Goal: Task Accomplishment & Management: Use online tool/utility

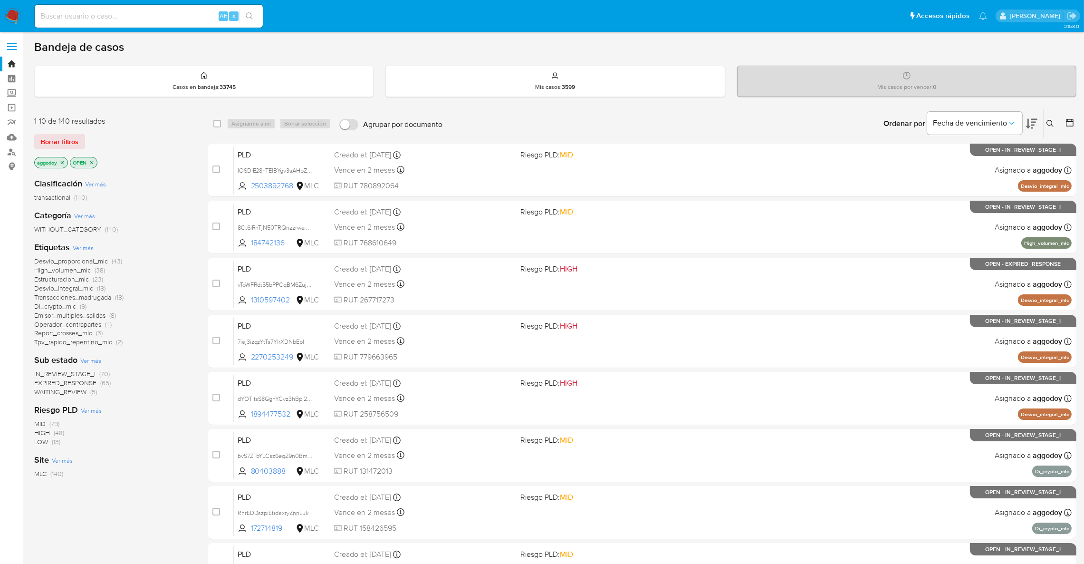
click at [85, 383] on span "EXPIRED_RESPONSE" at bounding box center [65, 383] width 62 height 10
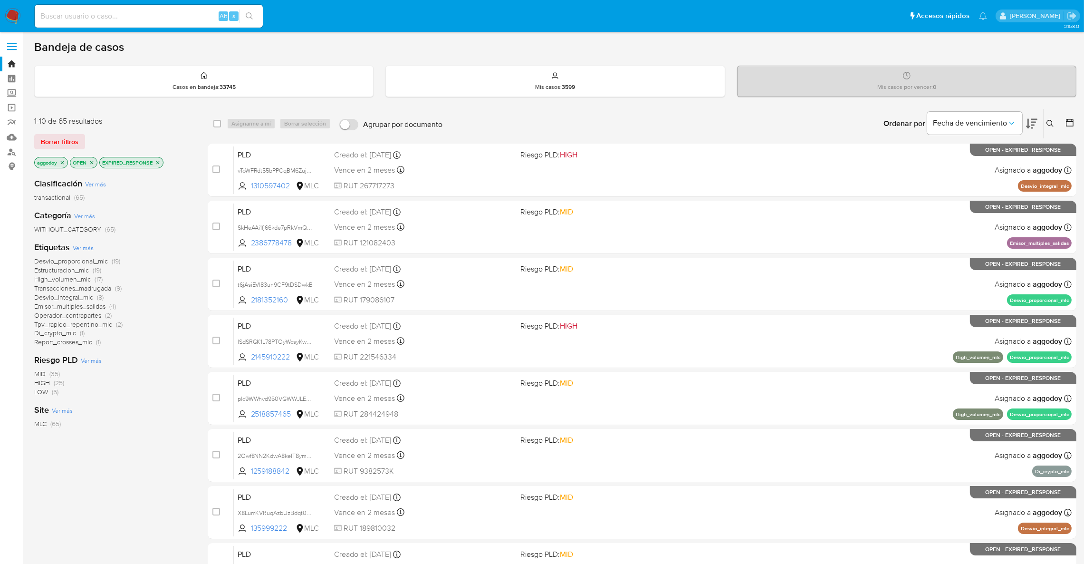
click at [58, 271] on span "Estructuracion_mlc" at bounding box center [61, 270] width 55 height 10
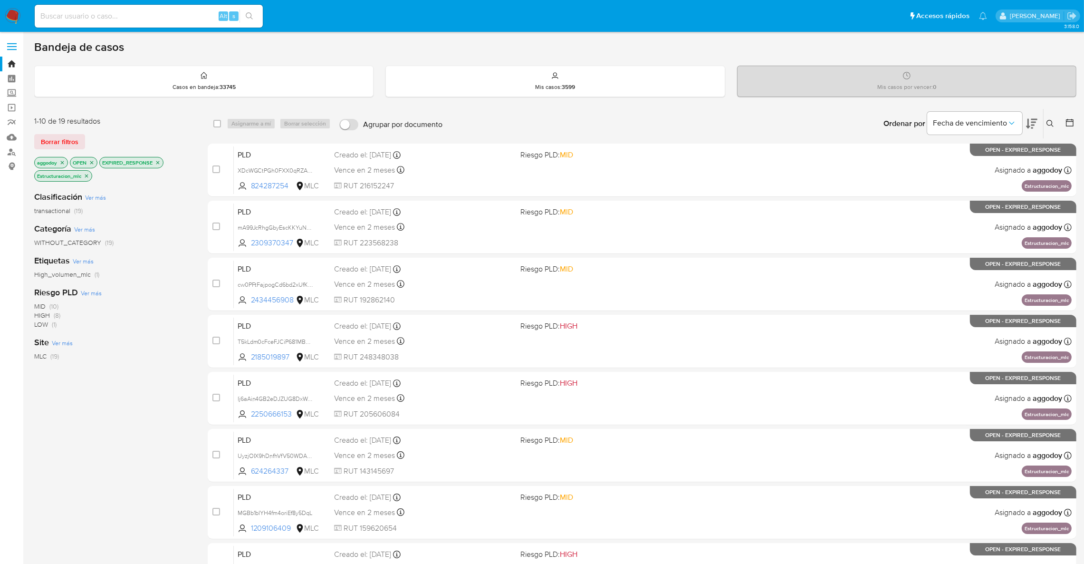
click at [1033, 123] on icon at bounding box center [1031, 123] width 11 height 11
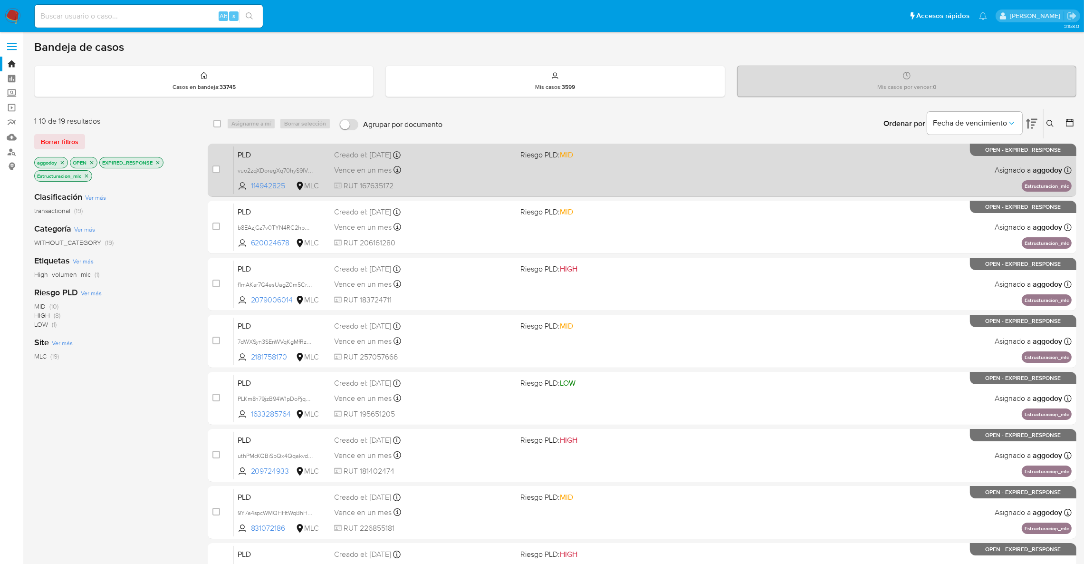
click at [628, 185] on div "PLD vuo2zqXDoregXq70hyS9lV3C 114942825 MLC Riesgo PLD: MID Creado el: 12/07/202…" at bounding box center [653, 170] width 838 height 48
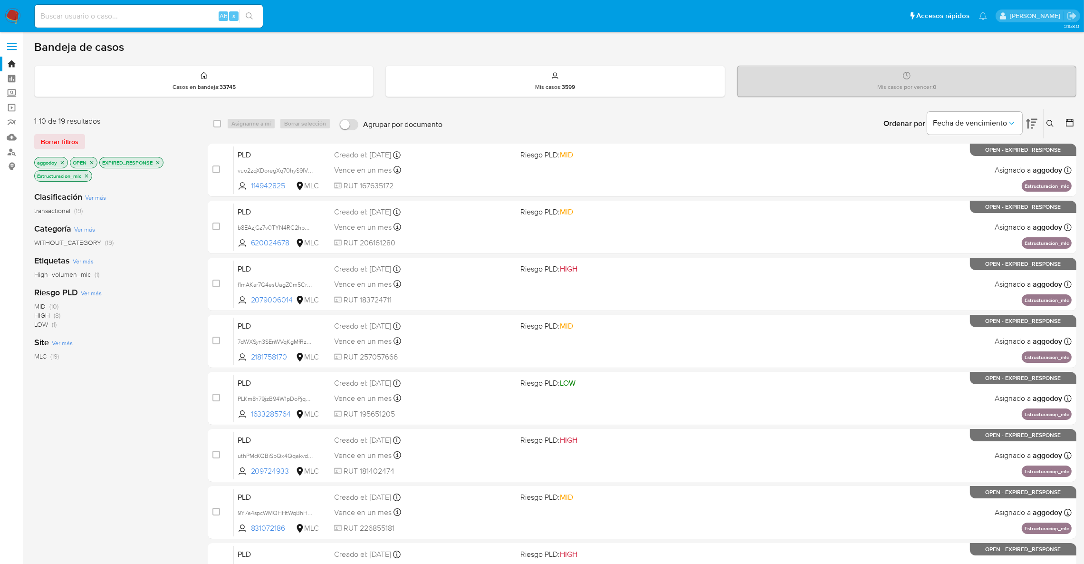
click at [64, 164] on icon "close-filter" at bounding box center [62, 163] width 6 height 6
click at [55, 163] on icon "close-filter" at bounding box center [56, 163] width 6 height 6
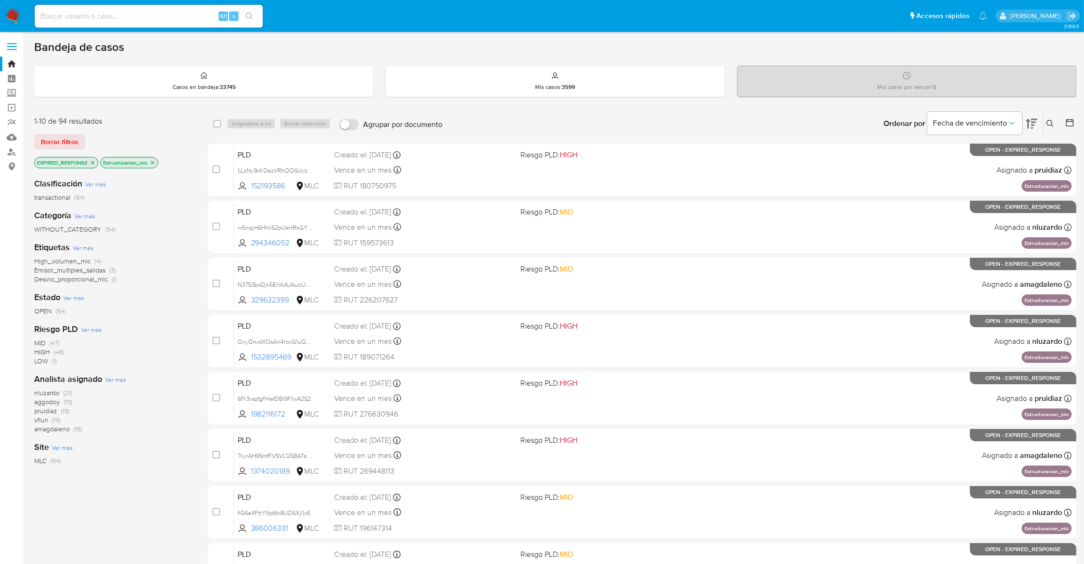
click at [90, 162] on icon "close-filter" at bounding box center [93, 163] width 6 height 6
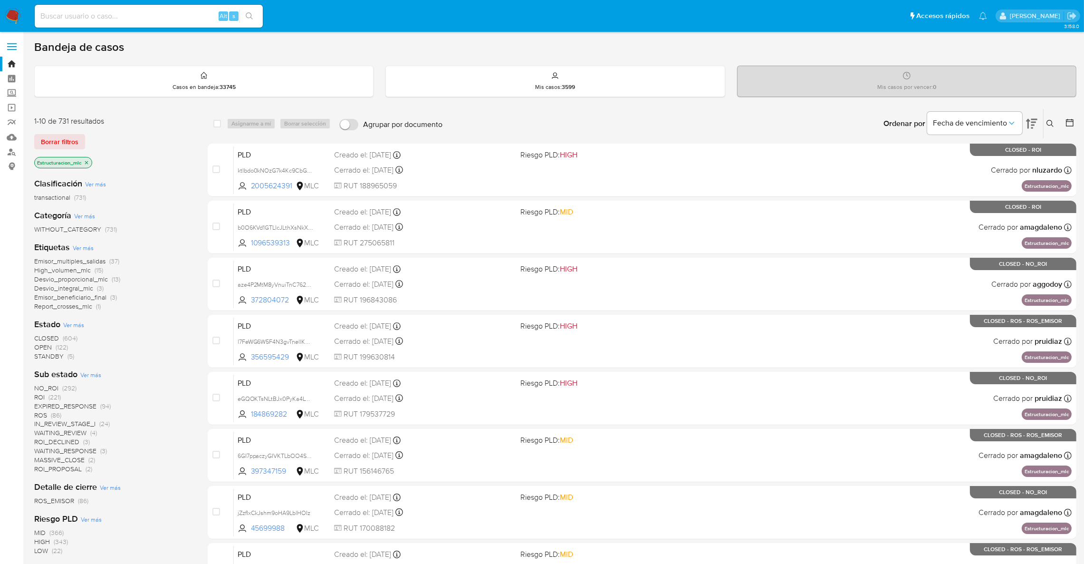
click at [89, 162] on icon "close-filter" at bounding box center [87, 163] width 6 height 6
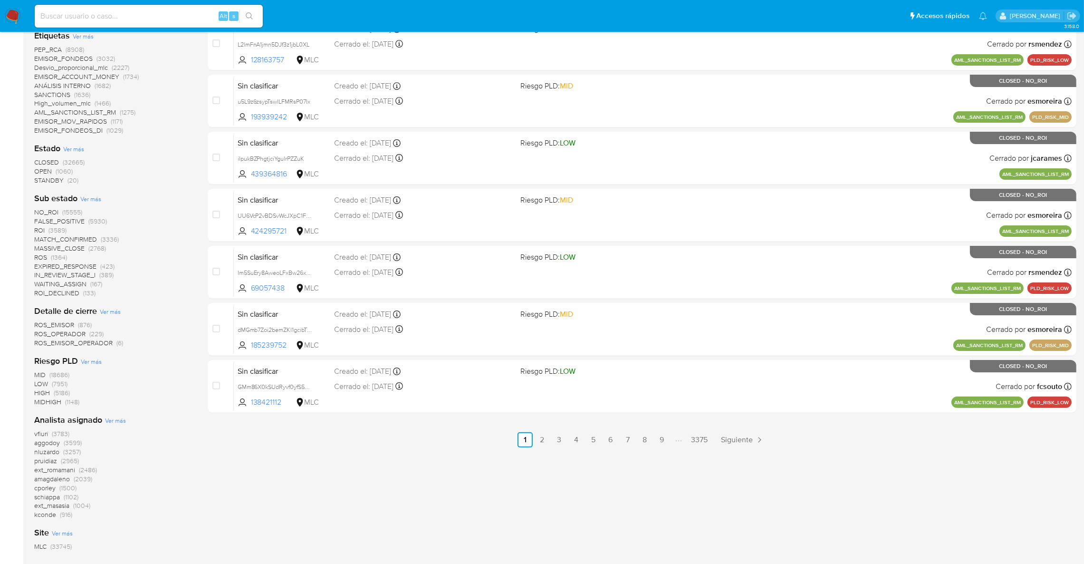
click at [70, 161] on span "(32665)" at bounding box center [74, 162] width 22 height 10
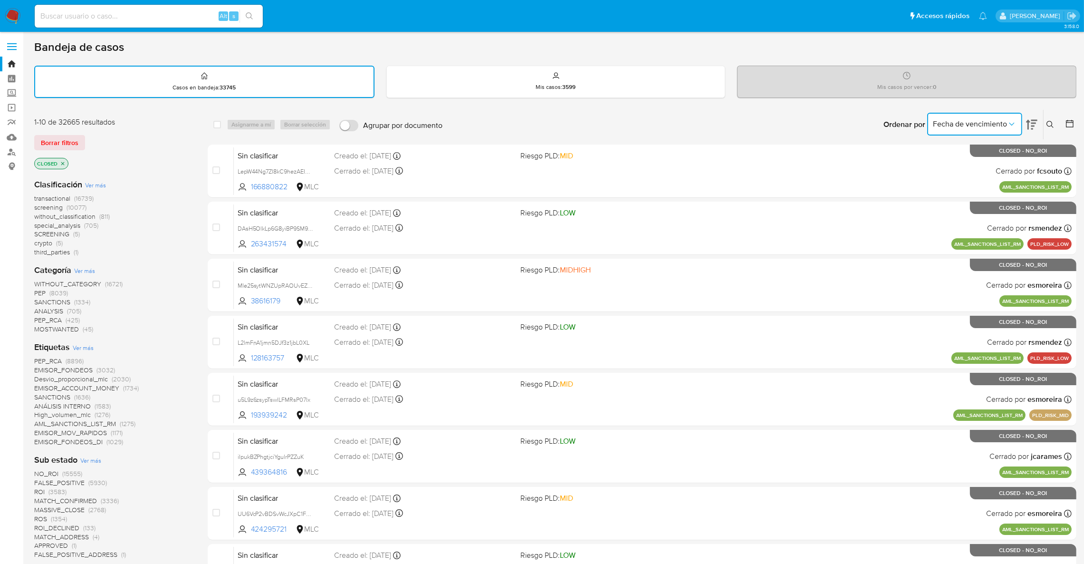
click at [1002, 123] on span "Fecha de vencimiento" at bounding box center [970, 124] width 74 height 10
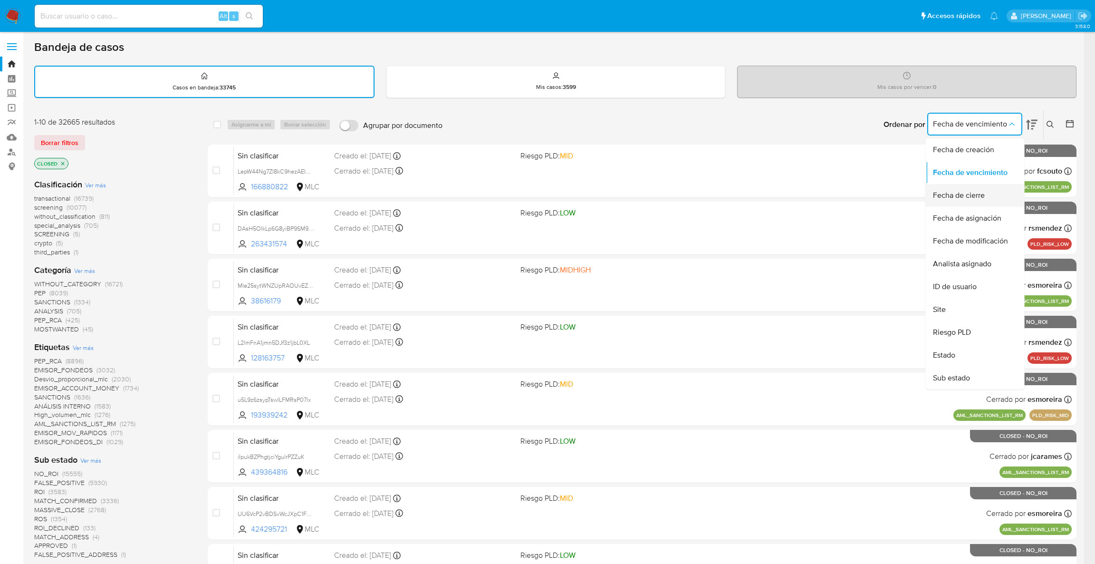
click at [950, 191] on span "Fecha de cierre" at bounding box center [959, 196] width 52 height 10
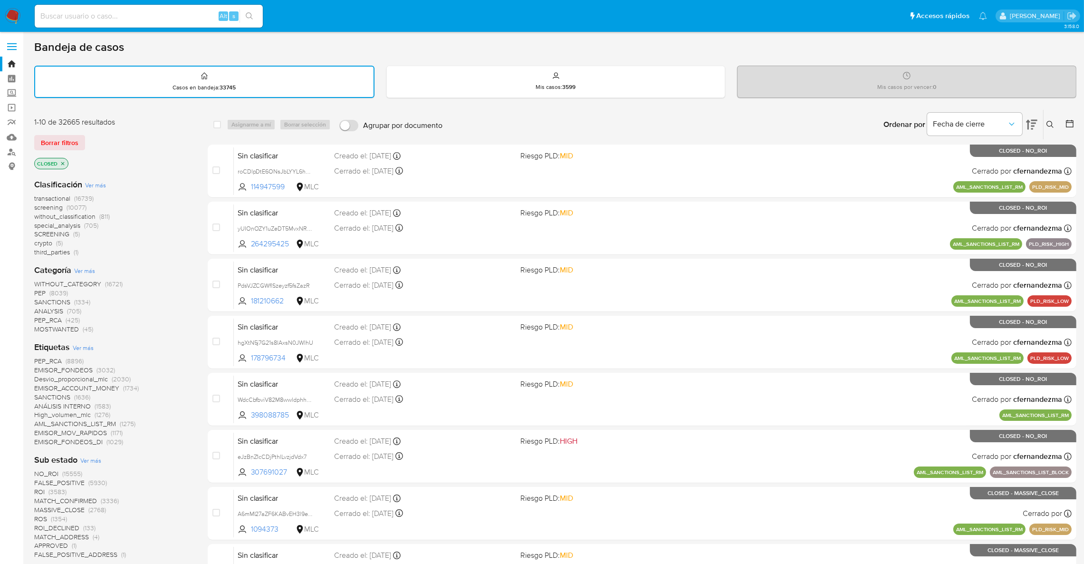
click at [1059, 122] on div at bounding box center [1067, 124] width 17 height 29
click at [1065, 122] on icon at bounding box center [1070, 124] width 10 height 10
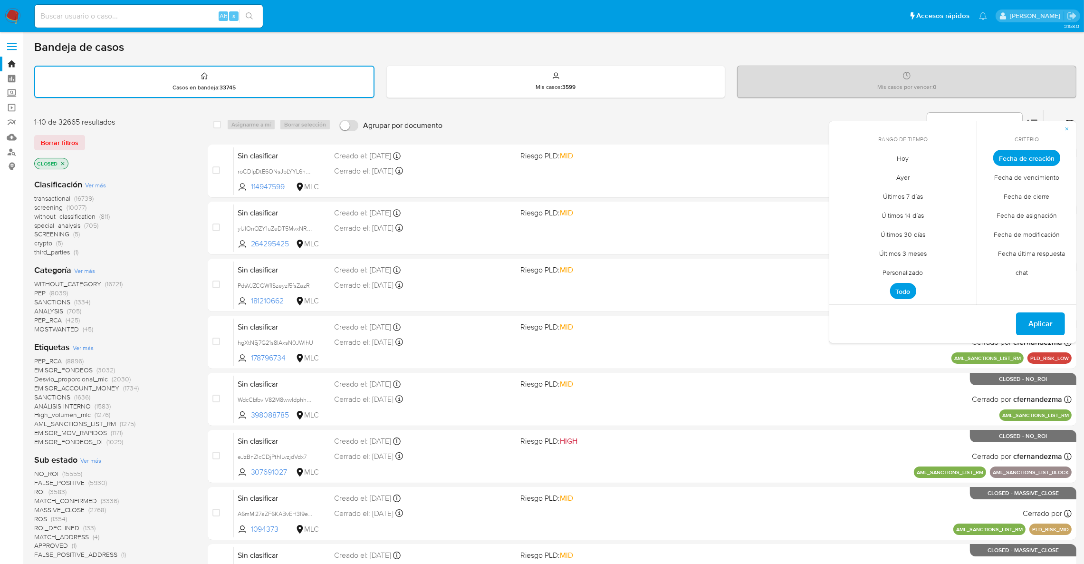
click at [891, 265] on span "Personalizado" at bounding box center [903, 272] width 60 height 19
click at [846, 227] on button "8" at bounding box center [845, 229] width 15 height 15
click at [862, 228] on button "9" at bounding box center [864, 229] width 15 height 15
click at [1031, 321] on span "Aplicar" at bounding box center [1040, 324] width 24 height 21
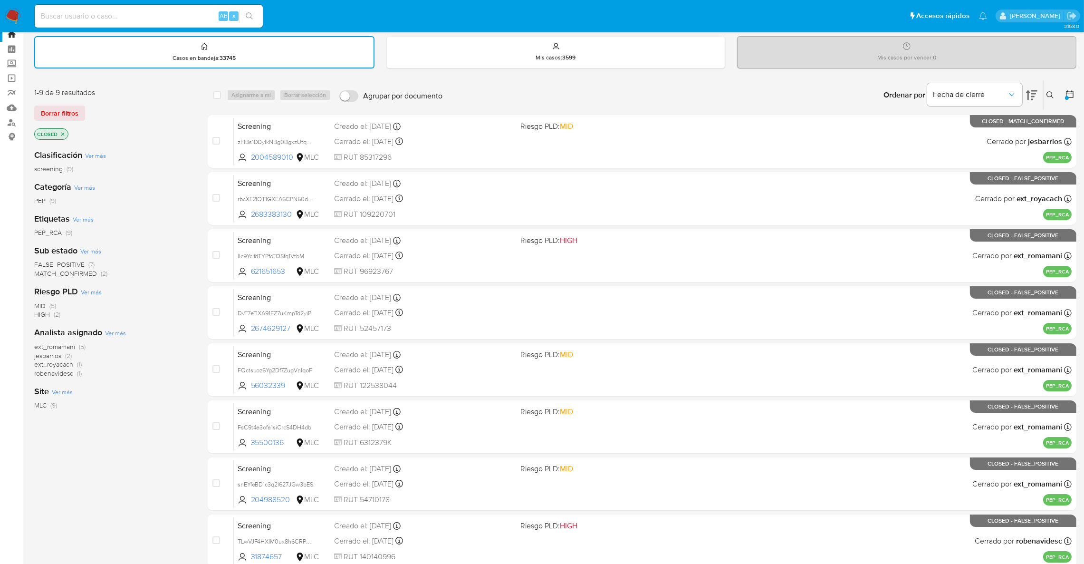
scroll to position [20, 0]
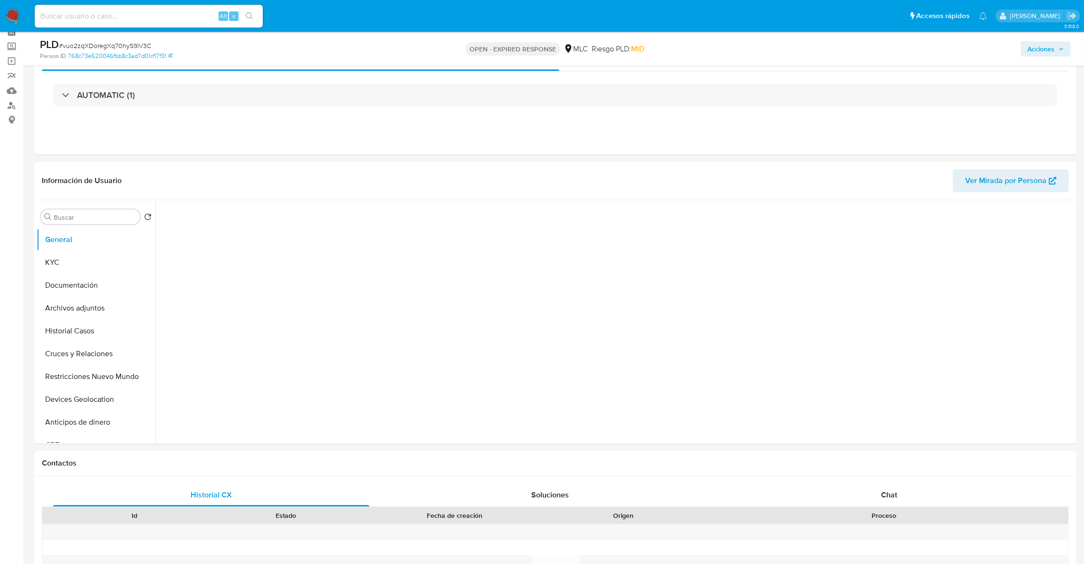
scroll to position [71, 0]
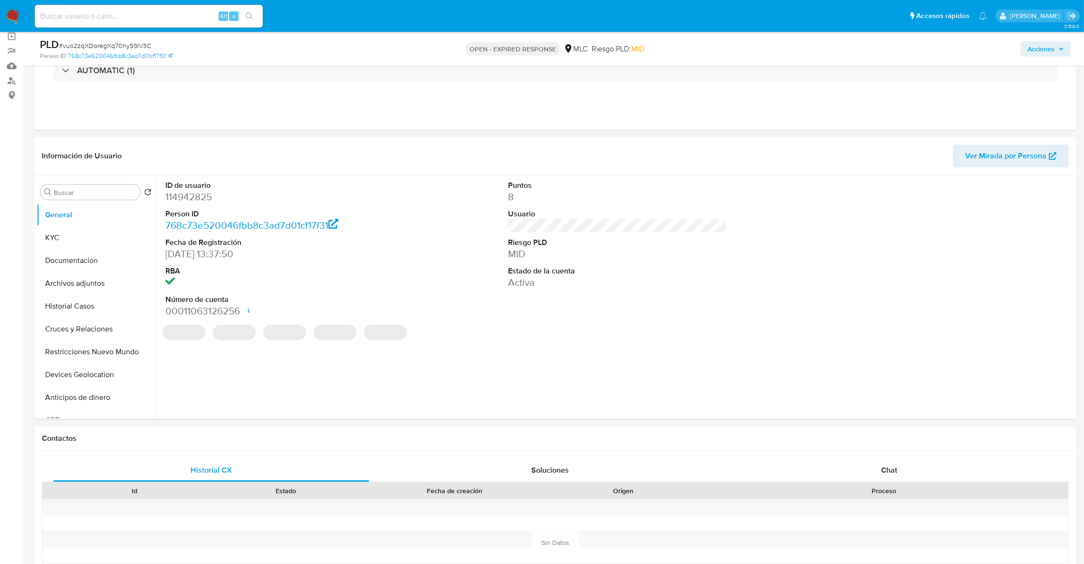
select select "10"
click at [170, 198] on dd "114942825" at bounding box center [274, 196] width 219 height 13
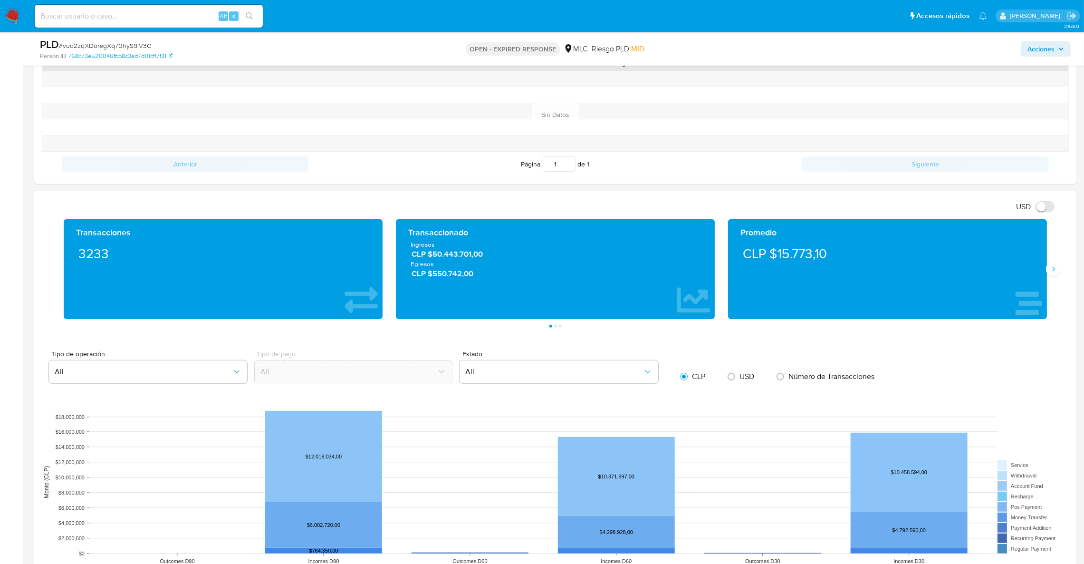
scroll to position [356, 0]
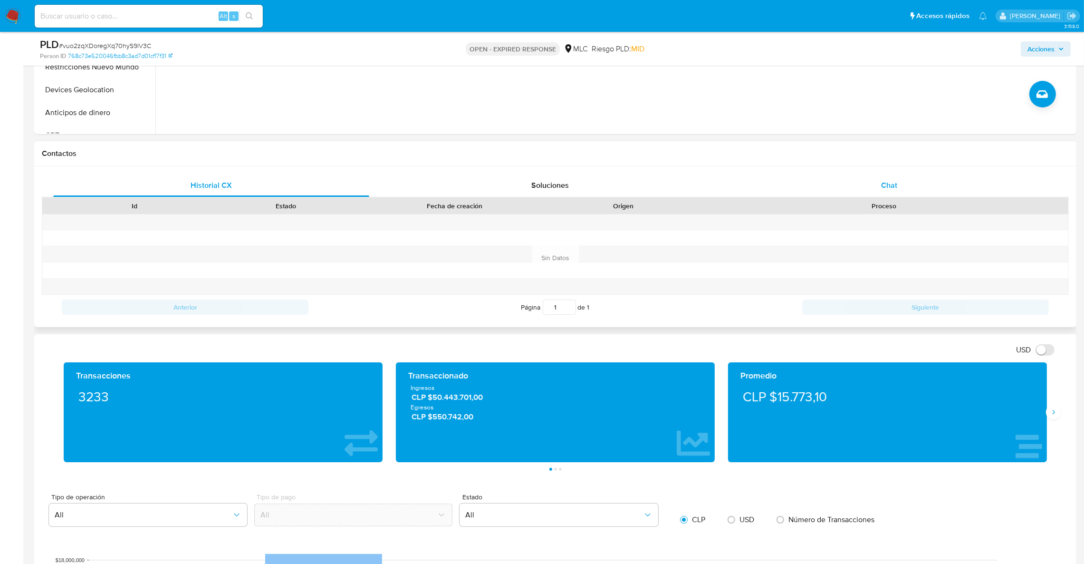
click at [888, 179] on div "Chat" at bounding box center [889, 185] width 316 height 23
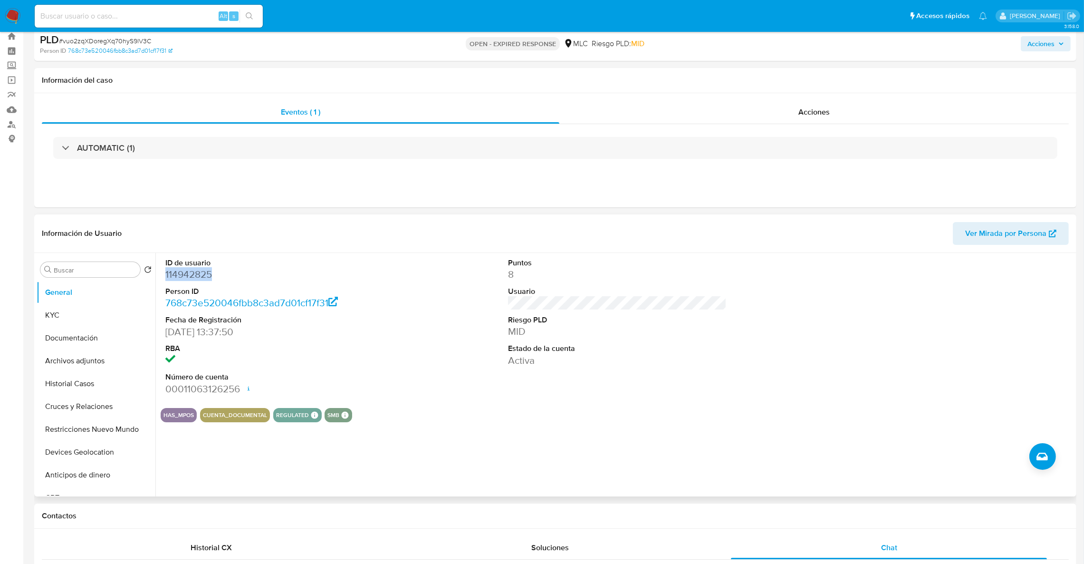
scroll to position [4, 0]
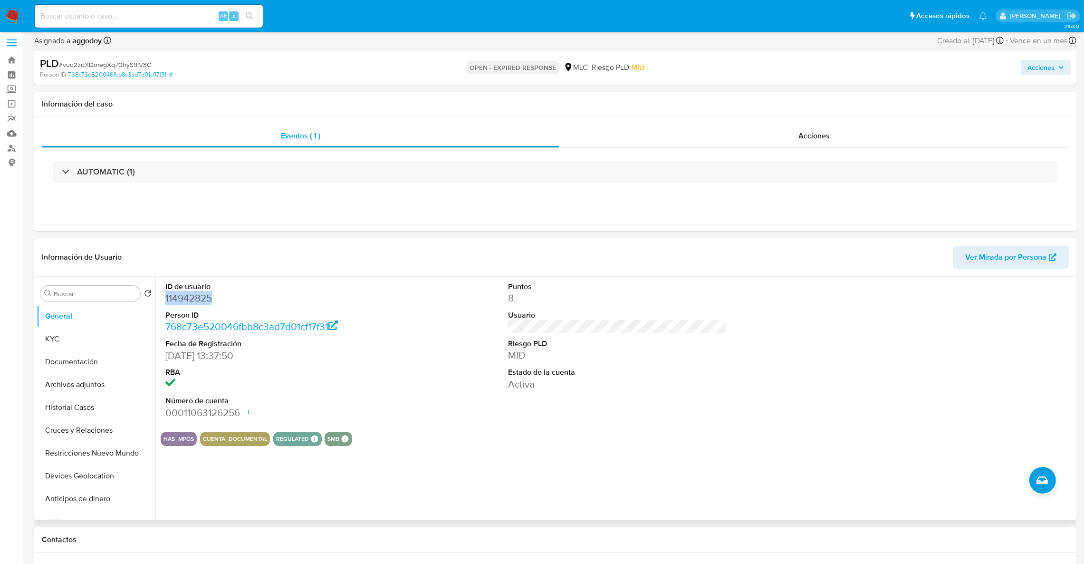
click at [196, 293] on dd "114942825" at bounding box center [274, 297] width 219 height 13
click at [47, 340] on button "KYC" at bounding box center [92, 338] width 111 height 23
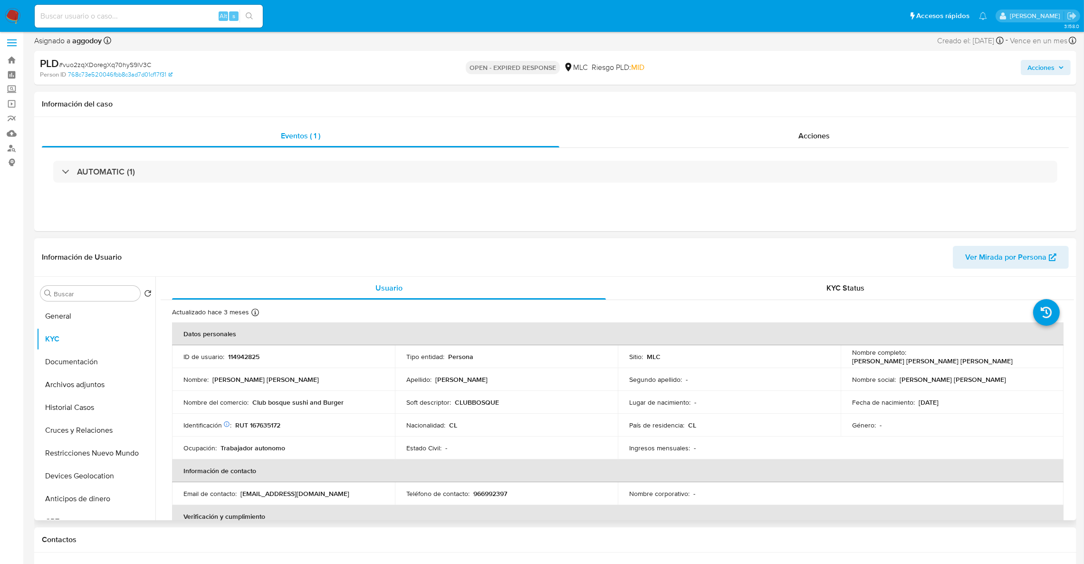
click at [274, 429] on p "RUT 167635172" at bounding box center [257, 425] width 45 height 9
copy p "167635172"
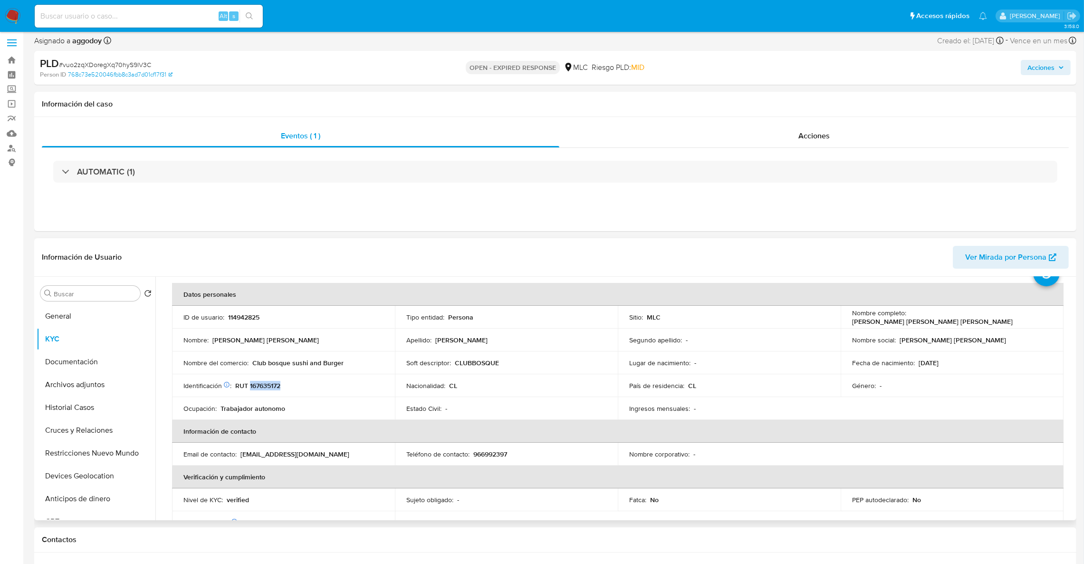
scroll to position [16, 0]
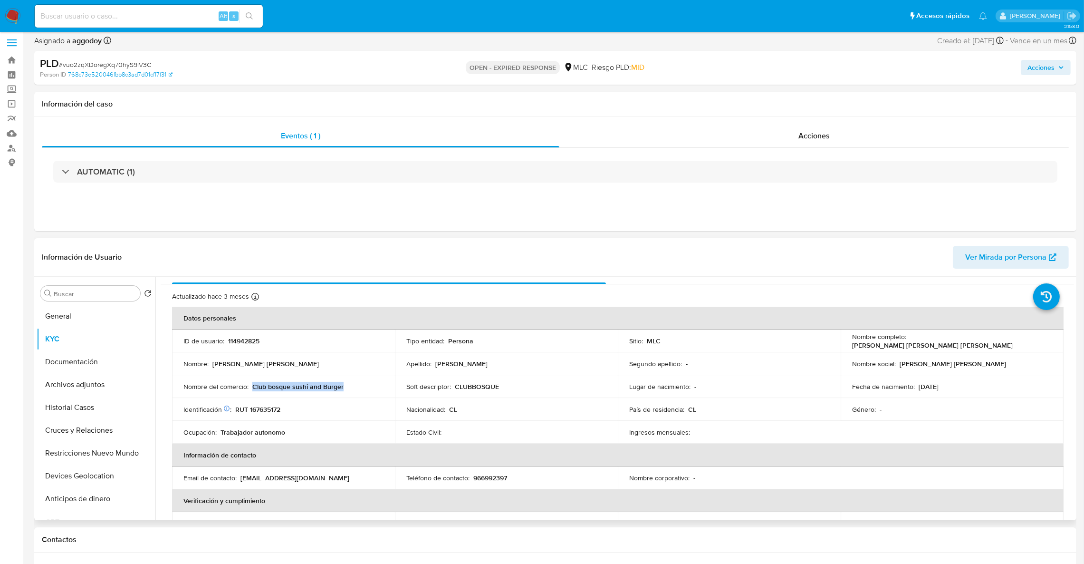
drag, startPoint x: 252, startPoint y: 386, endPoint x: 357, endPoint y: 386, distance: 105.5
click at [357, 386] on div "Nombre del comercio : Club bosque sushi and Burger" at bounding box center [283, 386] width 200 height 9
copy p "Club bosque sushi and Burger"
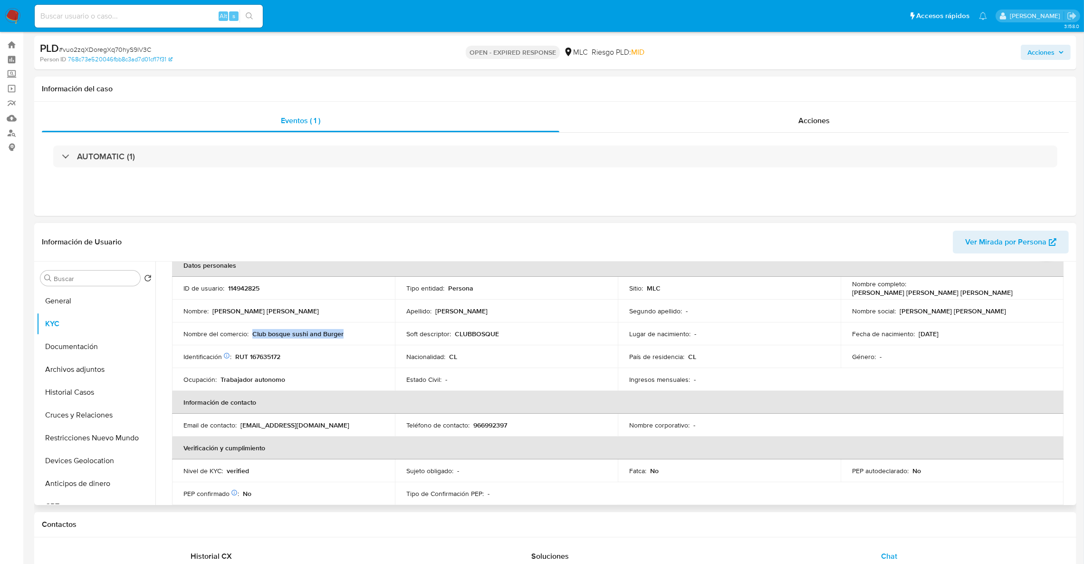
scroll to position [51, 0]
drag, startPoint x: 934, startPoint y: 365, endPoint x: 821, endPoint y: 11, distance: 371.2
click at [933, 363] on td "Género : -" at bounding box center [952, 358] width 223 height 23
click at [106, 419] on button "Cruces y Relaciones" at bounding box center [92, 414] width 111 height 23
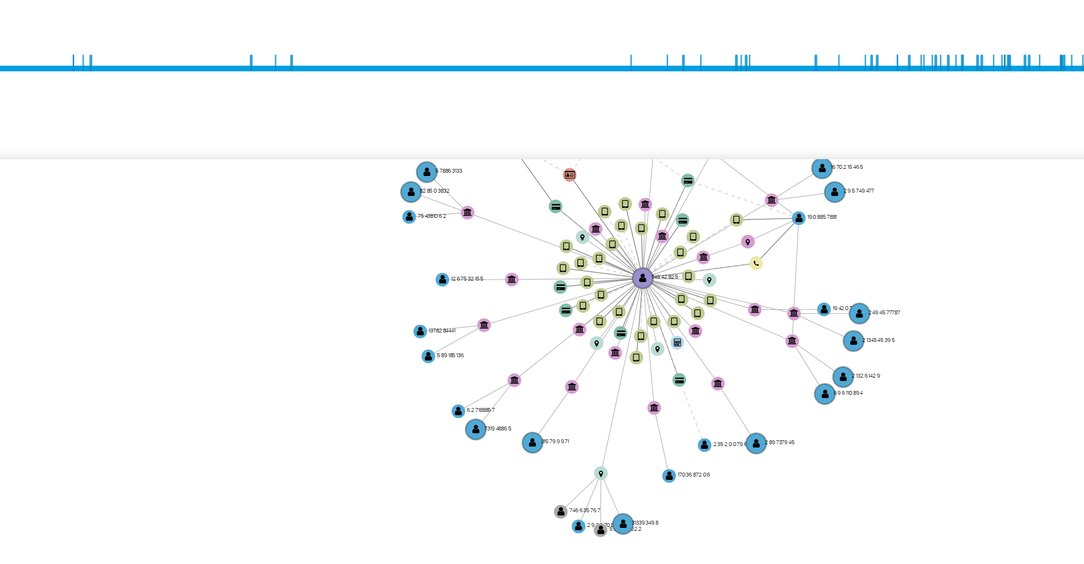
scroll to position [170, 0]
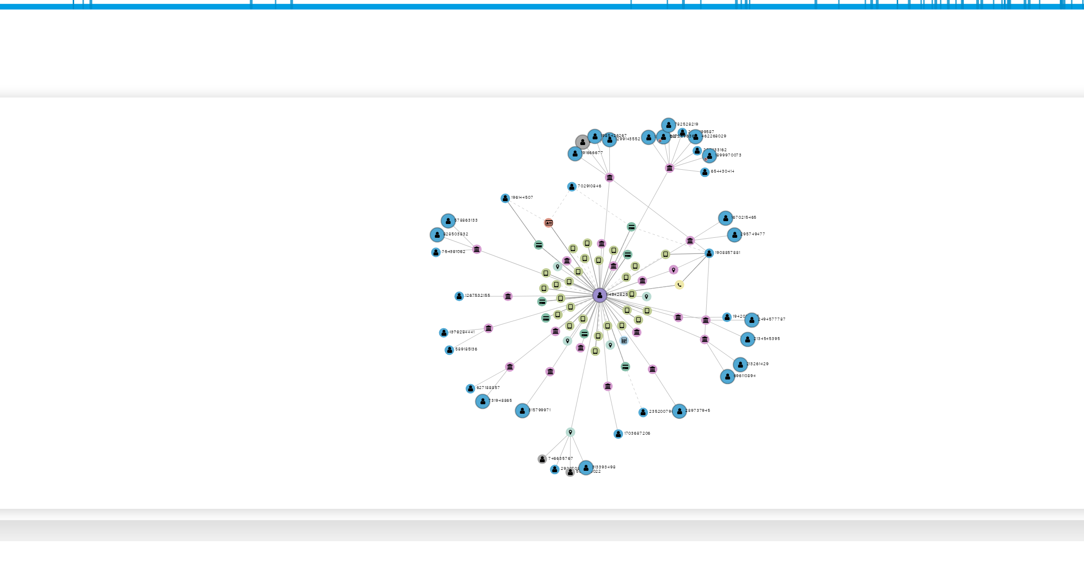
drag, startPoint x: 925, startPoint y: 216, endPoint x: 878, endPoint y: 241, distance: 53.4
click at [882, 241] on icon "device-64619f8208813b001861ebf9  user-114942825  114942825 device-665cd512a07…" at bounding box center [623, 245] width 899 height 138
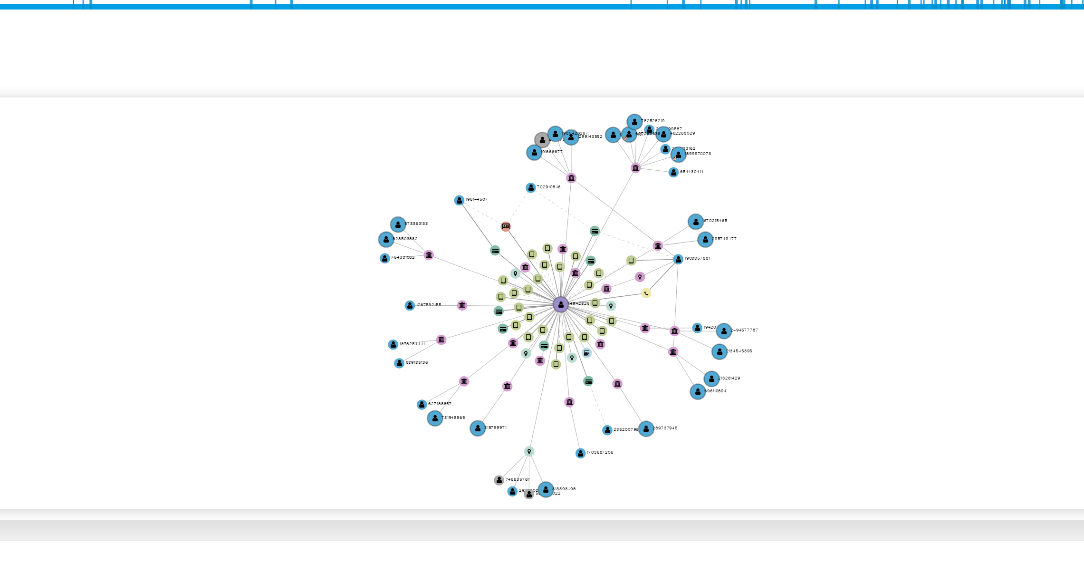
click at [874, 243] on icon "device-64619f8208813b001861ebf9  user-114942825  114942825 device-665cd512a07…" at bounding box center [623, 245] width 899 height 138
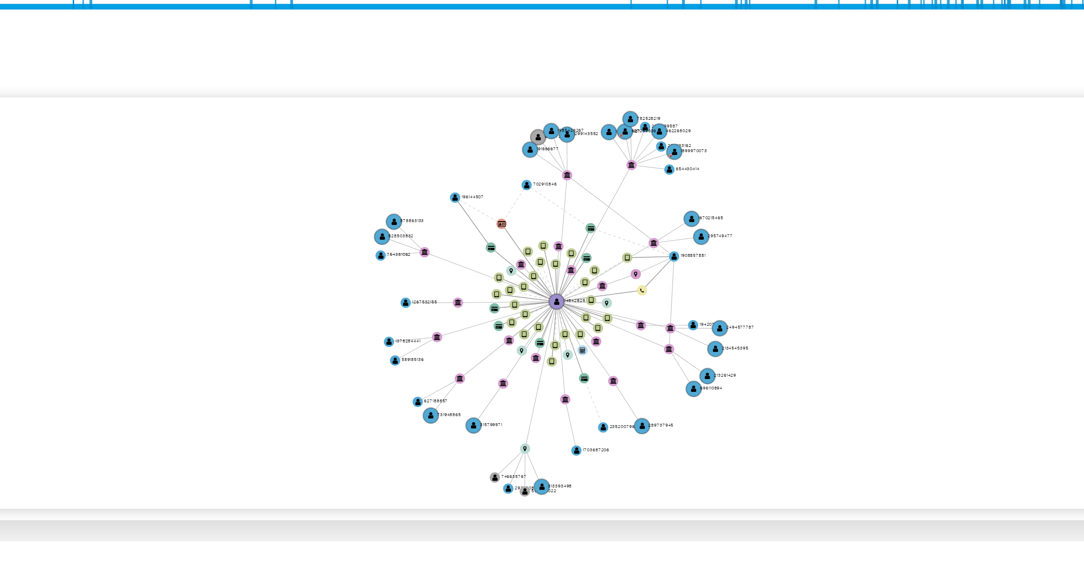
click at [873, 242] on icon "device-64619f8208813b001861ebf9  user-114942825  114942825 device-665cd512a07…" at bounding box center [623, 245] width 899 height 138
click at [921, 225] on icon "device-64619f8208813b001861ebf9  user-114942825  114942825 device-665cd512a07…" at bounding box center [623, 245] width 899 height 138
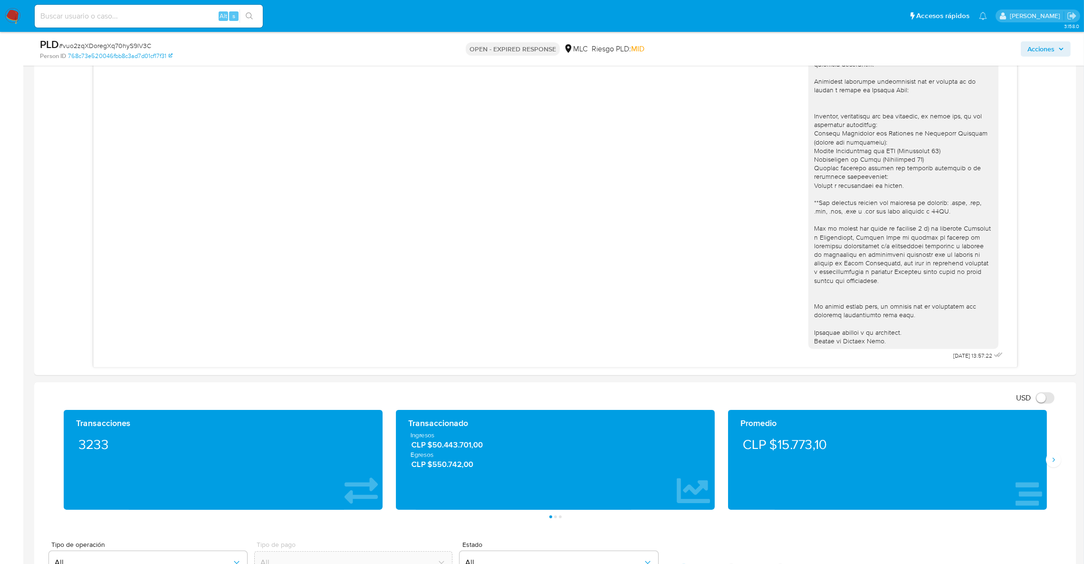
scroll to position [512, 0]
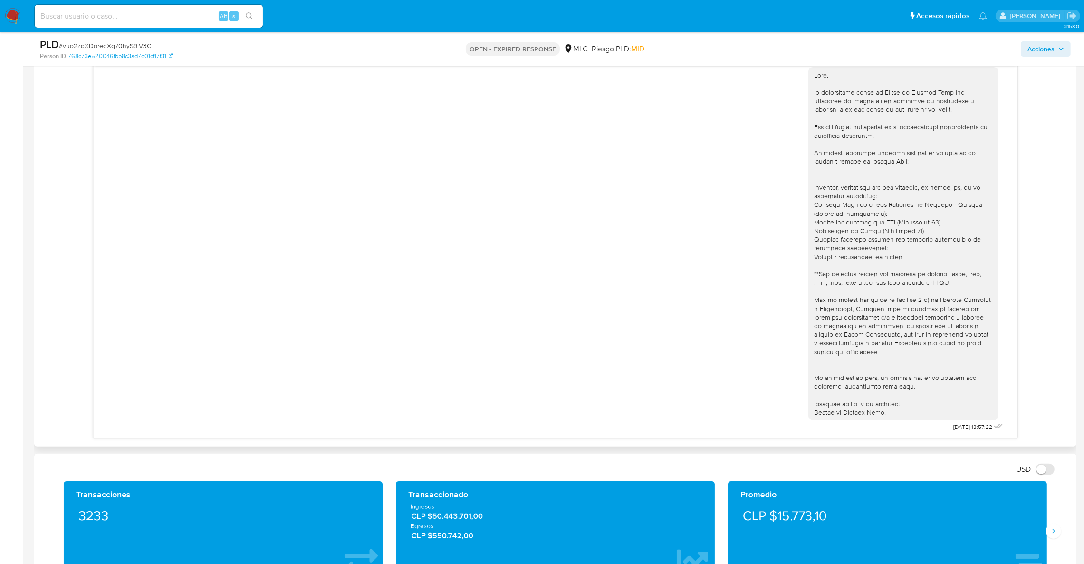
click at [722, 236] on div "18/08/2025 13:57:22" at bounding box center [554, 246] width 899 height 373
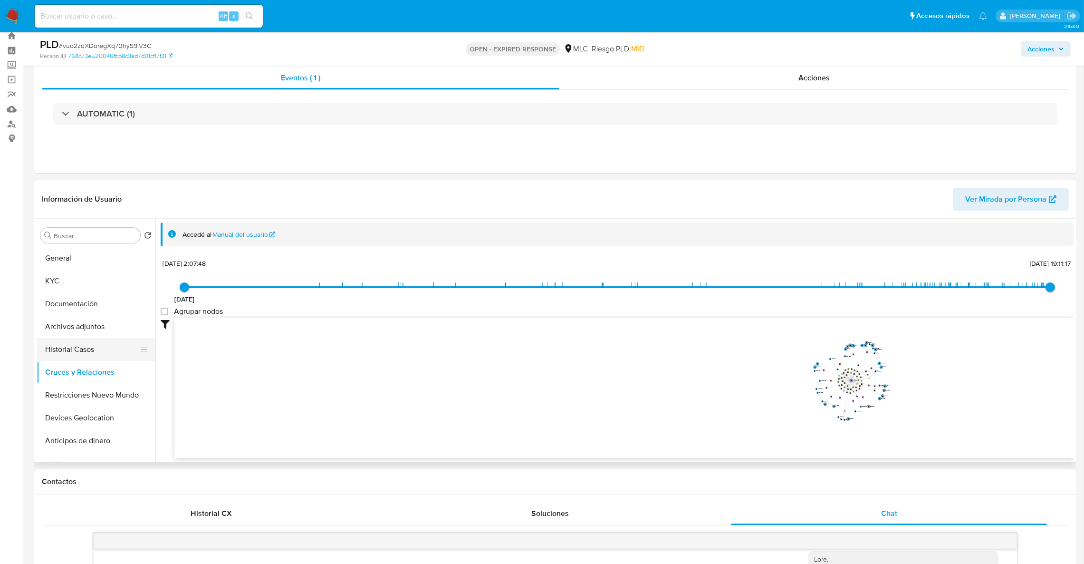
scroll to position [13, 0]
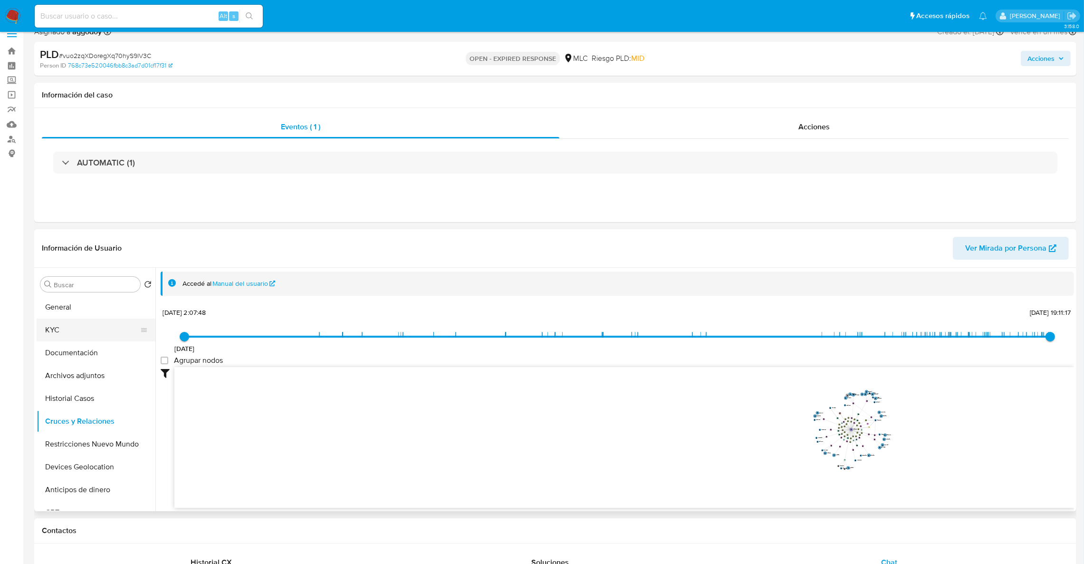
click at [76, 321] on button "KYC" at bounding box center [92, 329] width 111 height 23
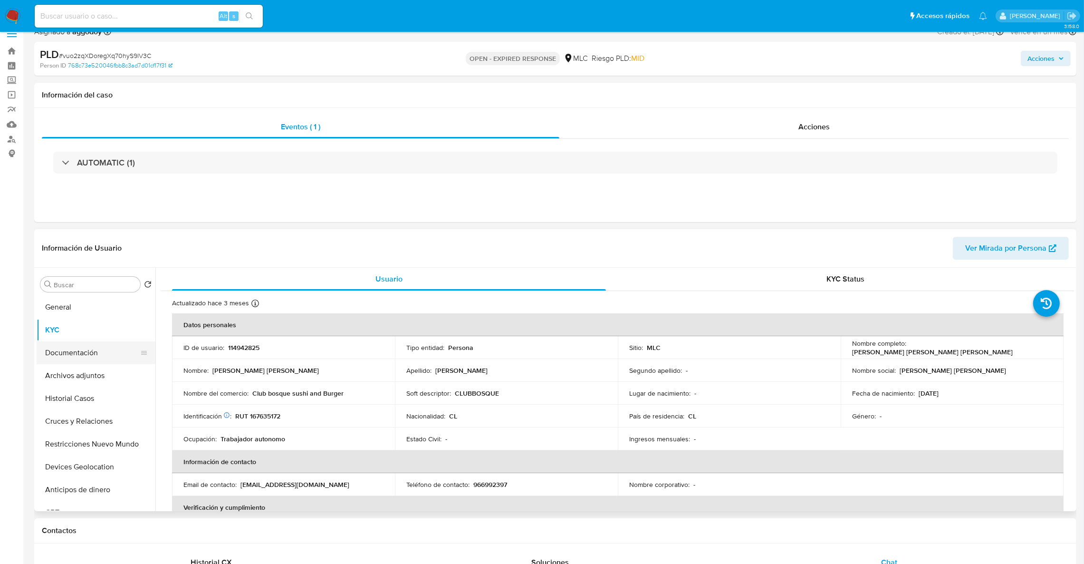
click at [77, 353] on button "Documentación" at bounding box center [92, 352] width 111 height 23
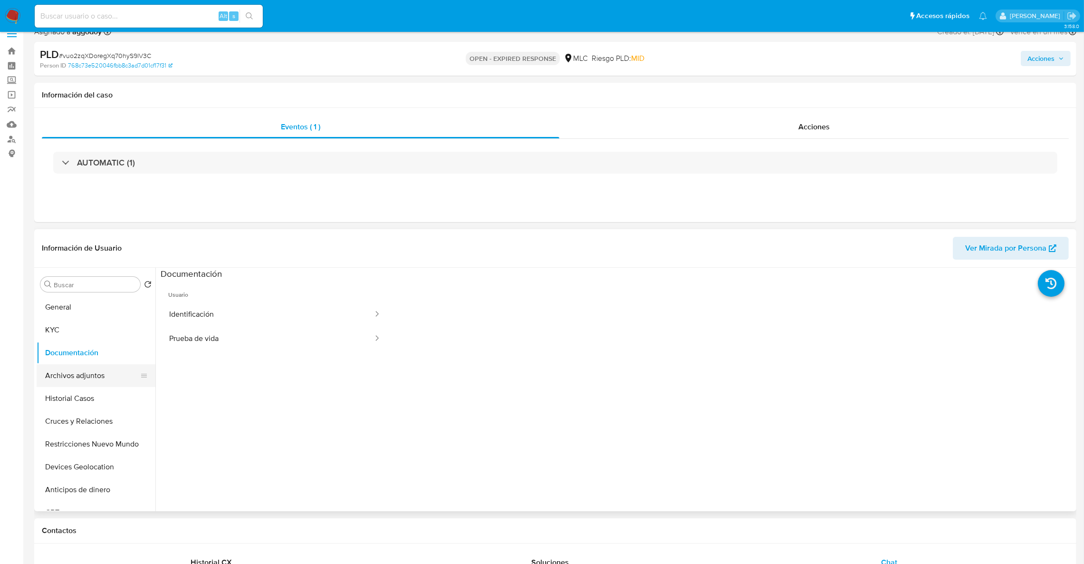
click at [96, 378] on button "Archivos adjuntos" at bounding box center [92, 375] width 111 height 23
click at [89, 401] on button "Historial Casos" at bounding box center [92, 398] width 111 height 23
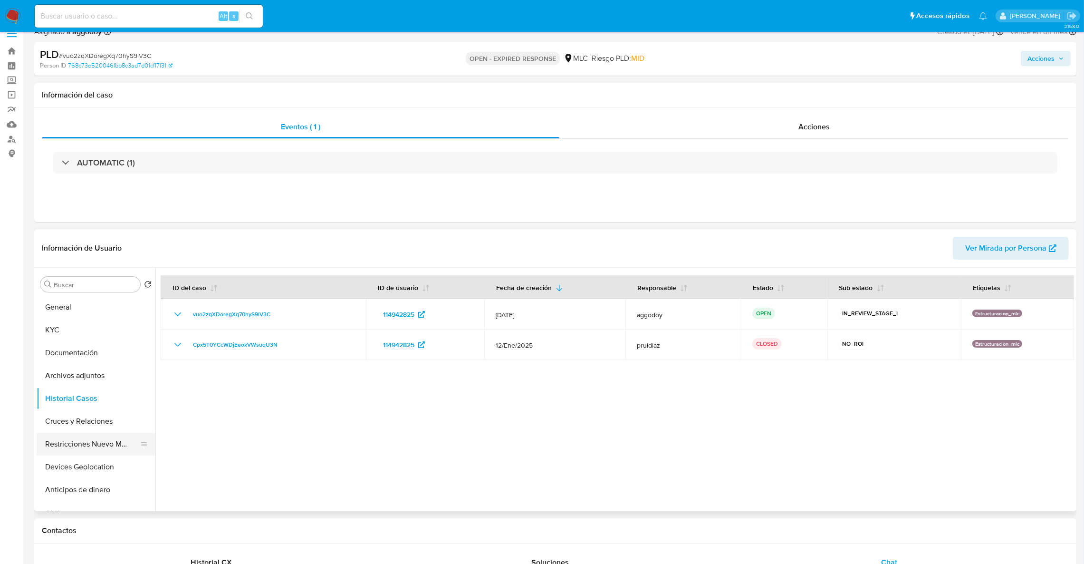
click at [87, 449] on button "Restricciones Nuevo Mundo" at bounding box center [92, 443] width 111 height 23
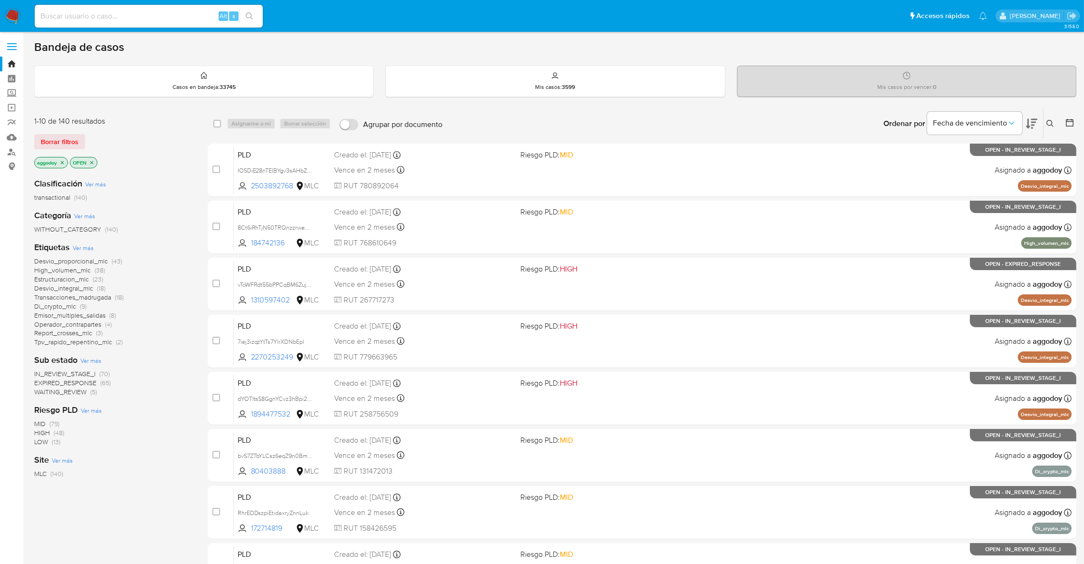
click at [62, 161] on icon "close-filter" at bounding box center [62, 163] width 6 height 6
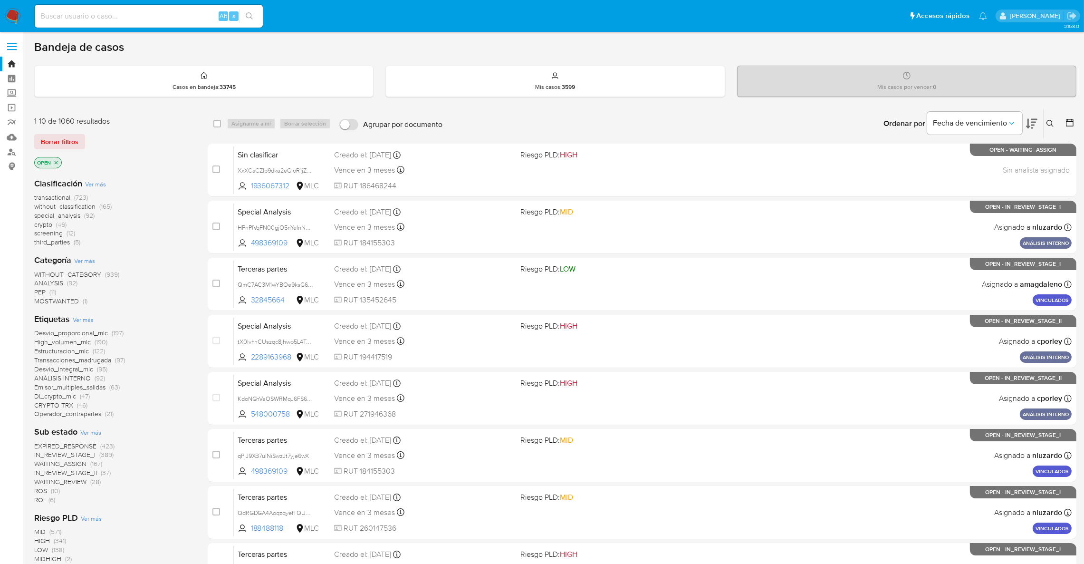
click at [56, 161] on icon "close-filter" at bounding box center [56, 163] width 6 height 6
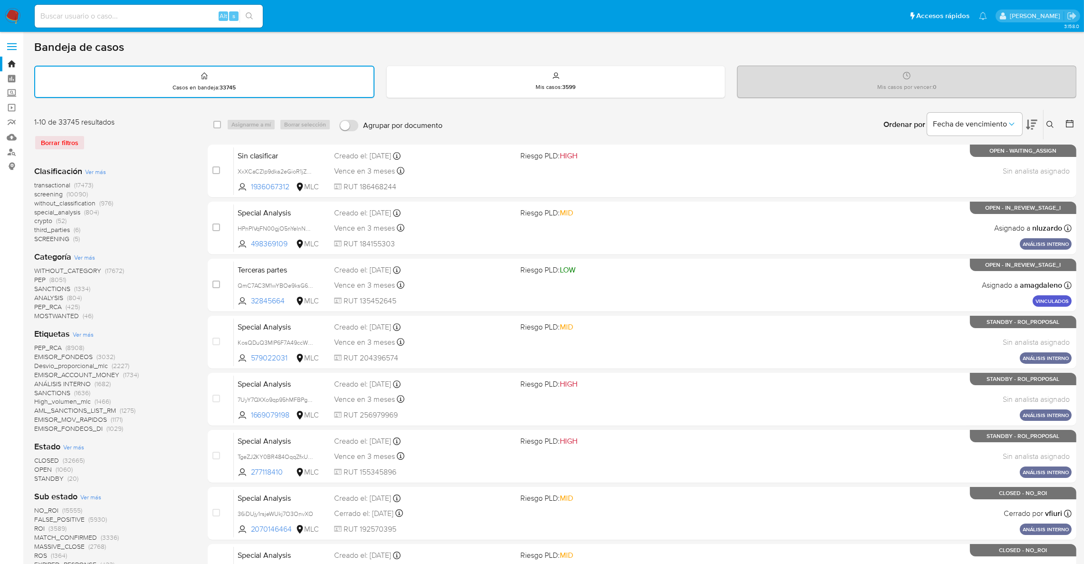
click at [29, 182] on main "3.158.0" at bounding box center [542, 467] width 1084 height 935
click at [33, 182] on main "3.158.0" at bounding box center [542, 467] width 1084 height 935
click at [36, 184] on span "transactional" at bounding box center [52, 185] width 36 height 10
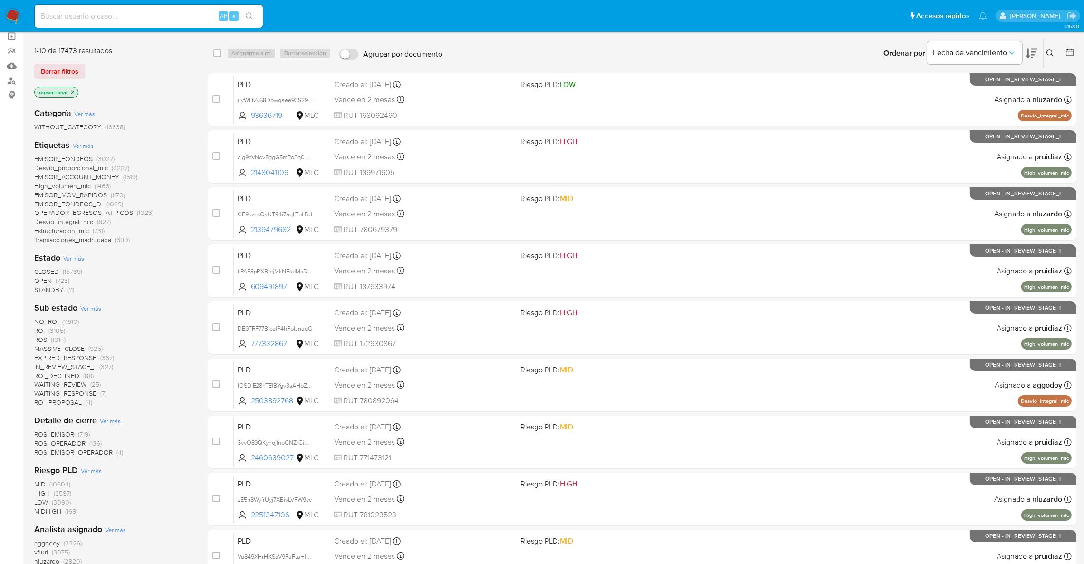
scroll to position [143, 0]
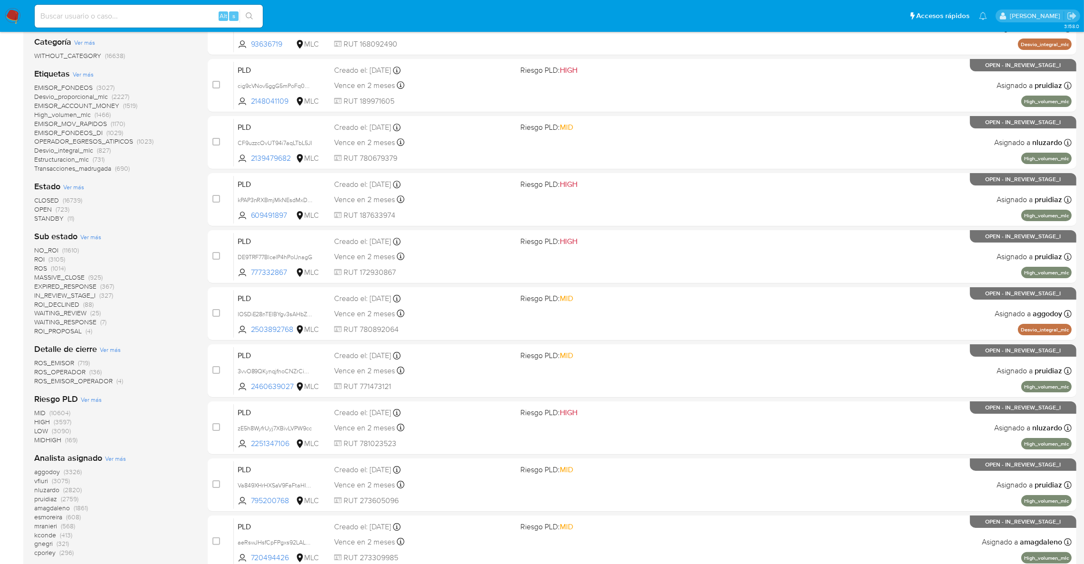
drag, startPoint x: 50, startPoint y: 208, endPoint x: 10, endPoint y: 234, distance: 48.1
click at [10, 234] on section "Bandeja Tablero Screening Búsqueda en Listas Watchlist Herramientas Operaciones…" at bounding box center [542, 265] width 1084 height 817
click at [33, 199] on main "3.158.0" at bounding box center [542, 265] width 1084 height 817
click at [36, 199] on span "CLOSED" at bounding box center [46, 200] width 25 height 10
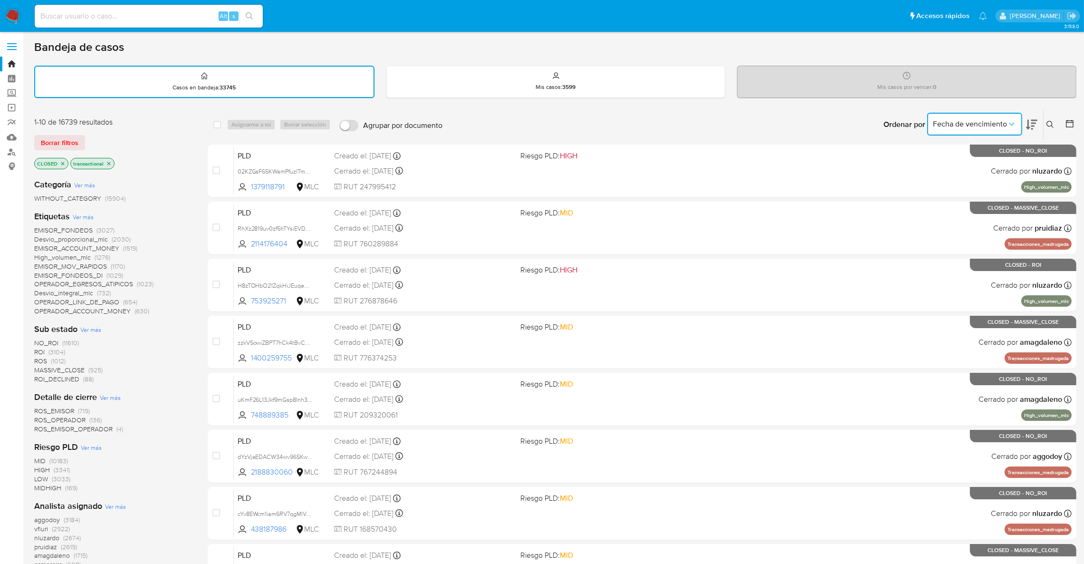
click at [1006, 133] on button "Fecha de vencimiento" at bounding box center [974, 124] width 95 height 23
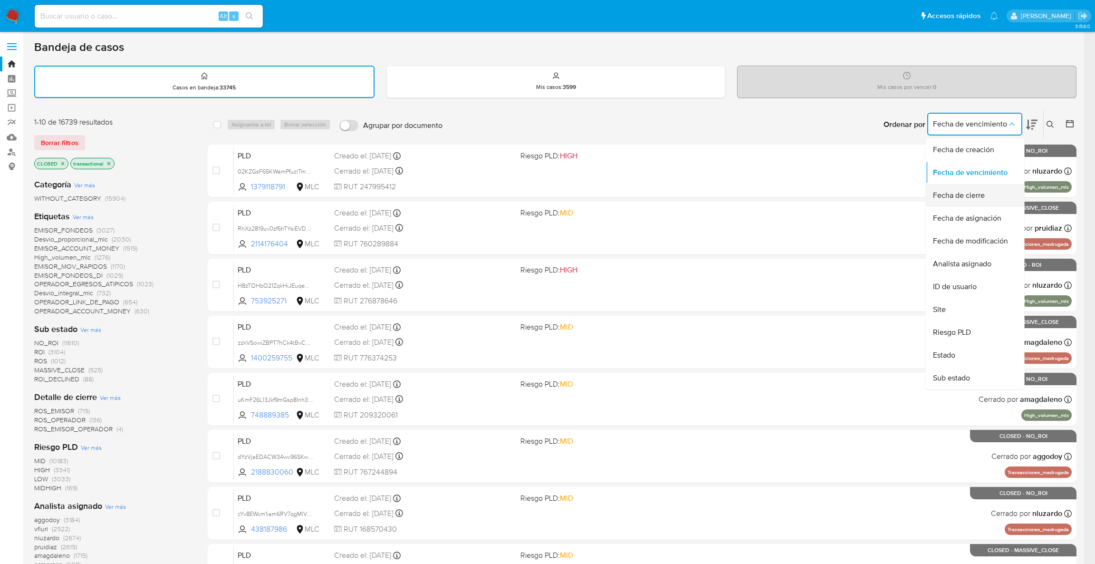
click at [974, 187] on div "Fecha de cierre" at bounding box center [972, 195] width 78 height 23
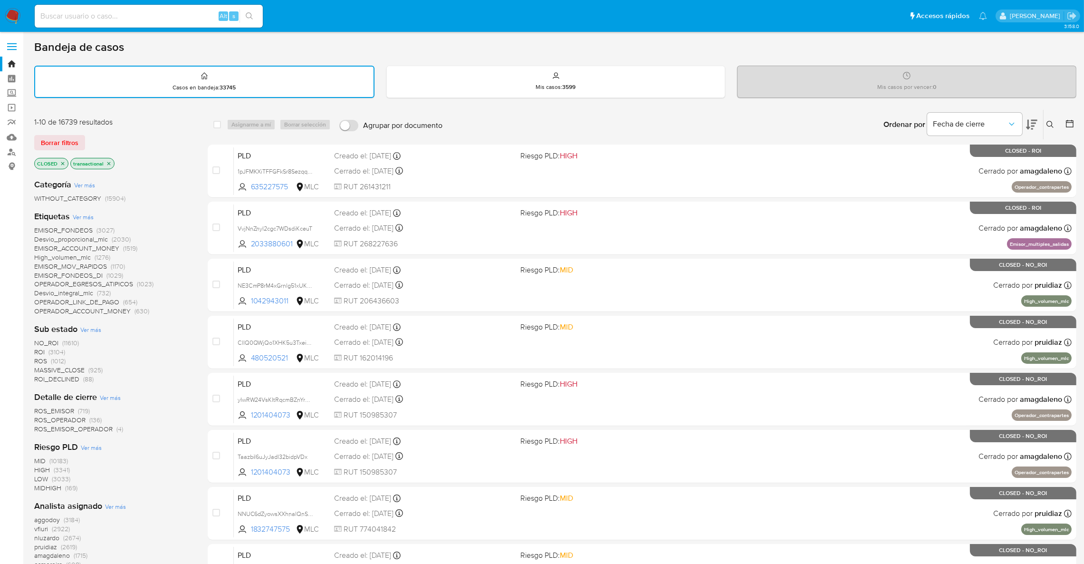
click at [1071, 126] on icon at bounding box center [1070, 124] width 10 height 10
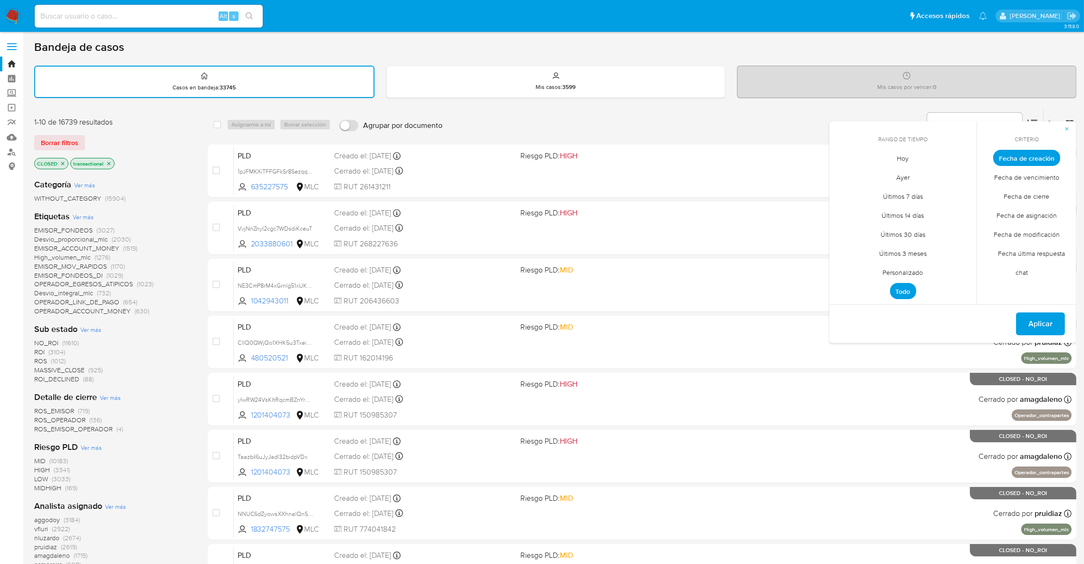
click at [885, 267] on span "Personalizado" at bounding box center [903, 272] width 60 height 19
click at [849, 232] on button "8" at bounding box center [845, 229] width 15 height 15
click at [862, 227] on button "9" at bounding box center [864, 229] width 15 height 15
click at [867, 228] on button "9" at bounding box center [864, 229] width 15 height 15
click at [849, 230] on button "8" at bounding box center [845, 229] width 15 height 15
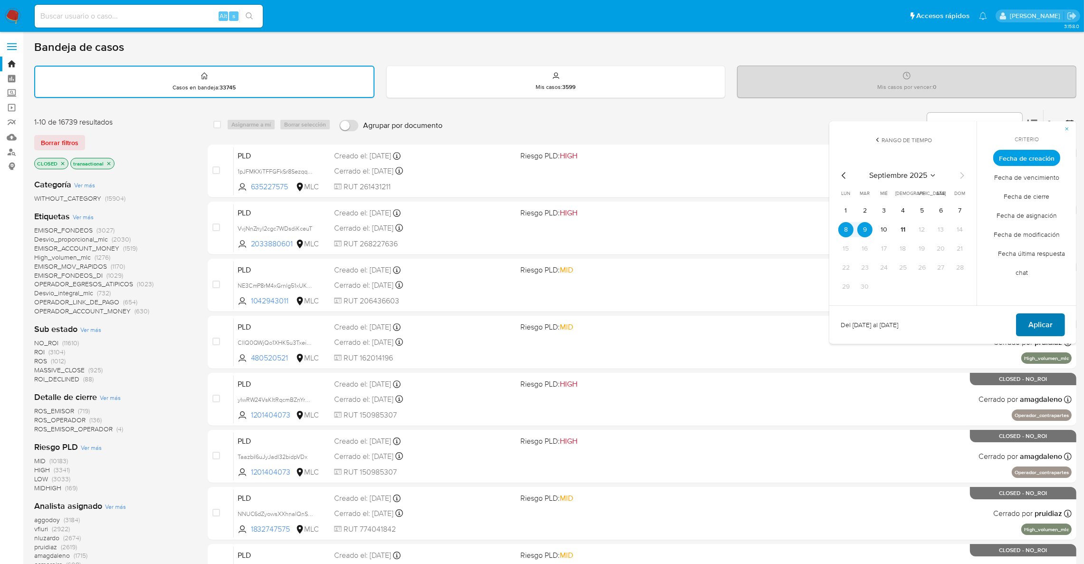
click at [1033, 324] on span "Aplicar" at bounding box center [1040, 324] width 24 height 21
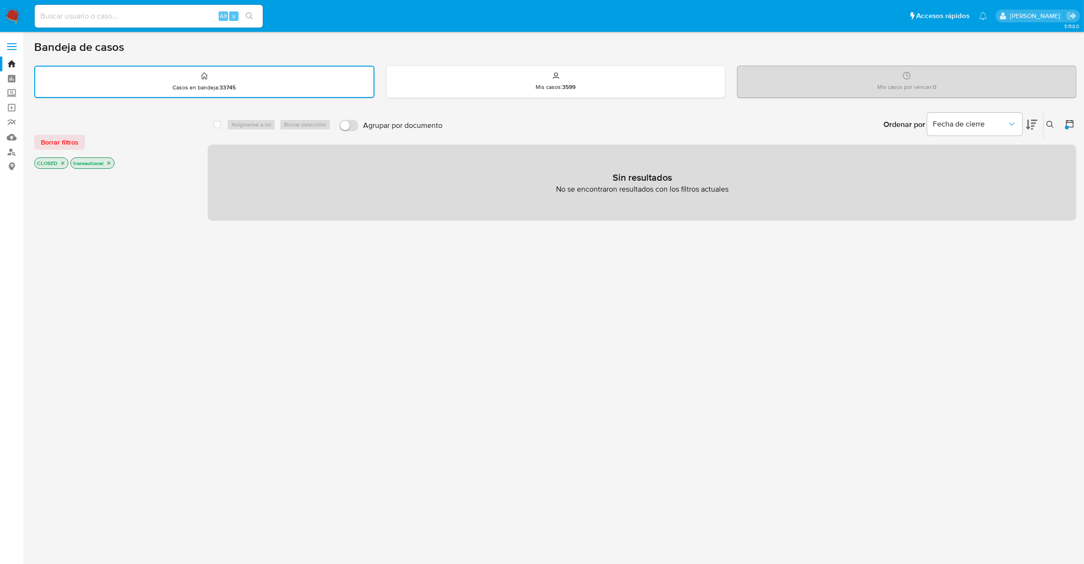
click at [1033, 120] on icon at bounding box center [1031, 124] width 11 height 11
click at [1068, 121] on icon at bounding box center [1070, 124] width 10 height 10
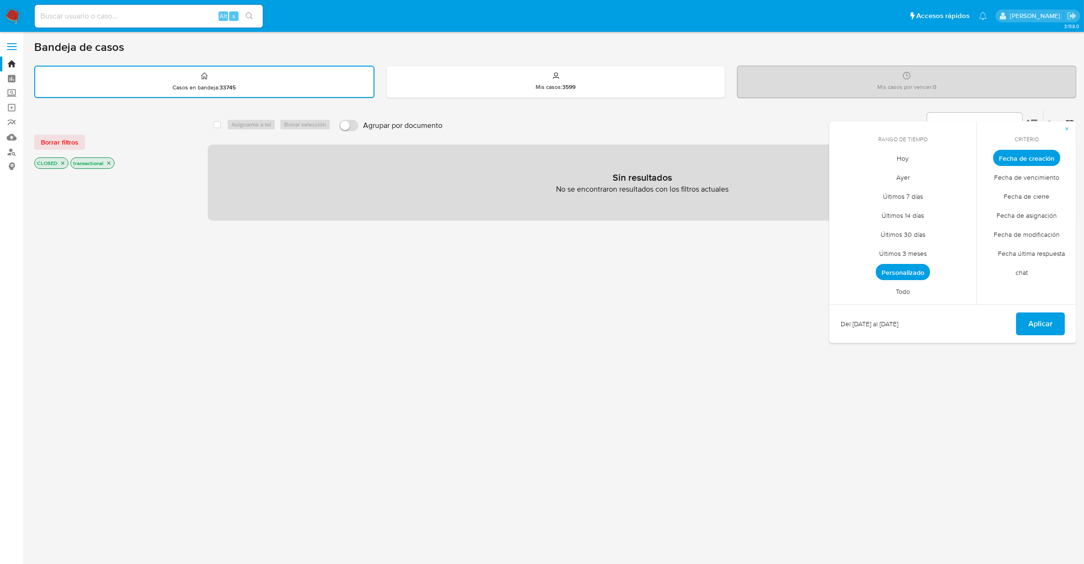
click at [1032, 189] on span "Fecha de cierre" at bounding box center [1027, 196] width 66 height 19
click at [1043, 321] on span "Aplicar" at bounding box center [1040, 323] width 24 height 21
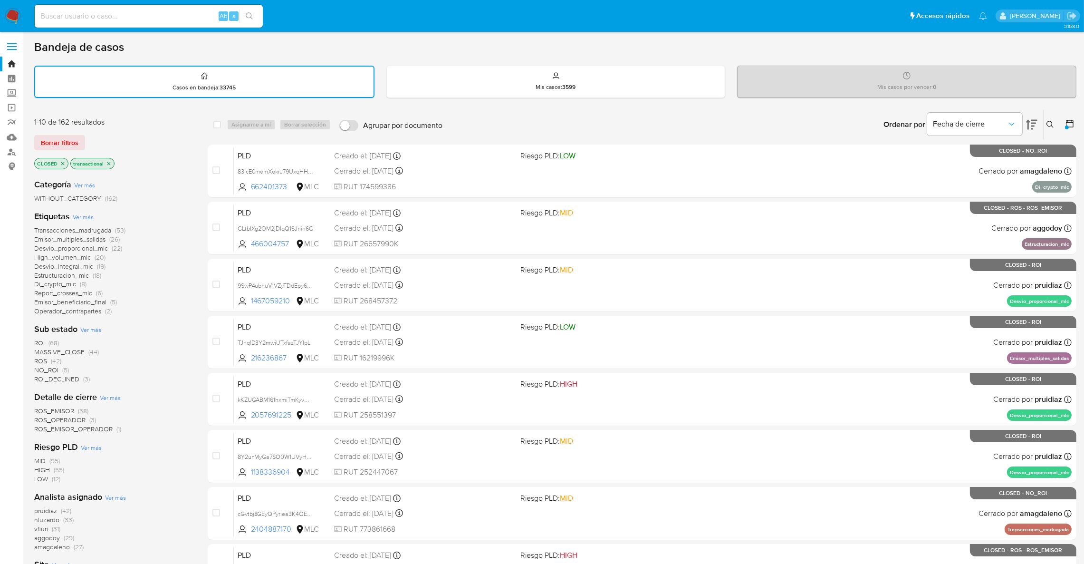
click at [62, 161] on icon "close-filter" at bounding box center [63, 164] width 6 height 6
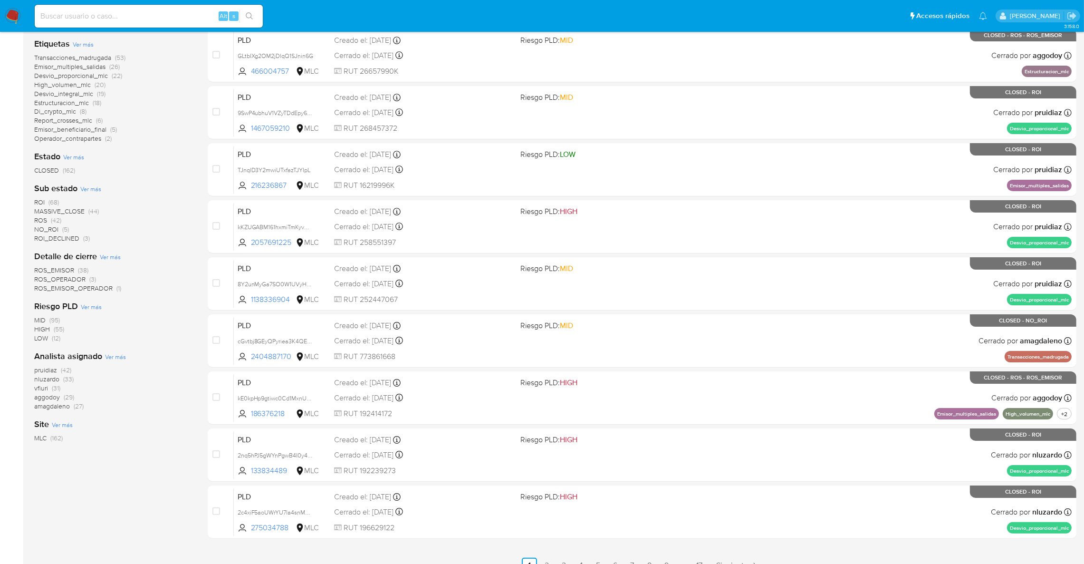
scroll to position [77, 0]
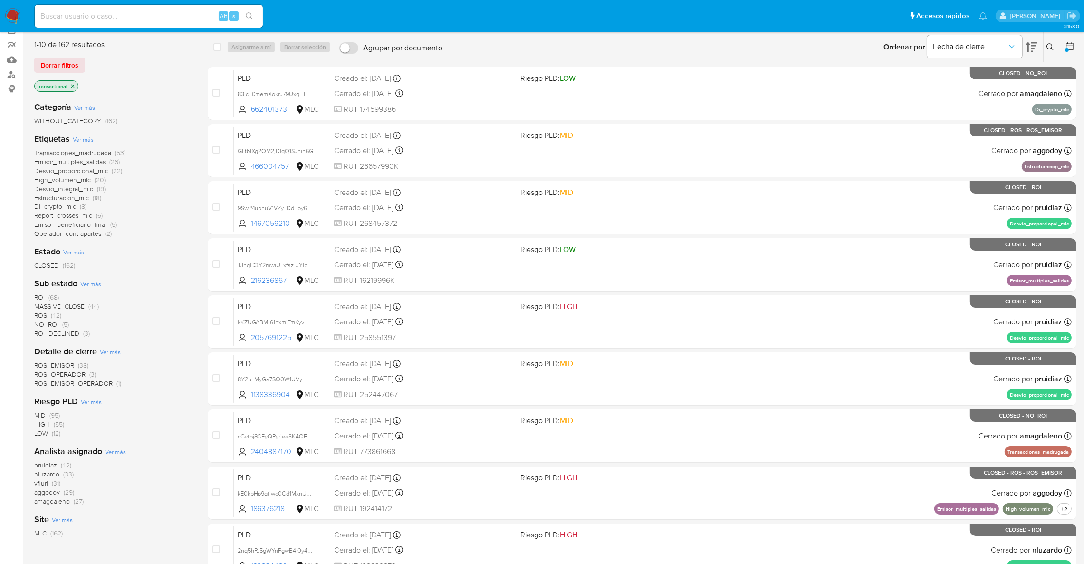
click at [1053, 43] on icon at bounding box center [1050, 47] width 8 height 8
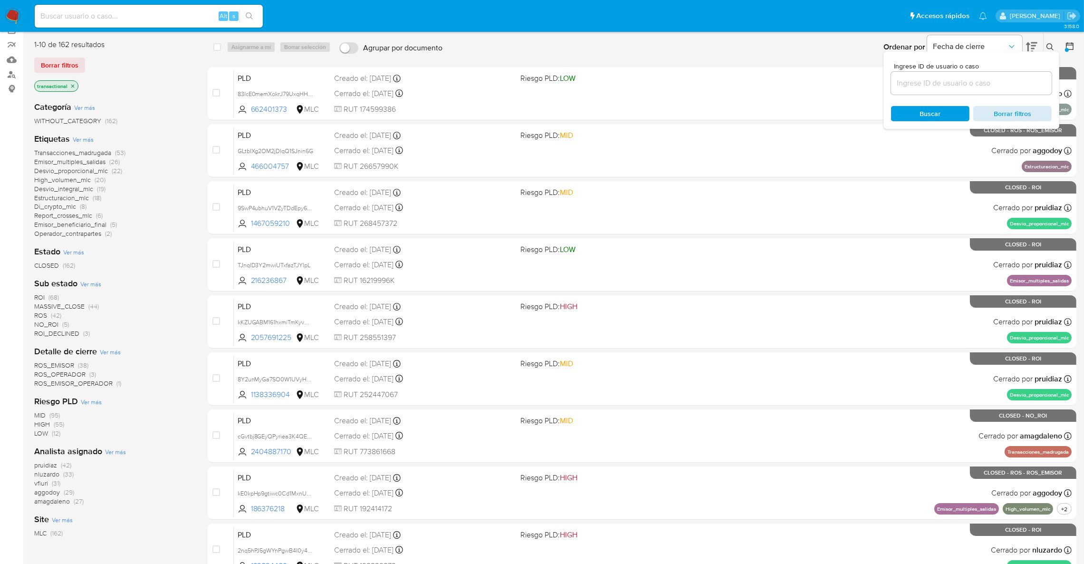
click at [1047, 109] on button "Borrar filtros" at bounding box center [1012, 113] width 78 height 15
click at [1013, 101] on div "Ingrese ID de usuario o caso Buscar Borrar filtros" at bounding box center [971, 89] width 176 height 77
click at [1013, 102] on div "Ingrese ID de usuario o caso Buscar Borrar filtros" at bounding box center [971, 89] width 176 height 77
click at [1013, 116] on span "Borrar filtros" at bounding box center [1012, 113] width 65 height 13
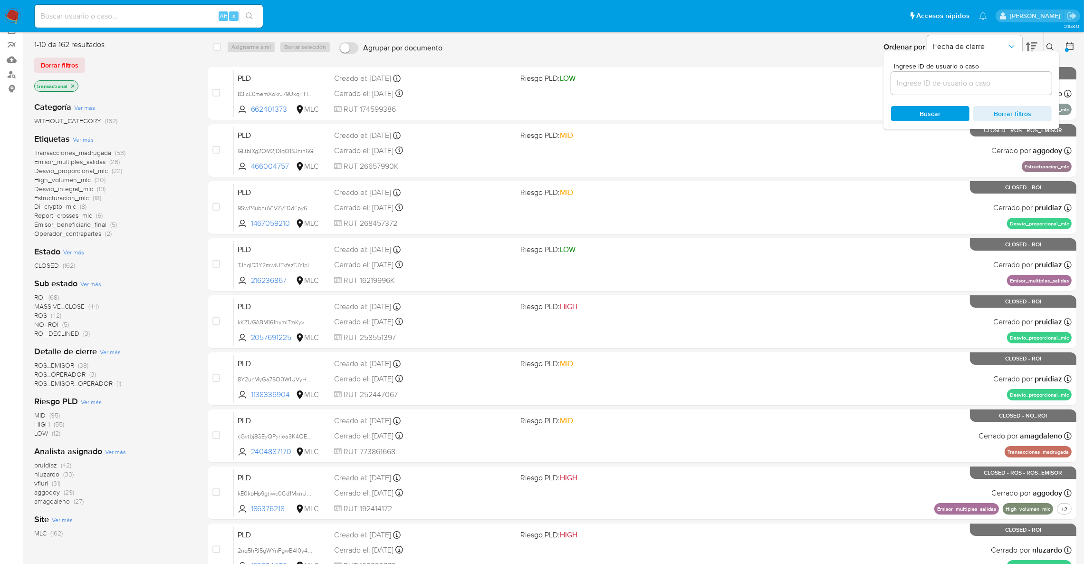
click at [1013, 116] on span "Borrar filtros" at bounding box center [1012, 113] width 65 height 13
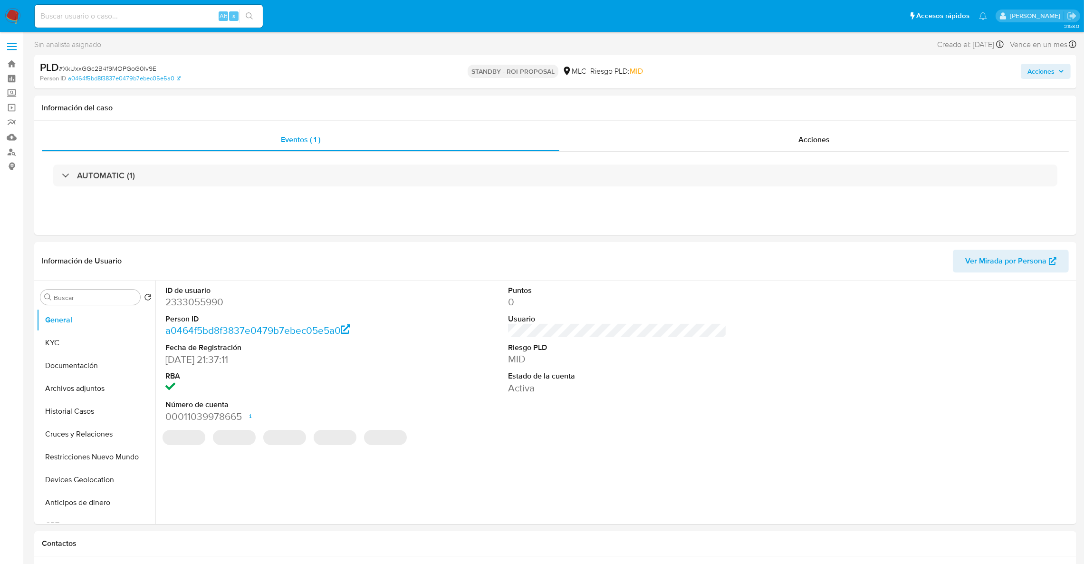
select select "10"
click at [200, 298] on dd "2333055990" at bounding box center [274, 301] width 219 height 13
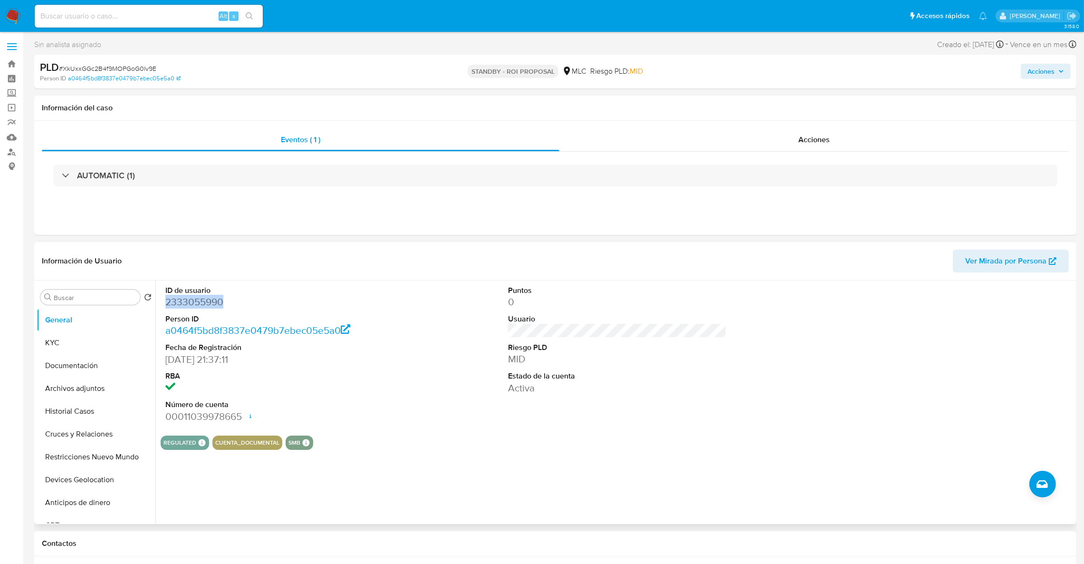
click at [200, 298] on dd "2333055990" at bounding box center [274, 301] width 219 height 13
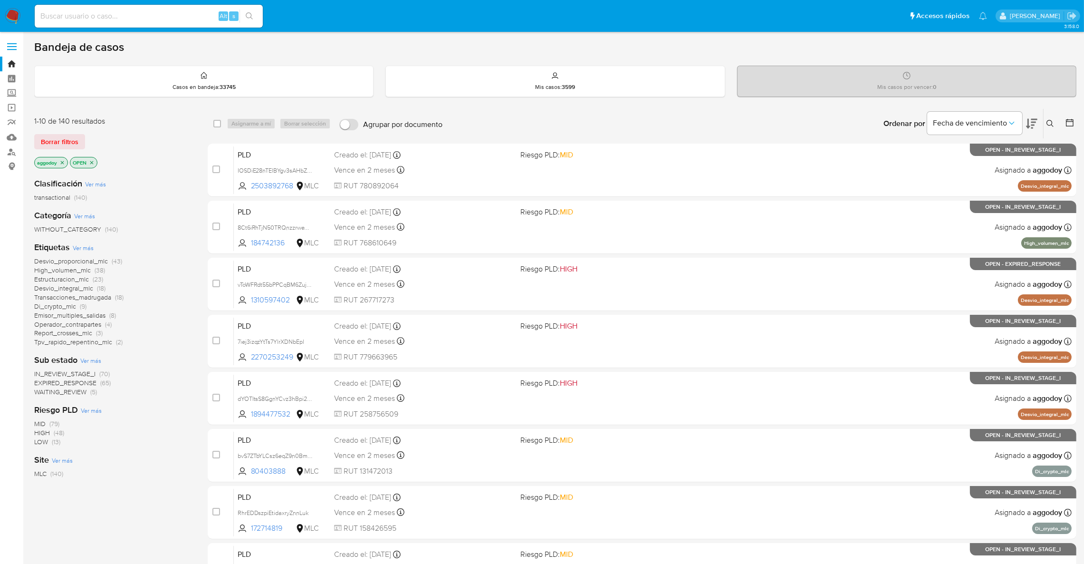
click at [78, 278] on span "Estructuracion_mlc" at bounding box center [61, 279] width 55 height 10
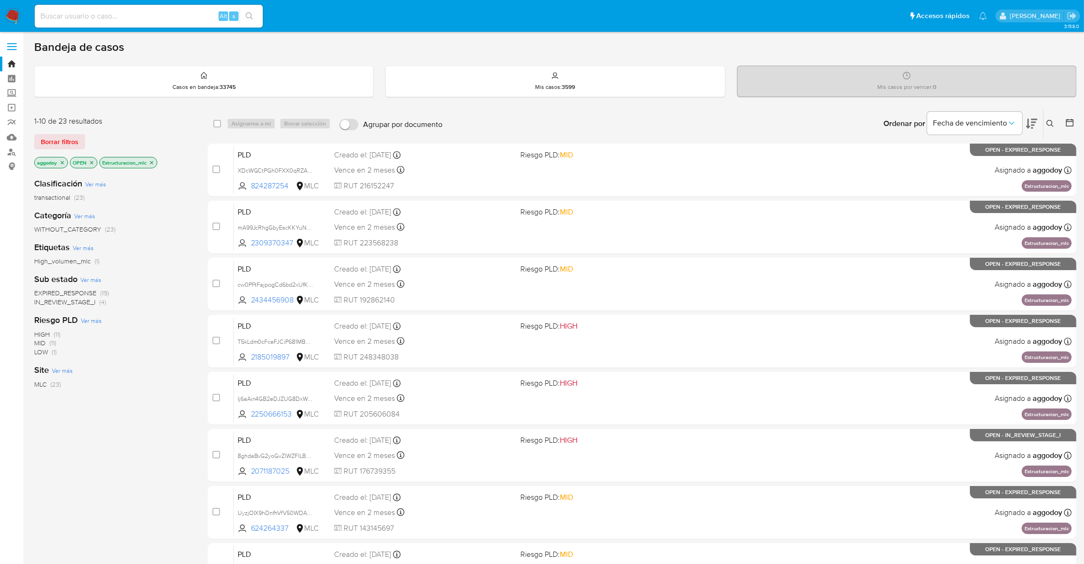
click at [1033, 127] on icon at bounding box center [1031, 124] width 11 height 10
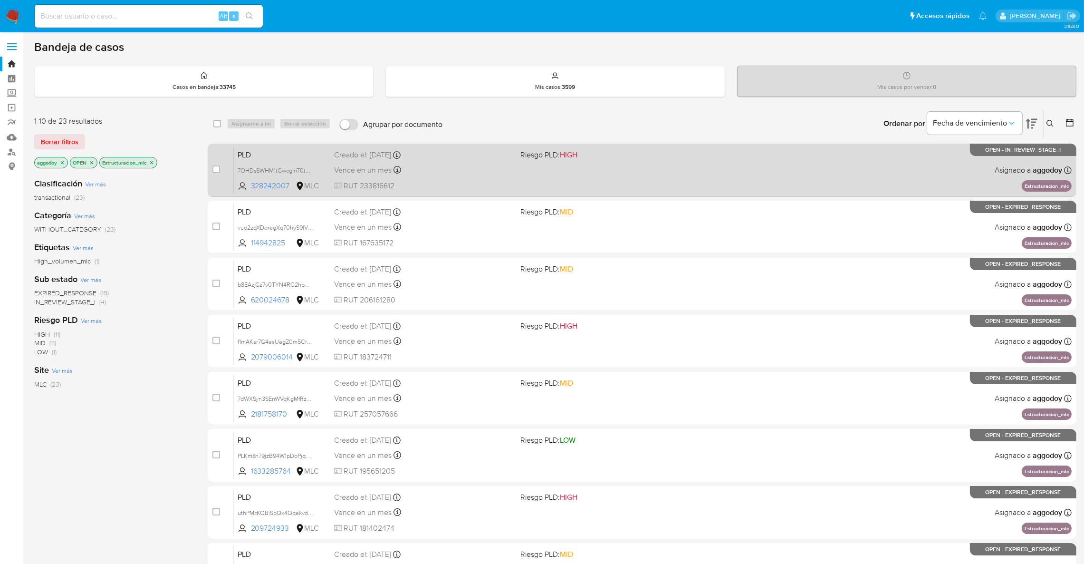
click at [741, 179] on div "PLD 7OHDsSWHM1tGwcgmT0tX6Abc 328242007 MLC Riesgo PLD: HIGH Creado el: [DATE] C…" at bounding box center [653, 170] width 838 height 48
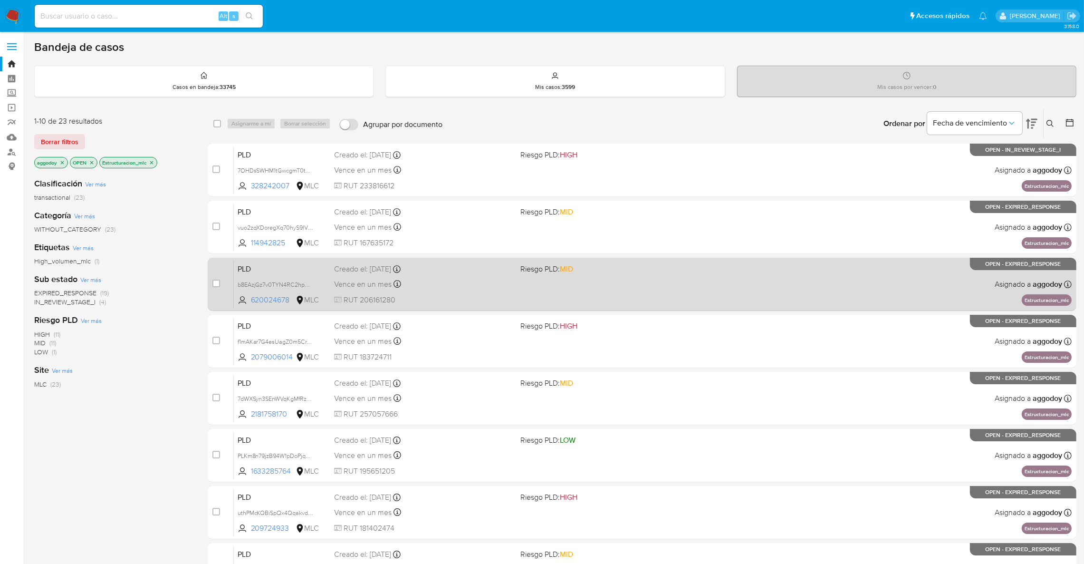
click at [401, 285] on div "Vence en un mes Vence el [DATE] 16:07:45" at bounding box center [423, 283] width 179 height 13
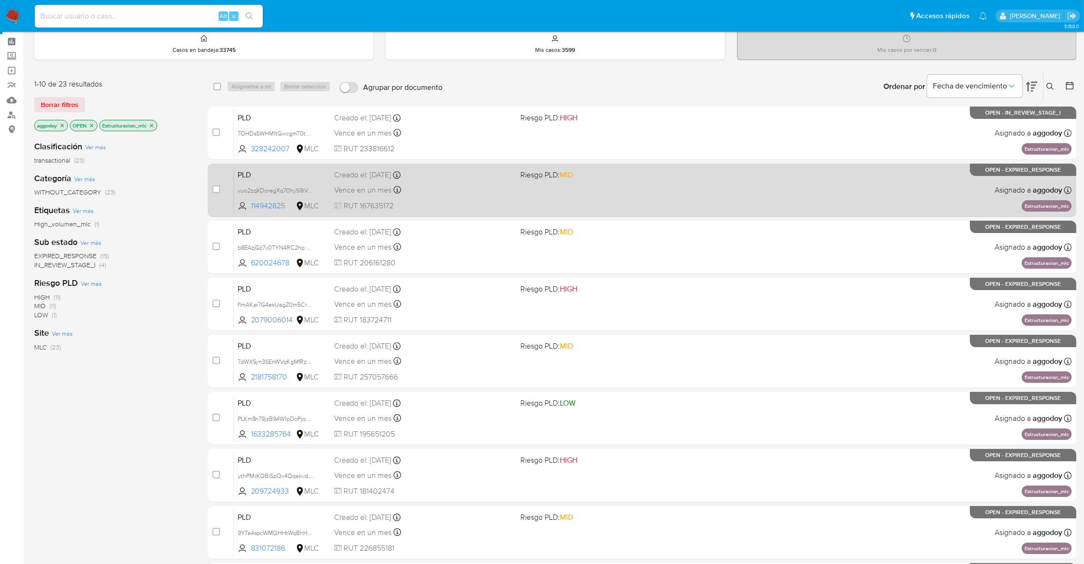
scroll to position [71, 0]
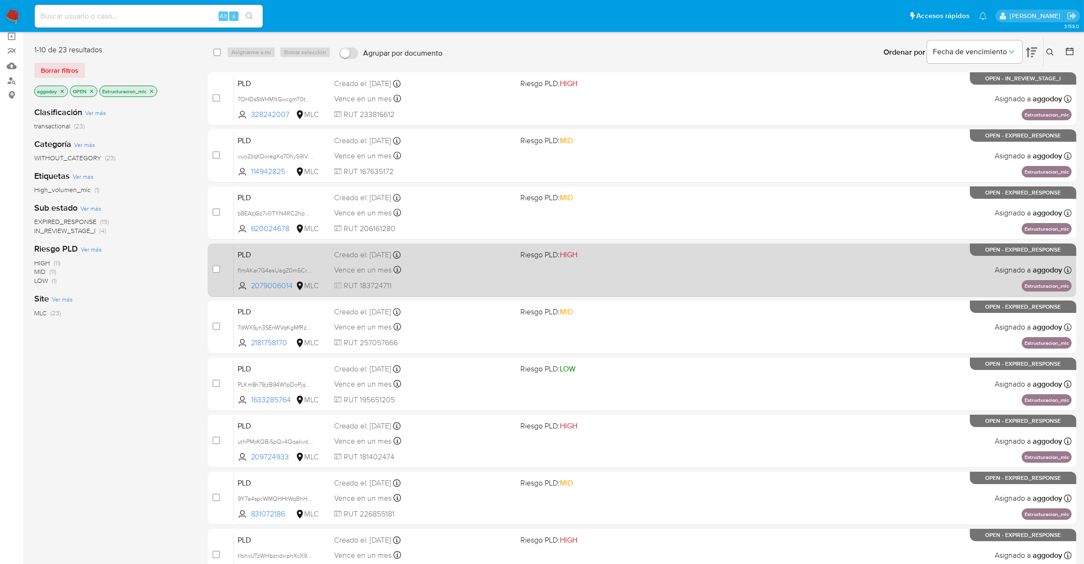
click at [616, 254] on span "Riesgo PLD: HIGH" at bounding box center [609, 254] width 179 height 12
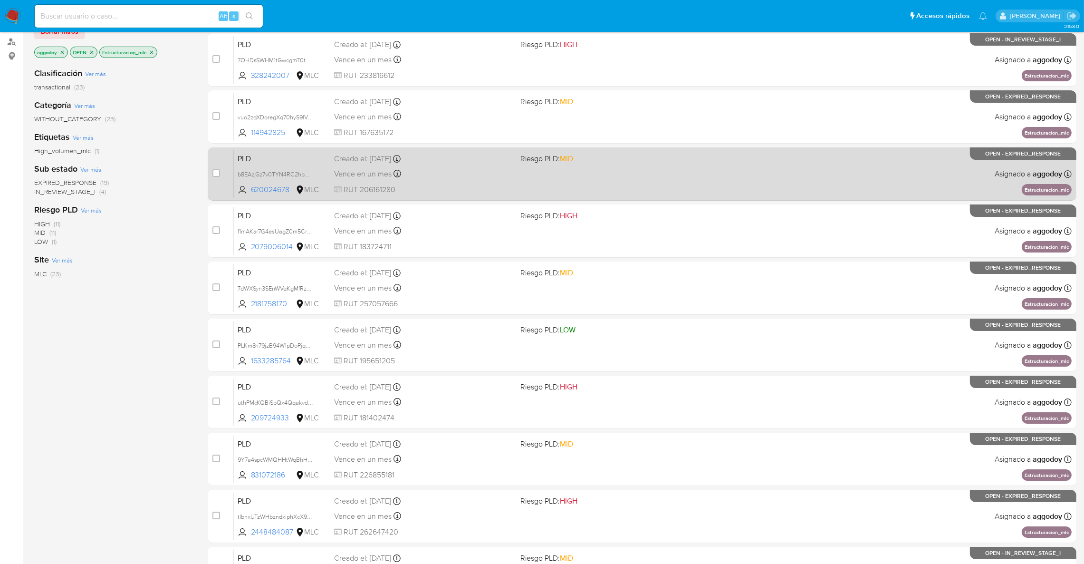
scroll to position [143, 0]
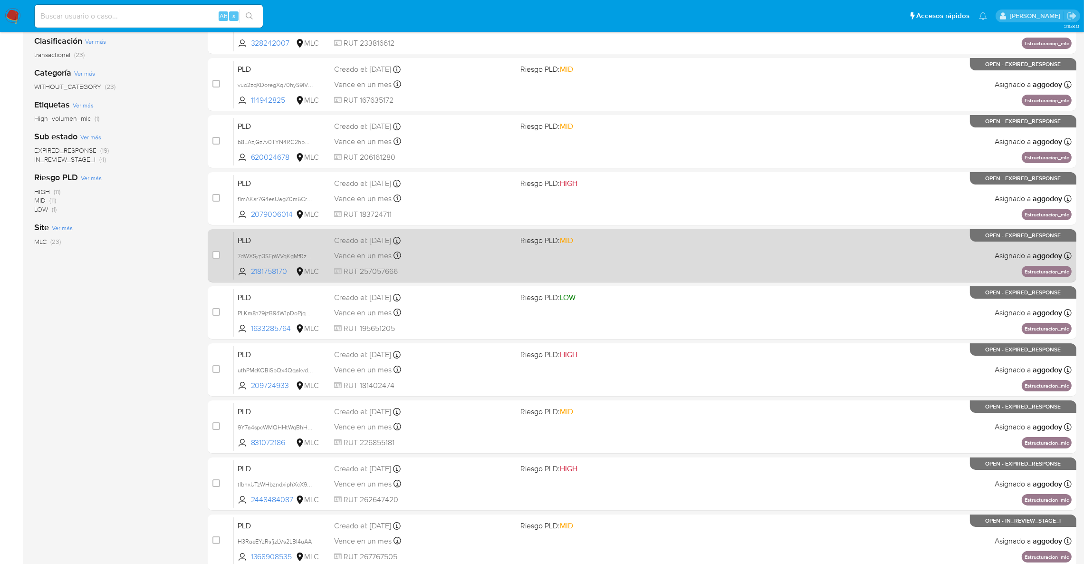
click at [641, 261] on div "PLD 7dWXSyn3SEnWVqKgMfRzLTxy 2181758170 MLC Riesgo PLD: MID Creado el: [DATE] C…" at bounding box center [653, 255] width 838 height 48
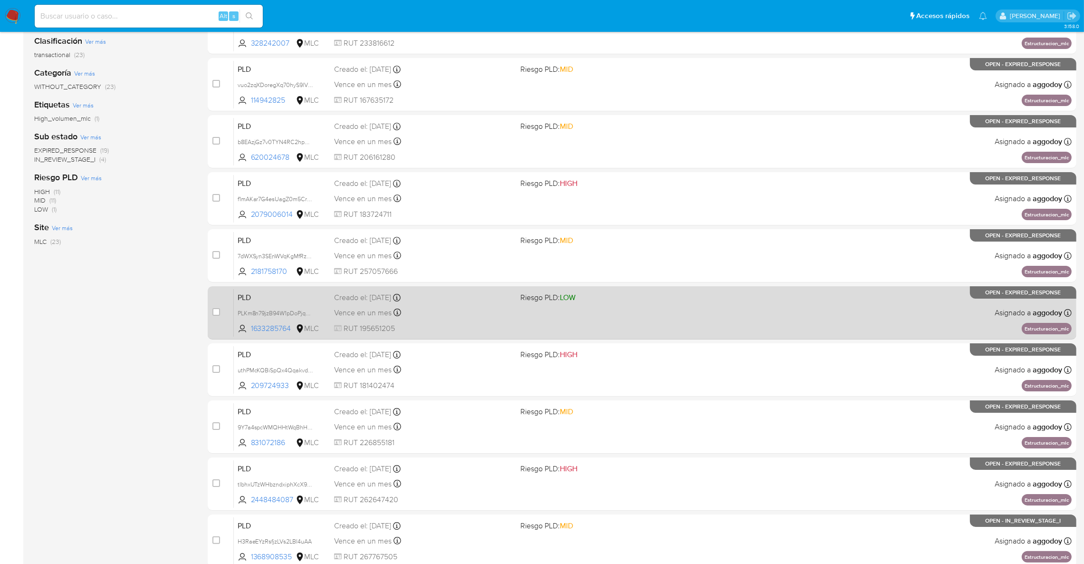
click at [666, 338] on div "case-item-checkbox No es posible asignar el caso PLD PLKm8n79jzB94W1pDoPjqbjF 1…" at bounding box center [642, 312] width 869 height 53
click at [660, 330] on div "PLD PLKm8n79jzB94W1pDoPjqbjF 1633285764 MLC Riesgo PLD: LOW Creado el: 12/07/20…" at bounding box center [653, 312] width 838 height 48
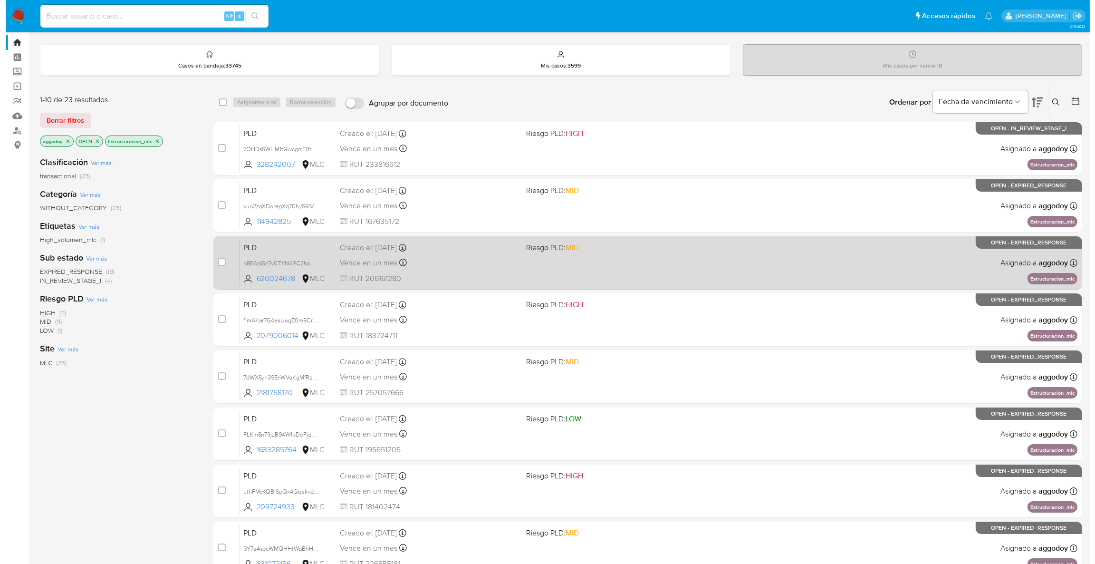
scroll to position [0, 0]
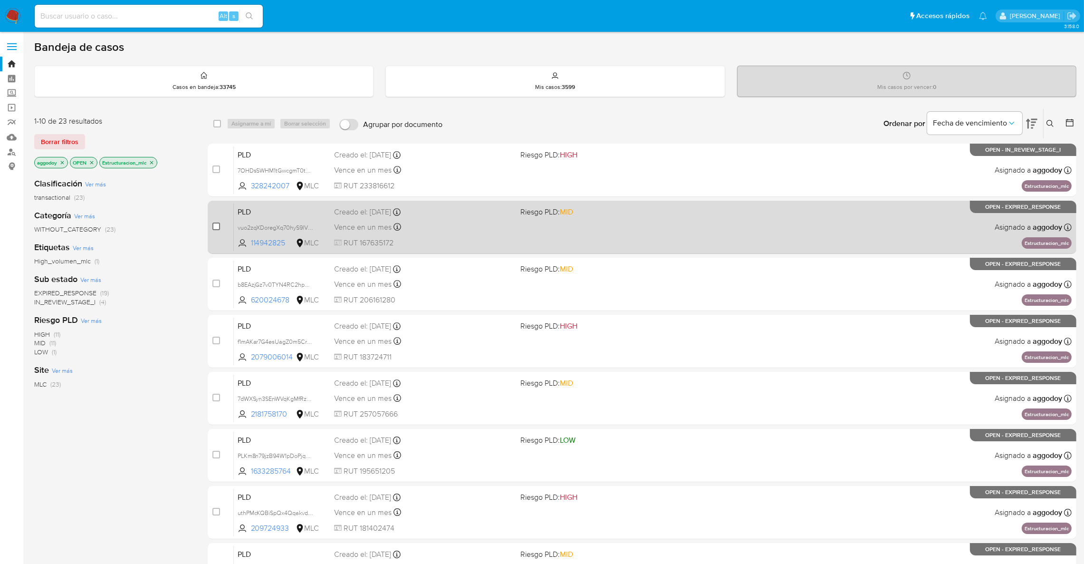
click at [215, 227] on input "checkbox" at bounding box center [216, 226] width 8 height 8
checkbox input "true"
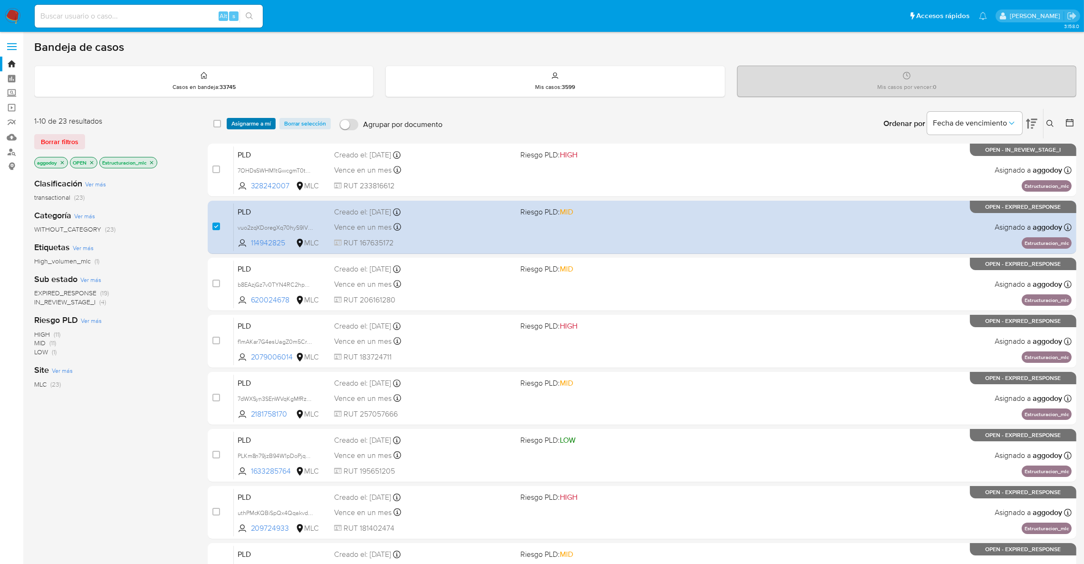
click at [247, 125] on span "Asignarme a mí" at bounding box center [250, 124] width 39 height 10
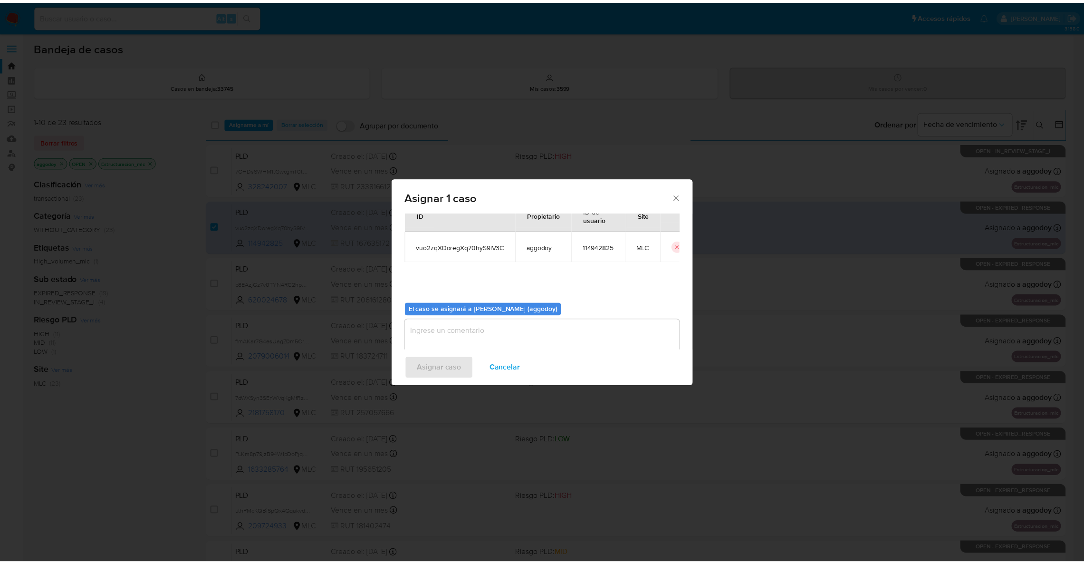
scroll to position [49, 0]
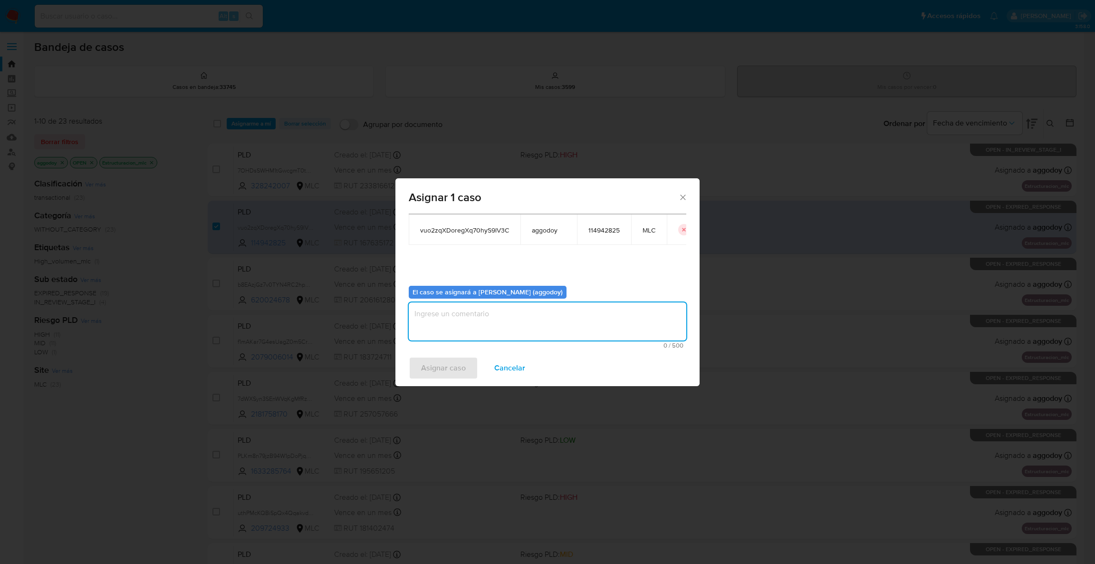
click at [478, 305] on textarea "assign-modal" at bounding box center [547, 321] width 277 height 38
type textarea ","
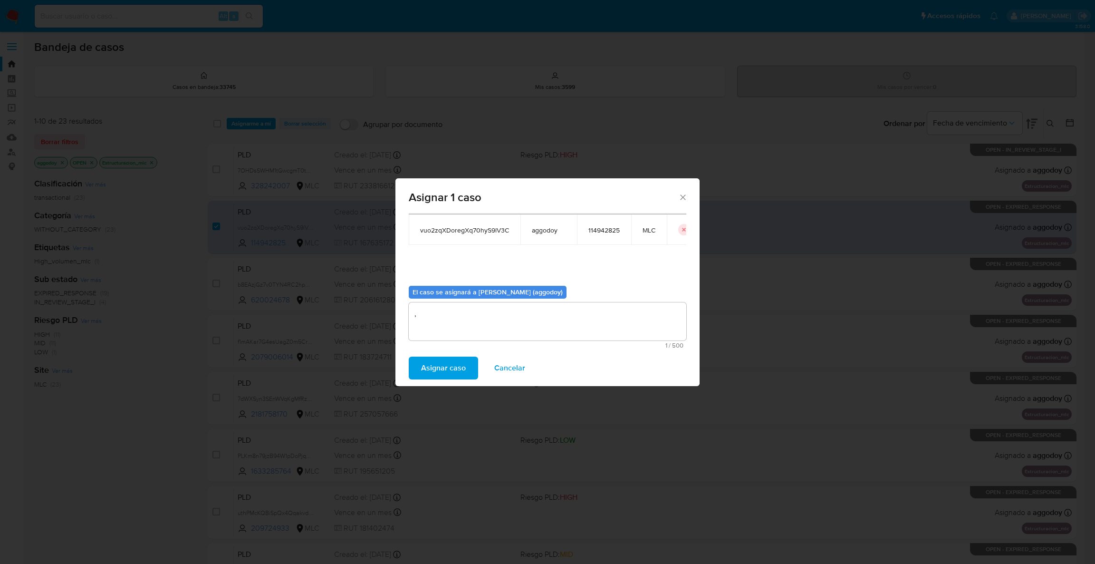
click at [469, 364] on button "Asignar caso" at bounding box center [443, 367] width 69 height 23
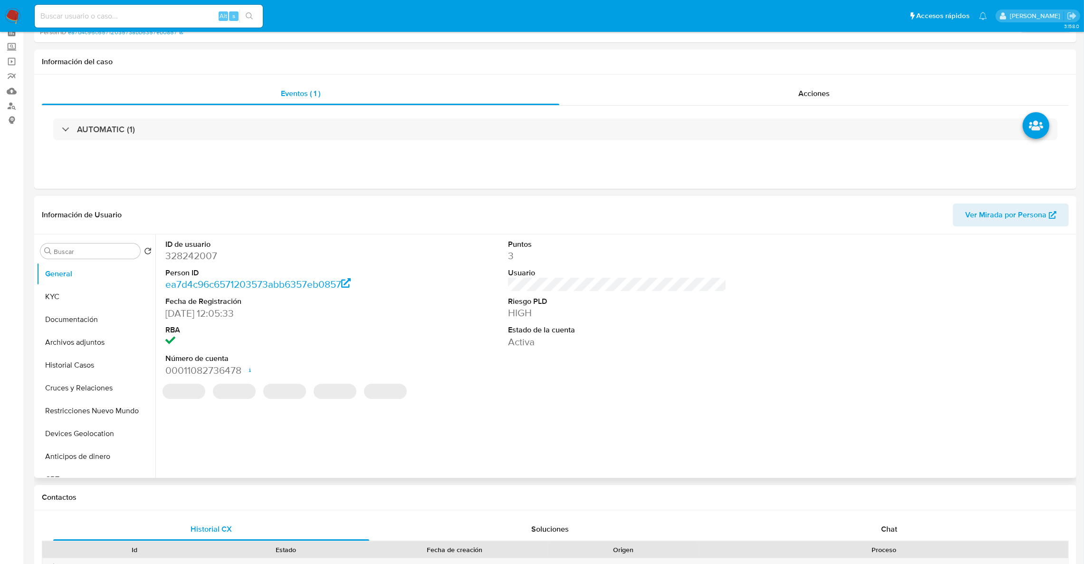
select select "10"
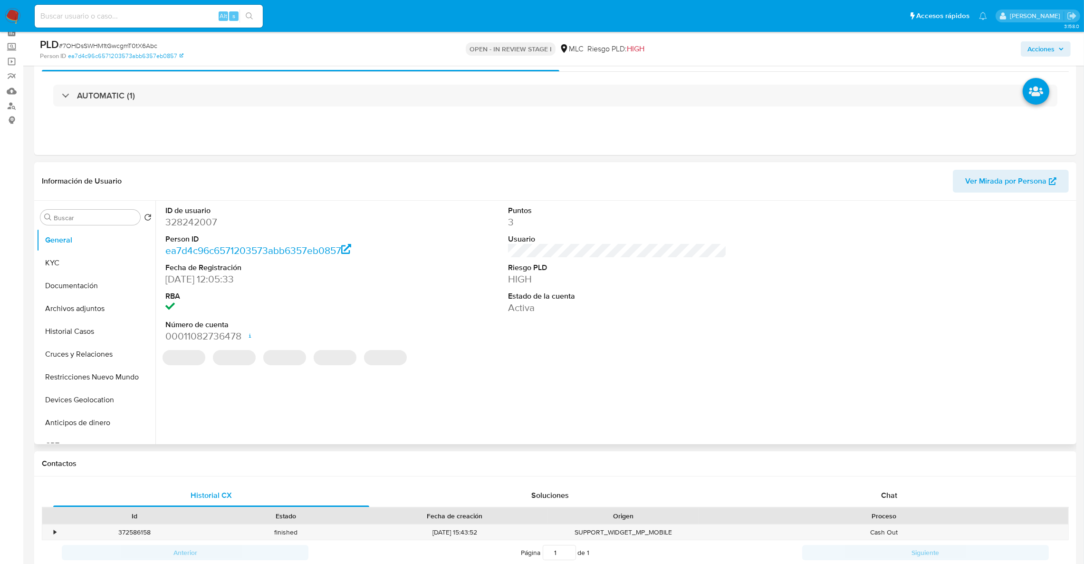
scroll to position [71, 0]
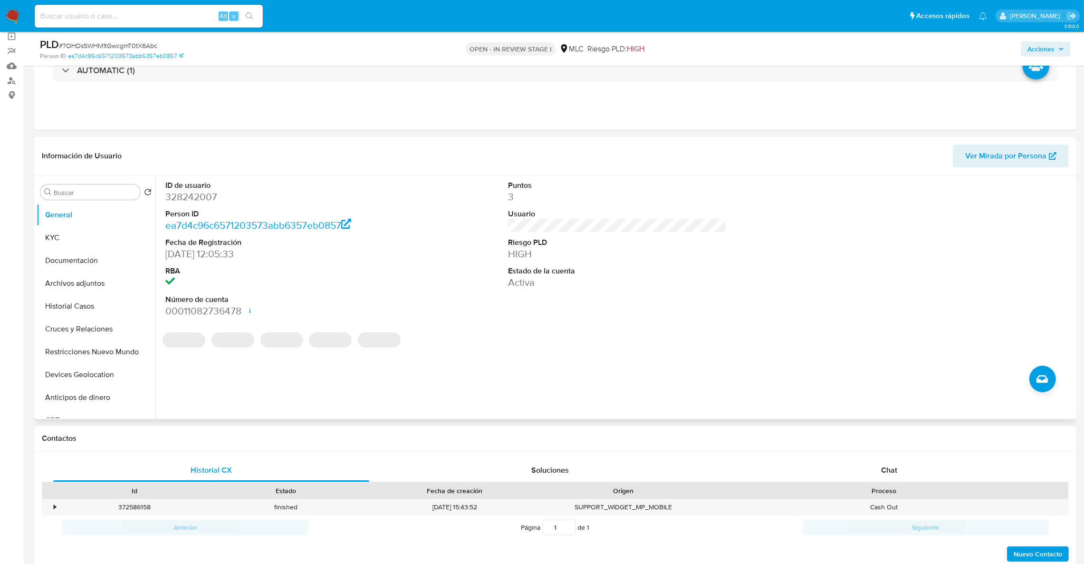
click at [204, 198] on dd "328242007" at bounding box center [274, 196] width 219 height 13
copy dd "328242007"
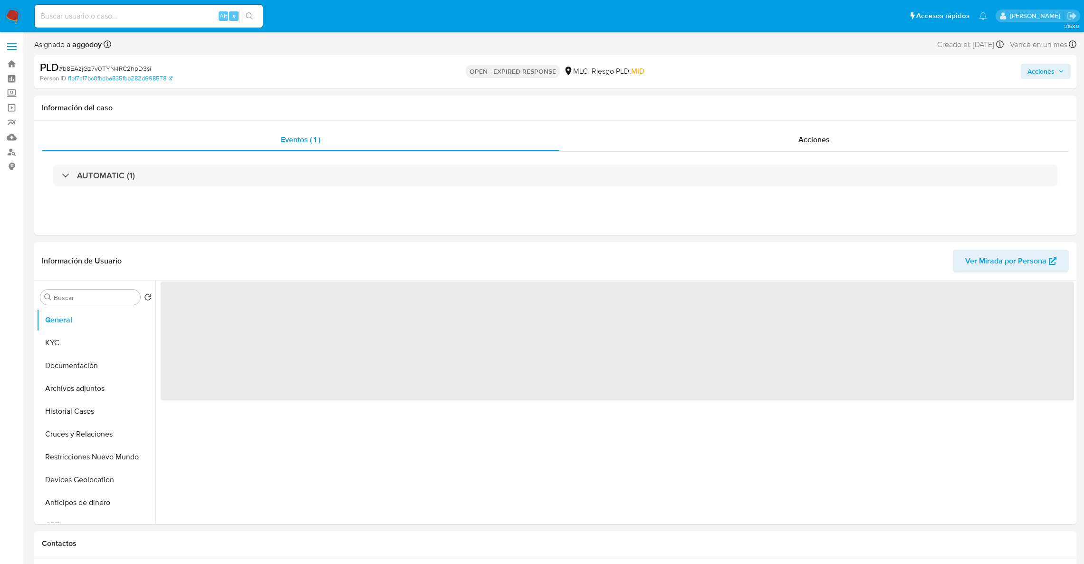
select select "10"
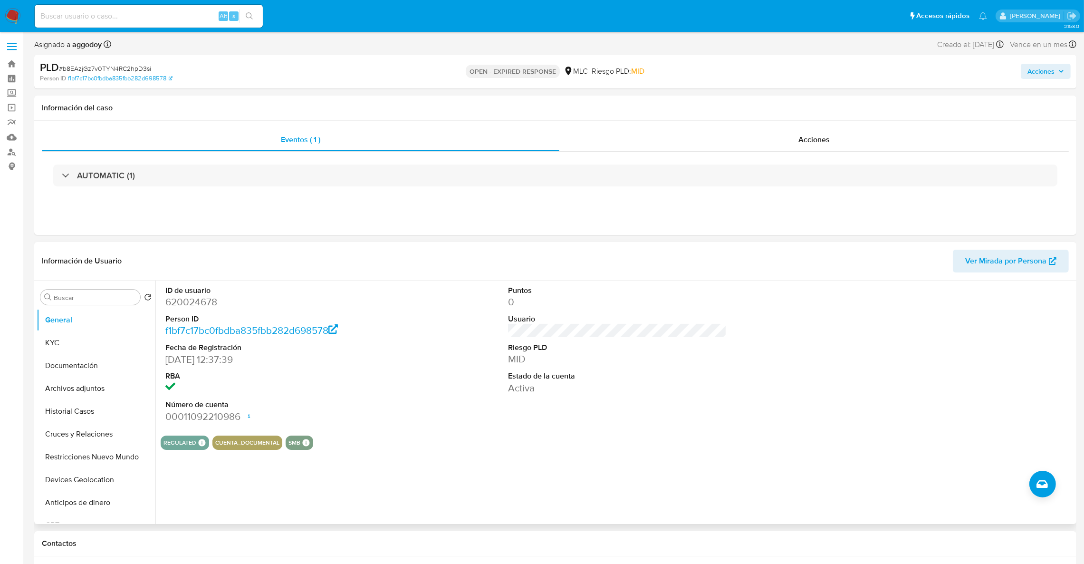
click at [195, 307] on dd "620024678" at bounding box center [274, 301] width 219 height 13
copy dd "620024678"
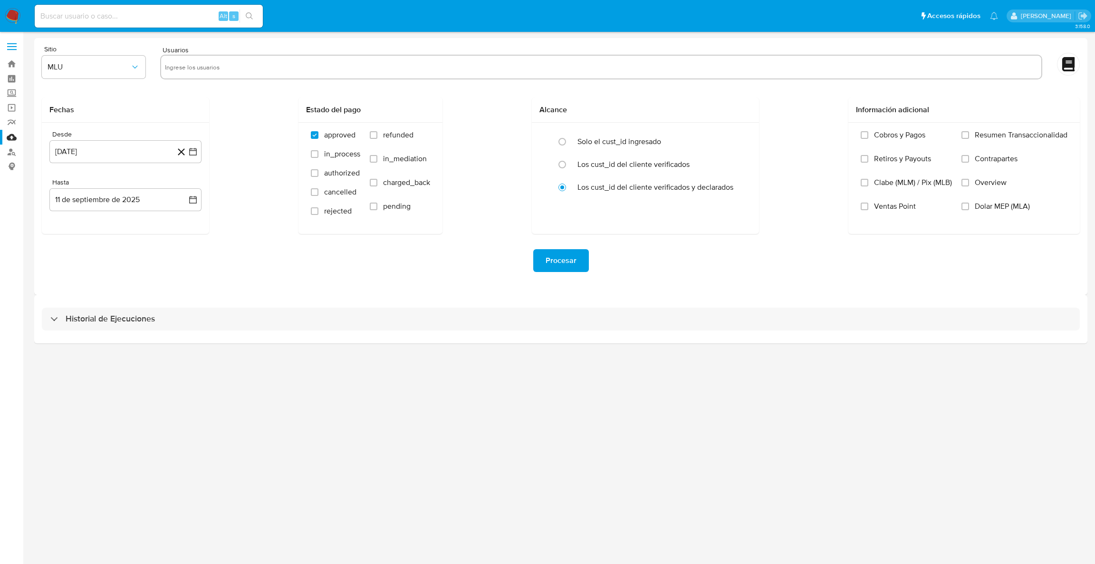
click at [200, 62] on input "text" at bounding box center [601, 66] width 872 height 15
paste input "328242007"
type input "328242007"
click at [121, 74] on button "MLU" at bounding box center [94, 67] width 104 height 23
drag, startPoint x: 90, startPoint y: 226, endPoint x: 93, endPoint y: 221, distance: 6.0
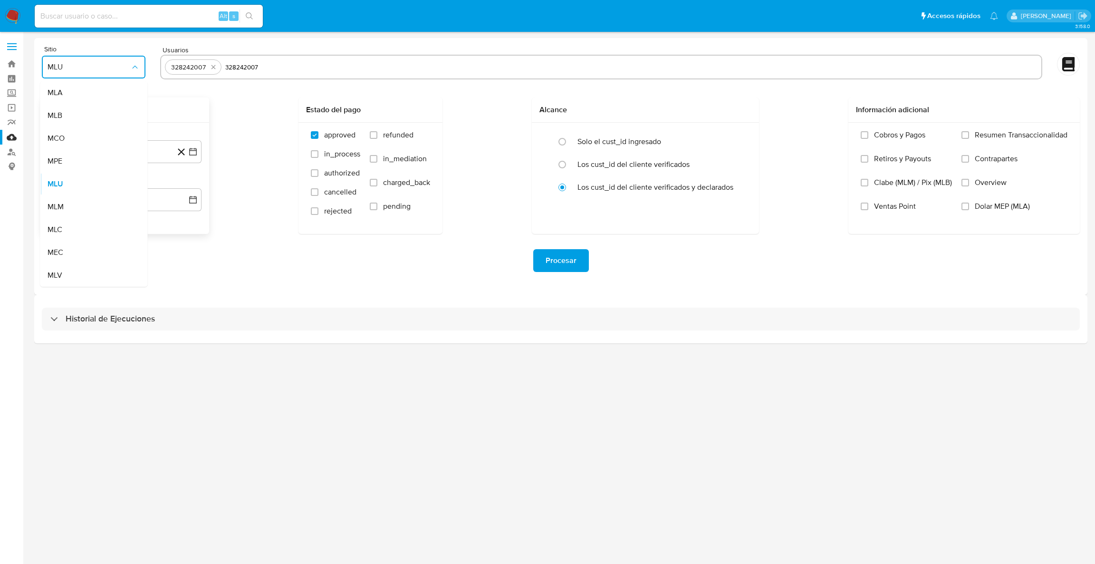
click at [90, 225] on div "MLC" at bounding box center [91, 229] width 86 height 23
click at [195, 163] on button "11 de agosto de 2024" at bounding box center [125, 151] width 152 height 23
click at [846, 478] on div "3.158.0" at bounding box center [560, 297] width 1053 height 519
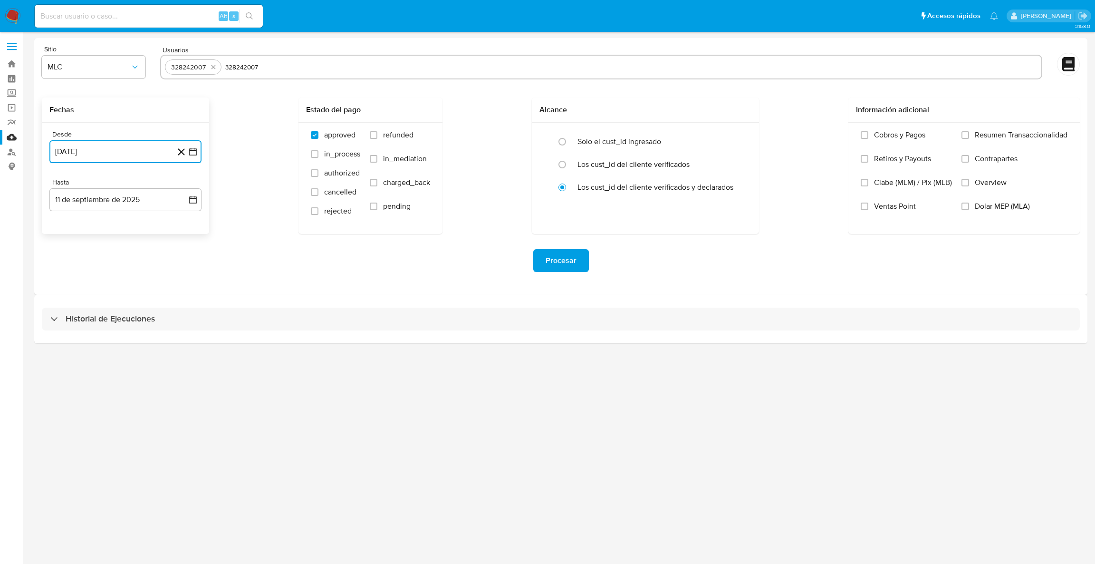
click at [191, 156] on button "11 de agosto de 2024" at bounding box center [125, 151] width 152 height 23
click at [181, 184] on icon "Mes siguiente" at bounding box center [184, 185] width 11 height 11
click at [83, 259] on button "10" at bounding box center [87, 258] width 15 height 15
click at [189, 201] on icon "button" at bounding box center [193, 200] width 8 height 8
click at [85, 287] on button "9" at bounding box center [87, 287] width 15 height 15
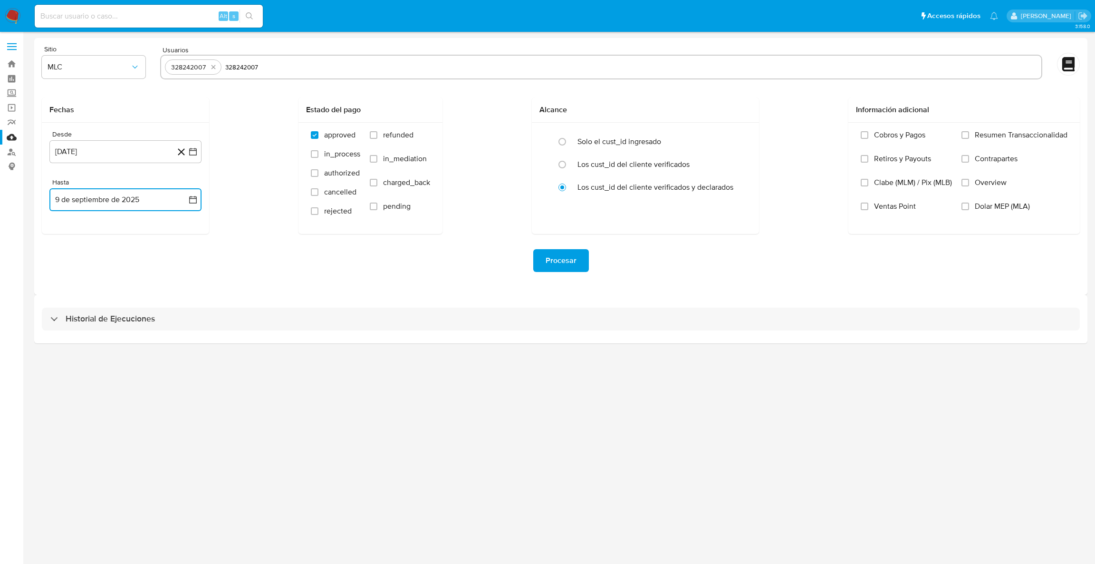
click at [230, 69] on input "328242007" at bounding box center [631, 66] width 812 height 15
paste input "620024678"
type input "620024678"
paste input "2079006014"
type input "2079006014"
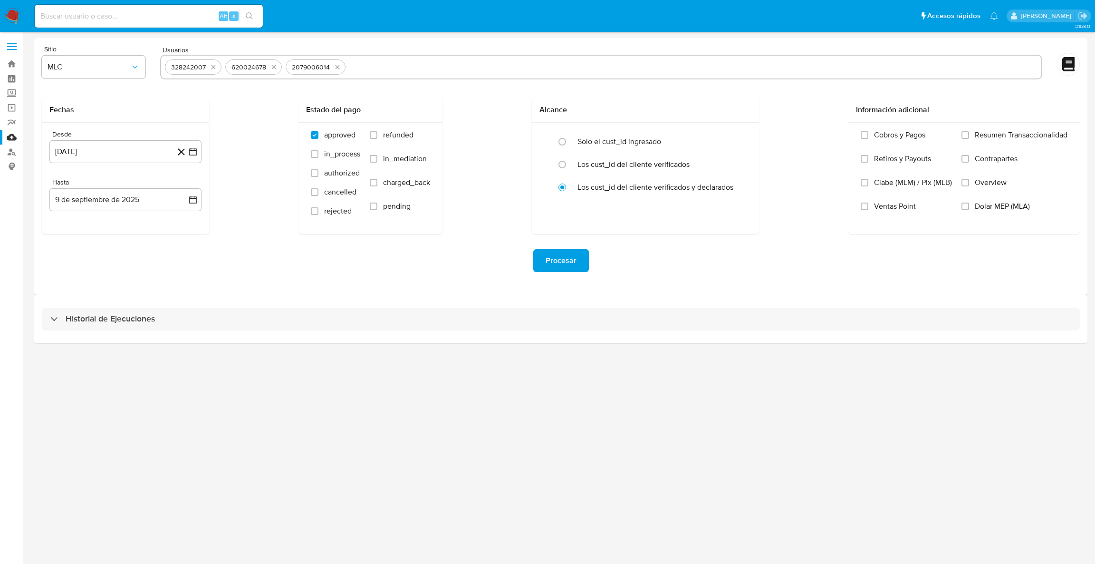
paste input "2181758170"
type input "2181758170"
paste input "1633285764"
type input "1633285764"
click at [556, 267] on span "Procesar" at bounding box center [560, 260] width 31 height 21
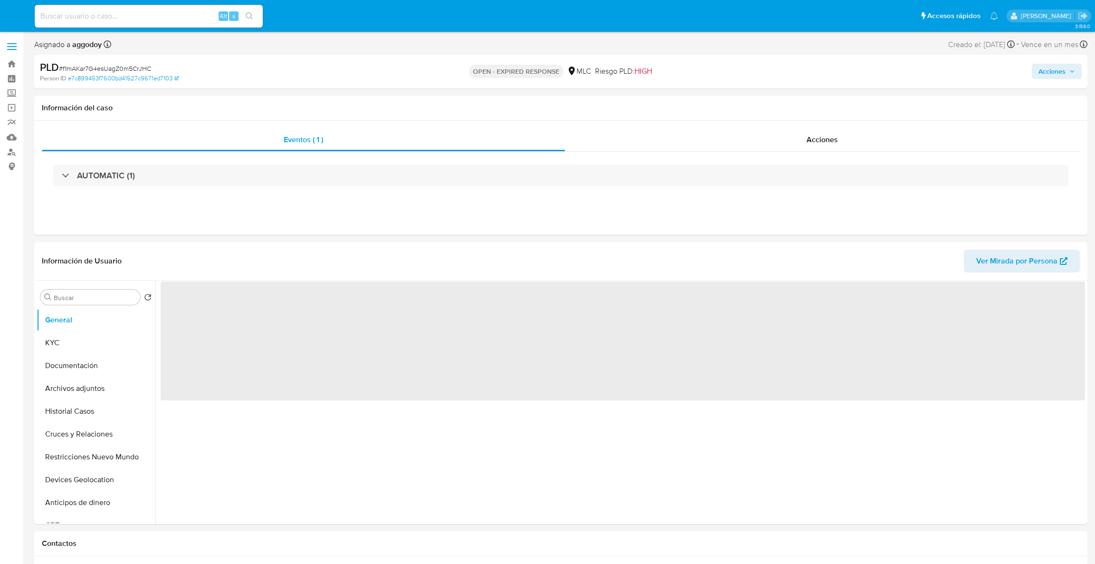
select select "10"
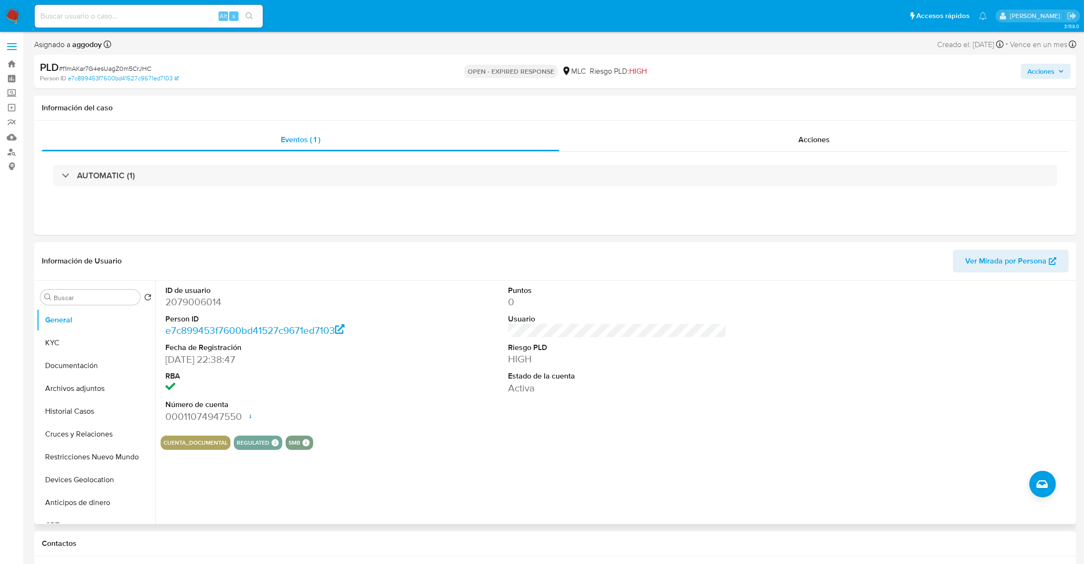
click at [199, 302] on dd "2079006014" at bounding box center [274, 301] width 219 height 13
copy dd "2079006014"
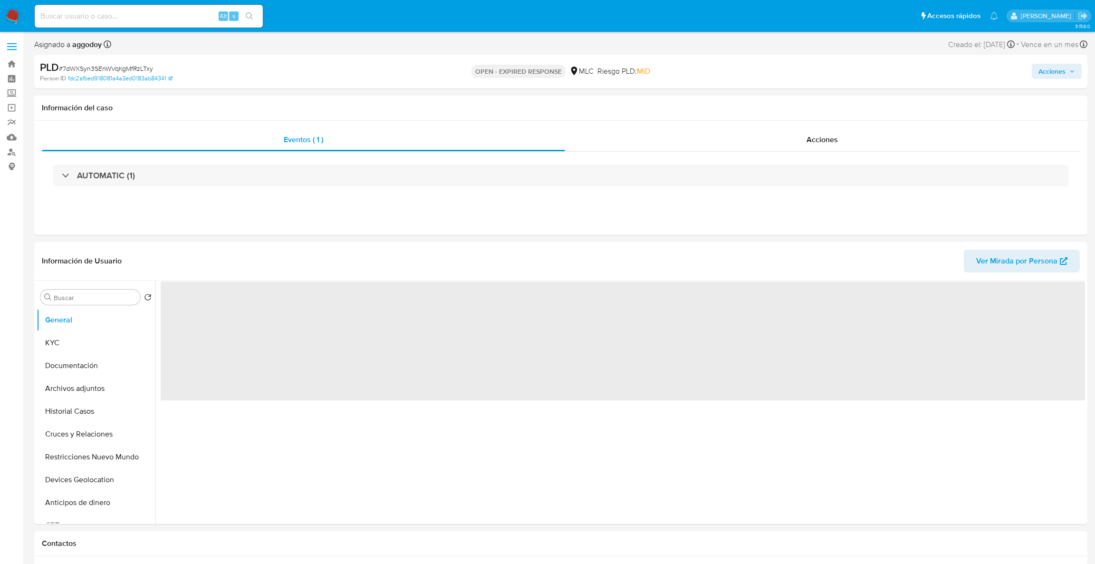
select select "10"
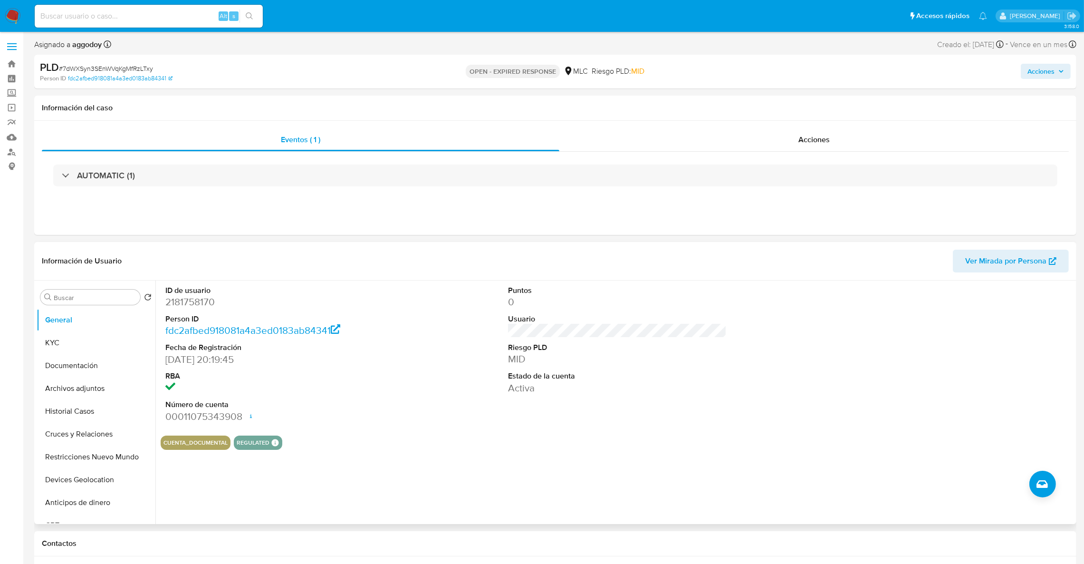
click at [176, 314] on dt "Person ID" at bounding box center [274, 319] width 219 height 10
click at [175, 305] on dd "2181758170" at bounding box center [274, 301] width 219 height 13
copy dd "2181758170"
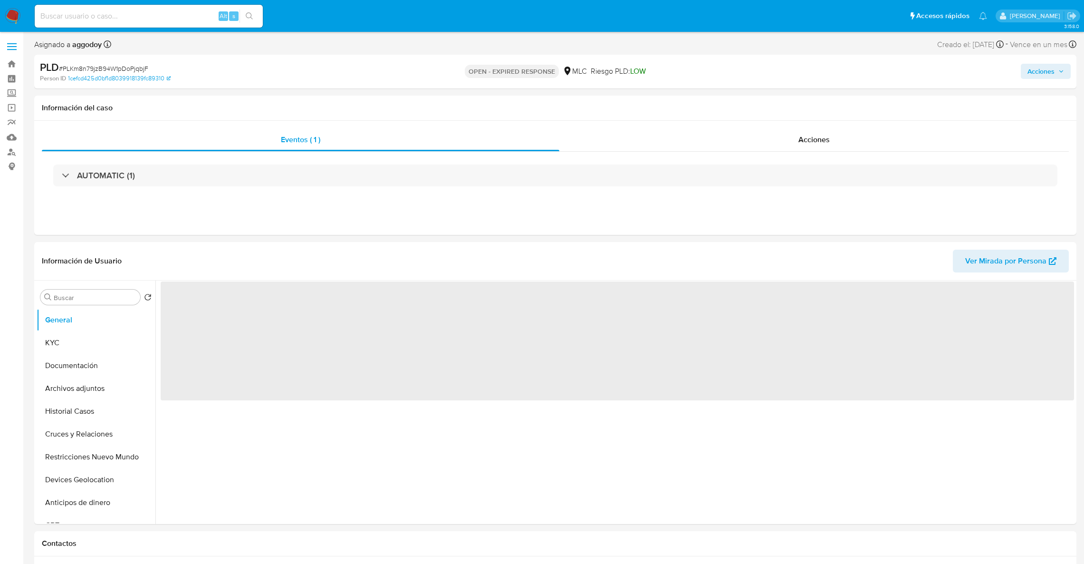
select select "10"
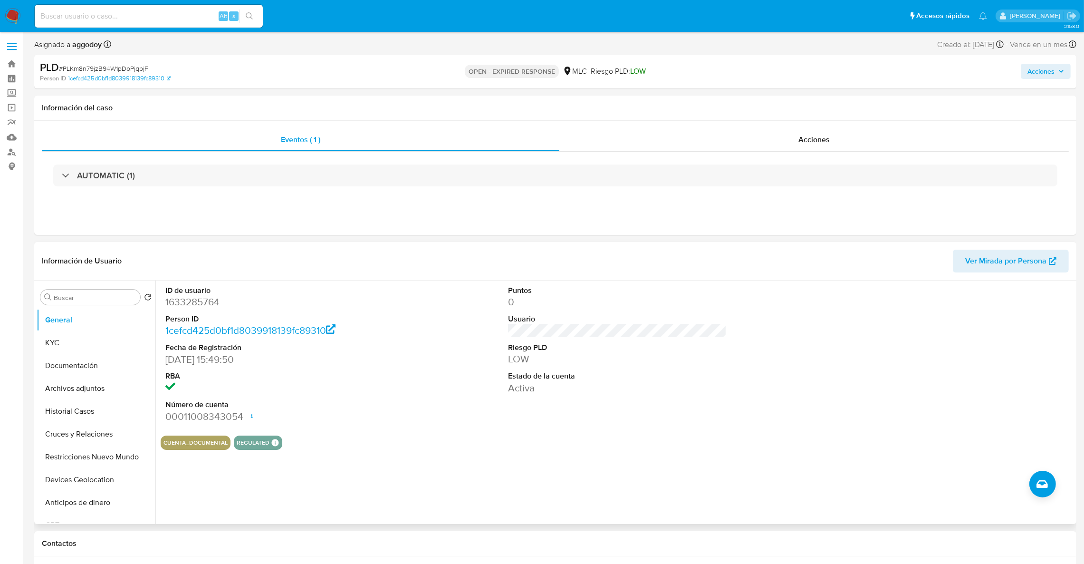
click at [196, 299] on dd "1633285764" at bounding box center [274, 301] width 219 height 13
copy dd "1633285764"
select select "10"
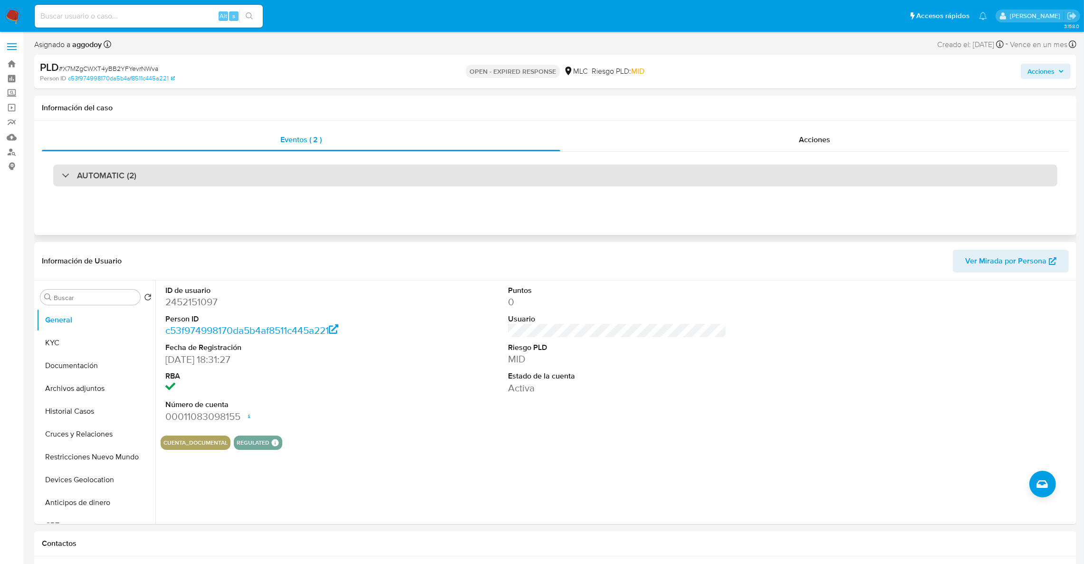
click at [175, 164] on div "AUTOMATIC (2)" at bounding box center [555, 175] width 1004 height 22
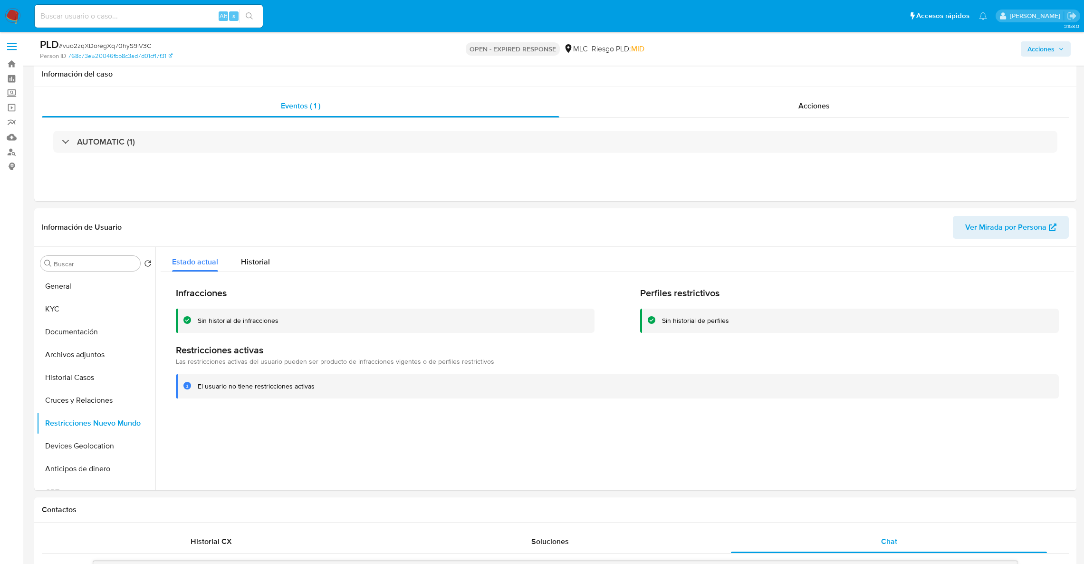
select select "10"
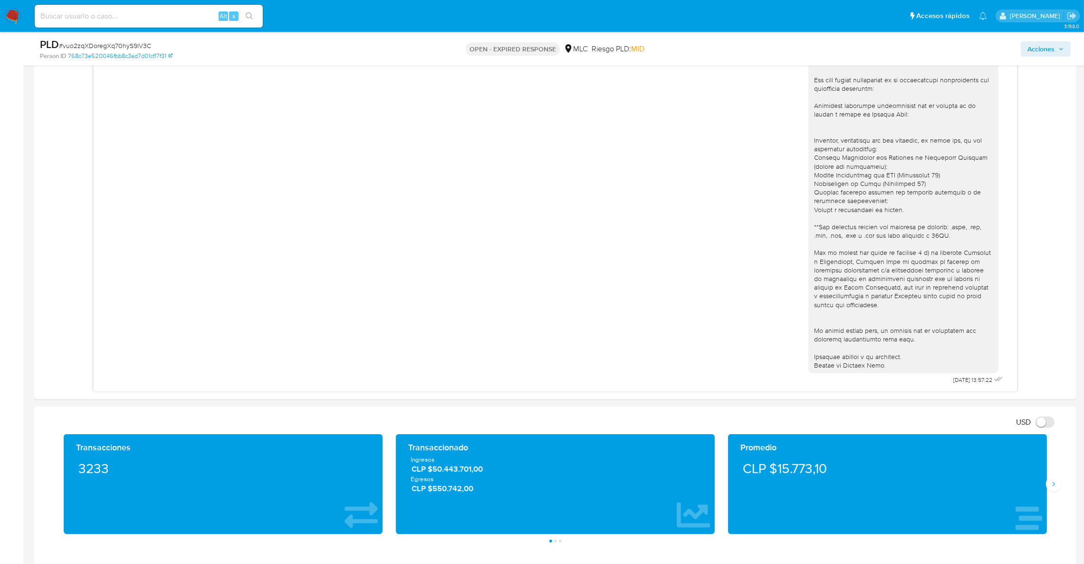
scroll to position [583, 0]
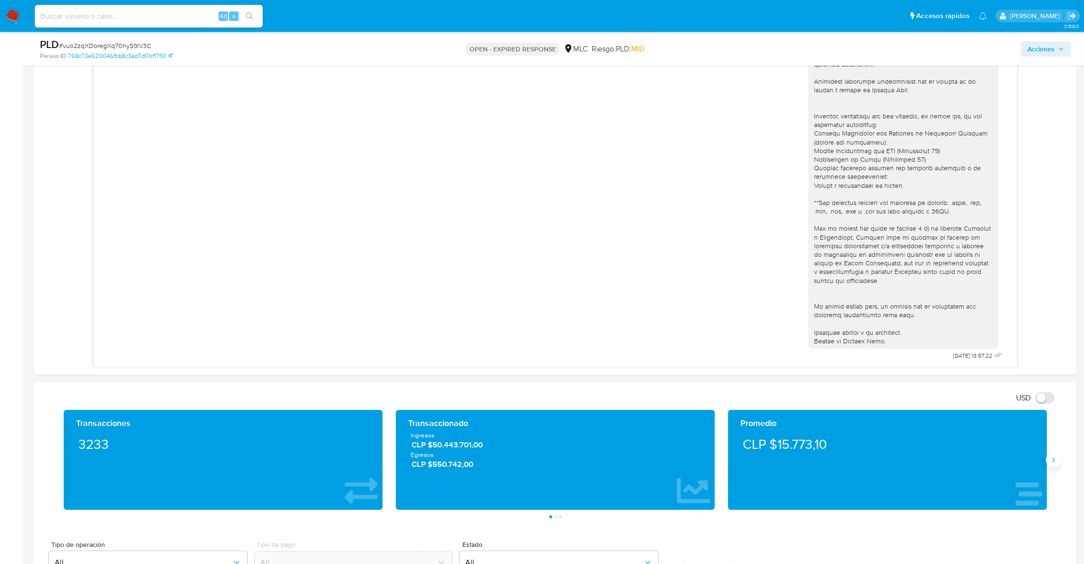
click at [1056, 463] on icon "Siguiente" at bounding box center [1054, 460] width 8 height 8
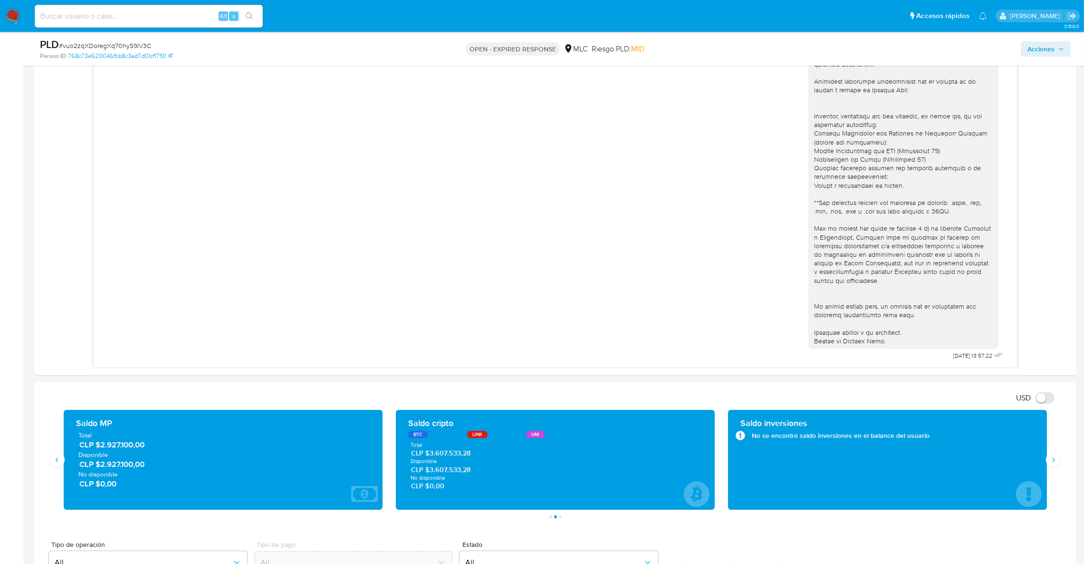
click at [480, 461] on span "Disponible" at bounding box center [555, 461] width 289 height 7
click at [808, 237] on div at bounding box center [903, 173] width 190 height 354
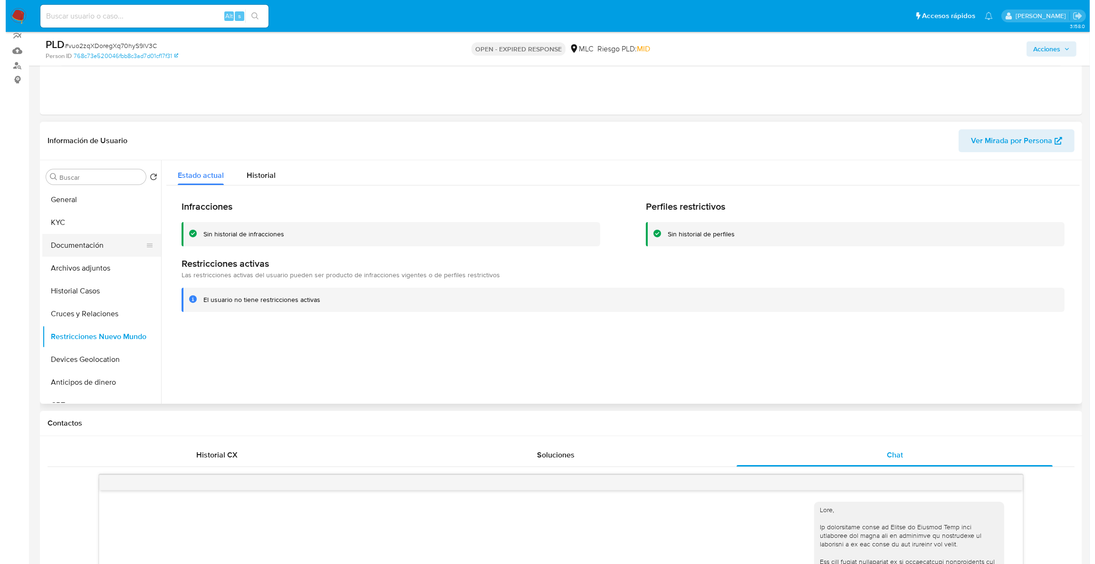
scroll to position [84, 0]
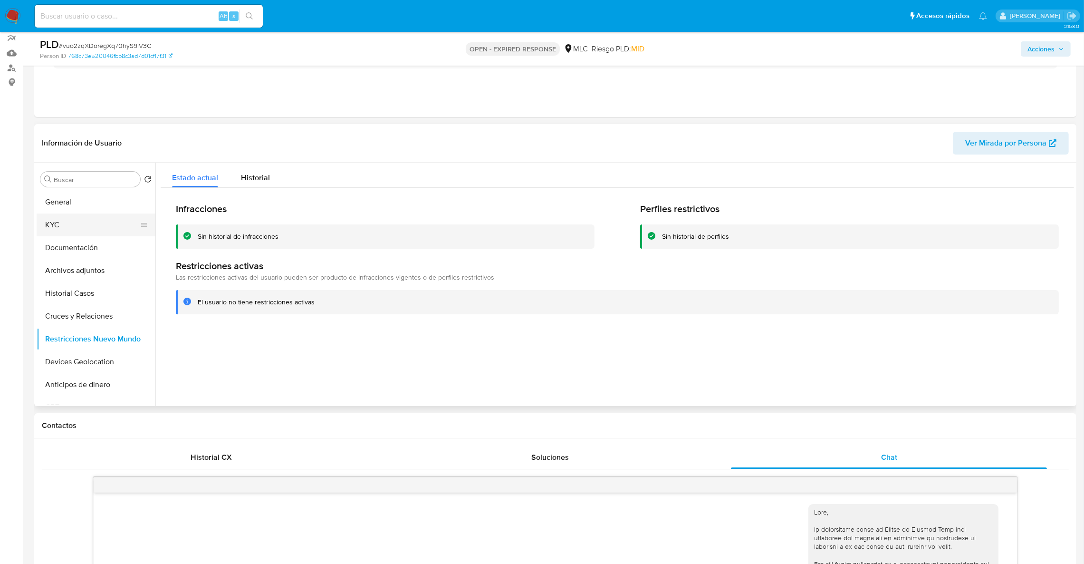
click at [78, 227] on button "KYC" at bounding box center [92, 224] width 111 height 23
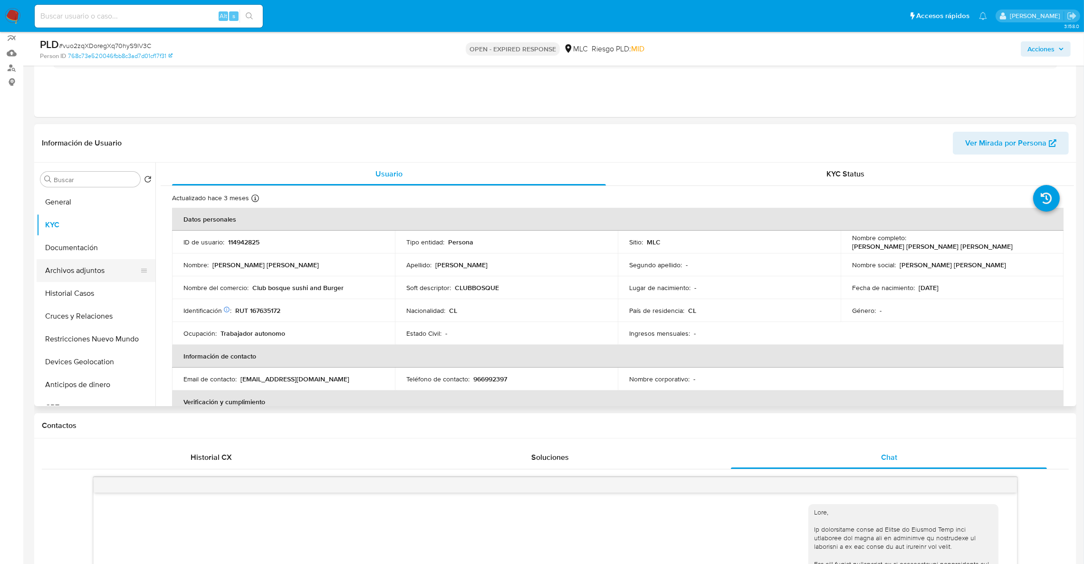
click at [70, 270] on button "Archivos adjuntos" at bounding box center [92, 270] width 111 height 23
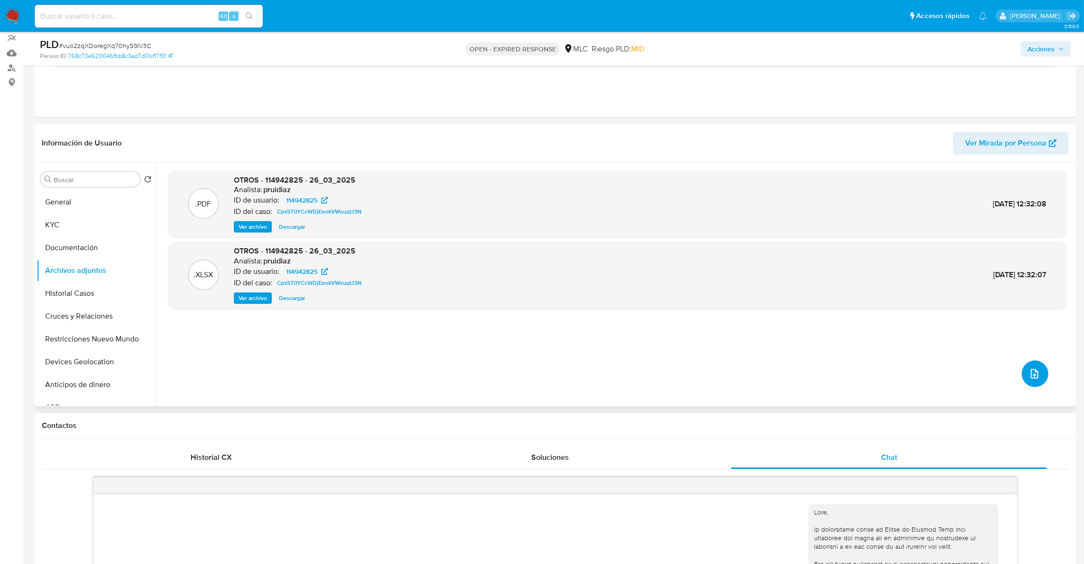
click at [1029, 374] on icon "upload-file" at bounding box center [1034, 373] width 11 height 11
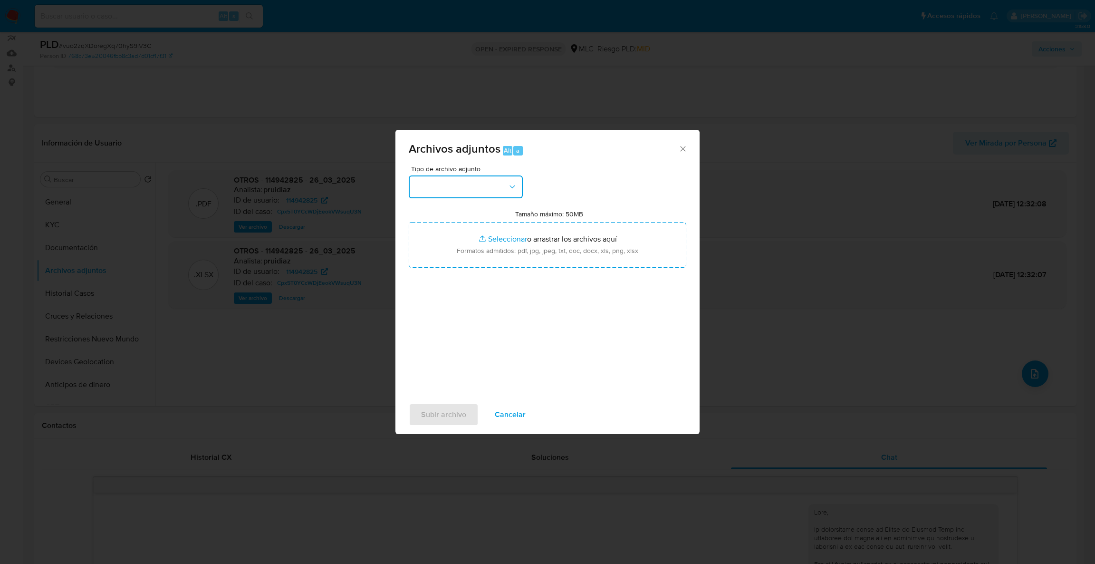
click at [481, 186] on button "button" at bounding box center [466, 186] width 114 height 23
click at [443, 275] on div "OTROS" at bounding box center [462, 263] width 97 height 23
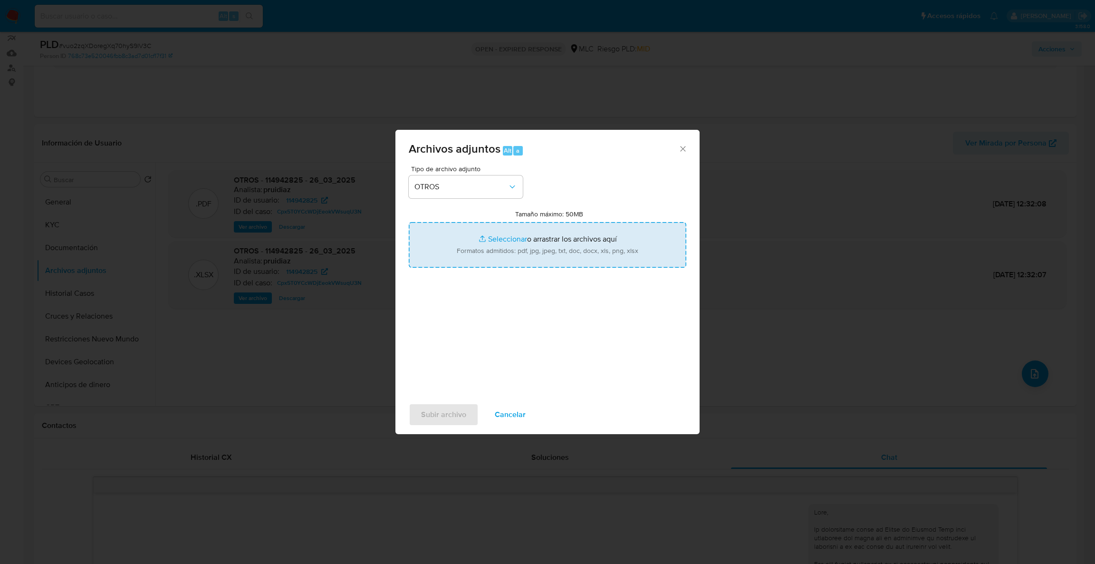
click at [500, 250] on input "Tamaño máximo: 50MB Seleccionar archivos" at bounding box center [547, 245] width 277 height 46
type input "C:\fakepath\Case Log - 114942825.pdf"
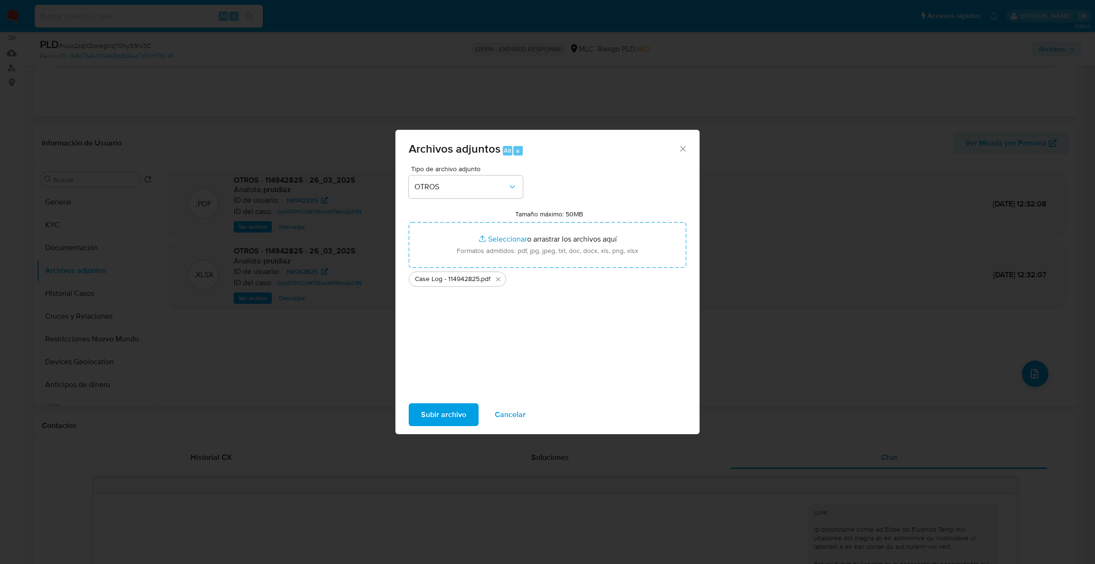
click at [464, 409] on span "Subir archivo" at bounding box center [443, 414] width 45 height 21
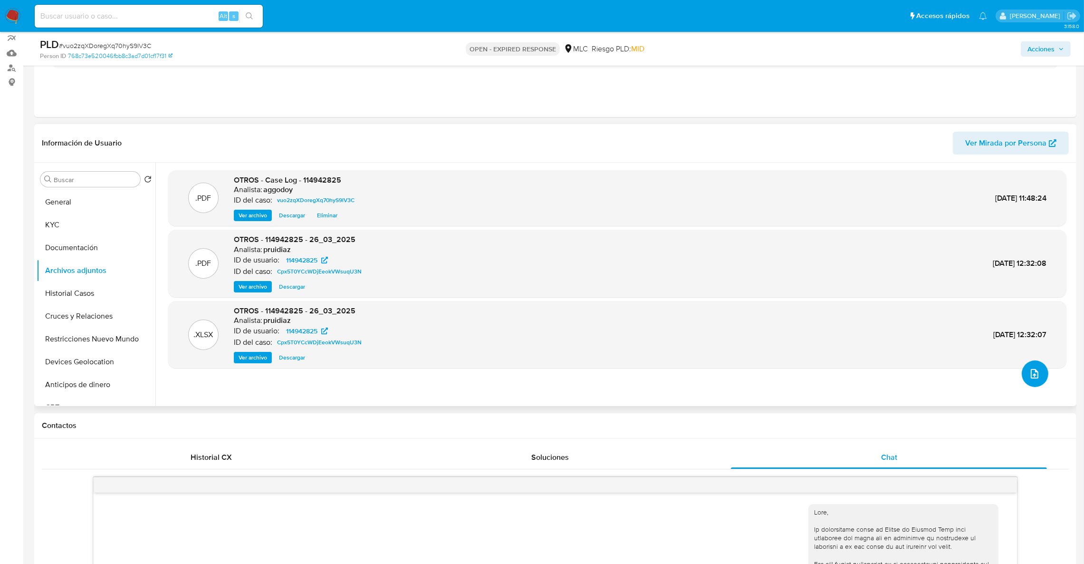
click at [1029, 369] on span "upload-file" at bounding box center [1034, 373] width 11 height 11
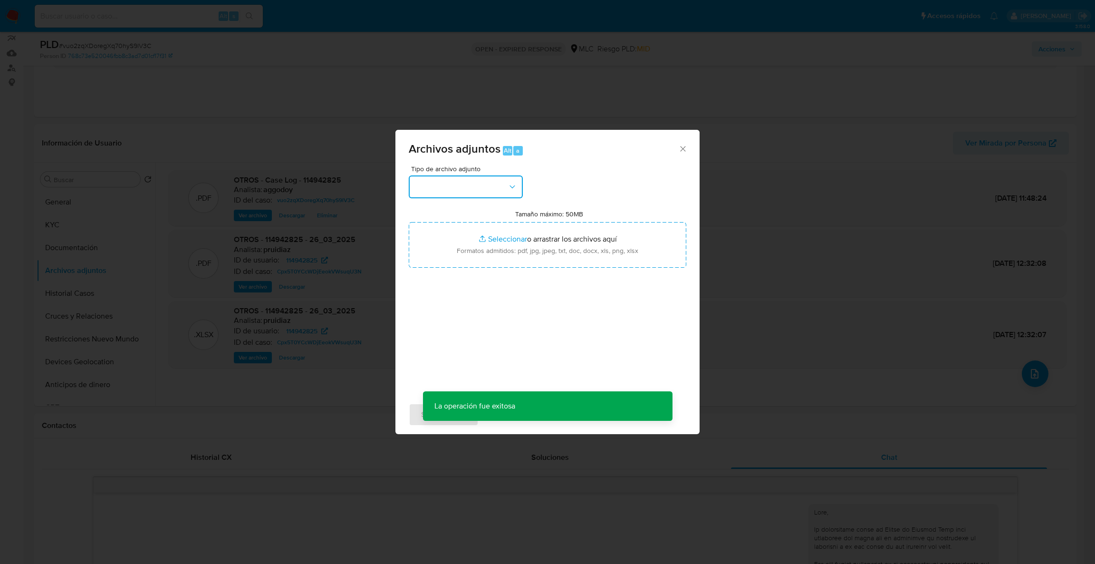
click at [499, 183] on button "button" at bounding box center [466, 186] width 114 height 23
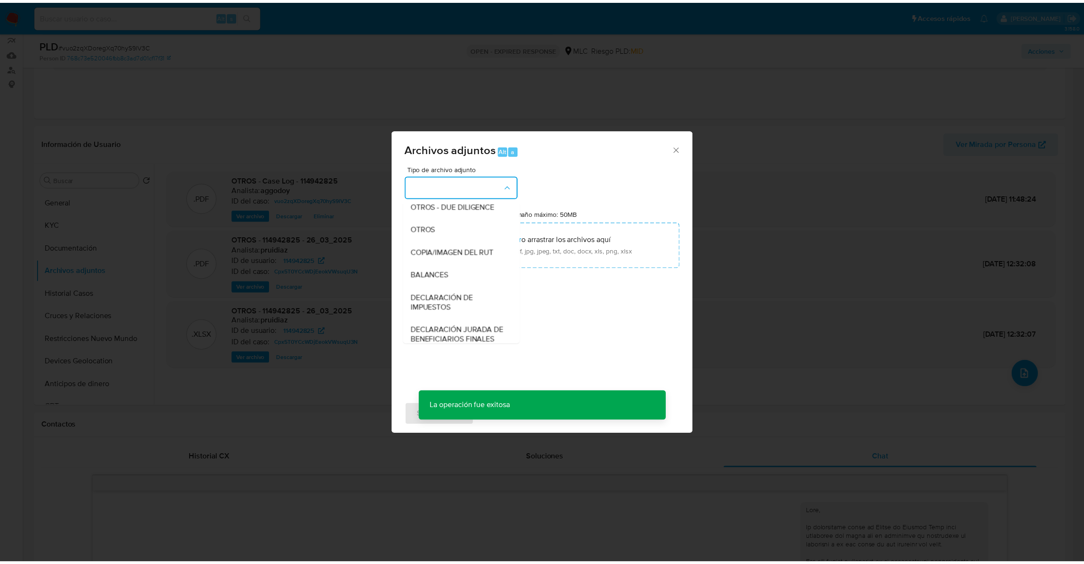
scroll to position [138, 0]
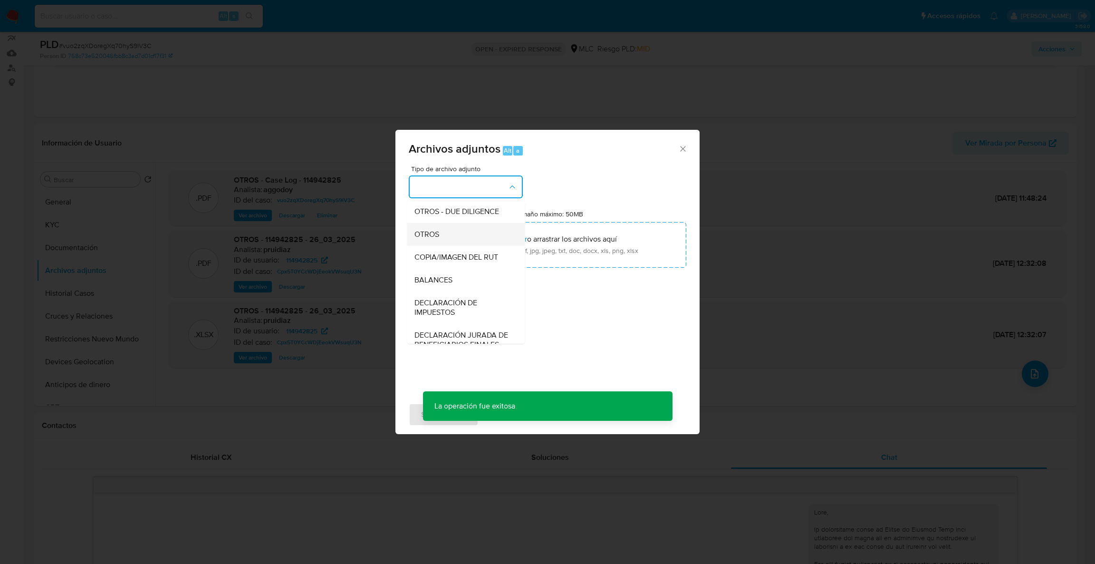
click at [481, 244] on div "OTROS" at bounding box center [462, 234] width 97 height 23
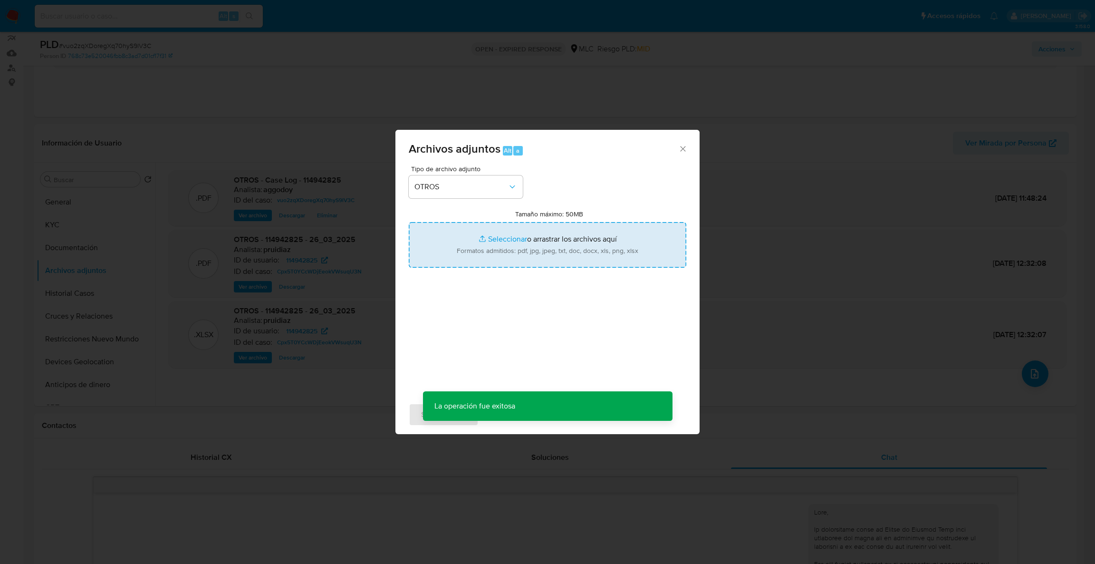
click at [481, 244] on input "Tamaño máximo: 50MB Seleccionar archivos" at bounding box center [547, 245] width 277 height 46
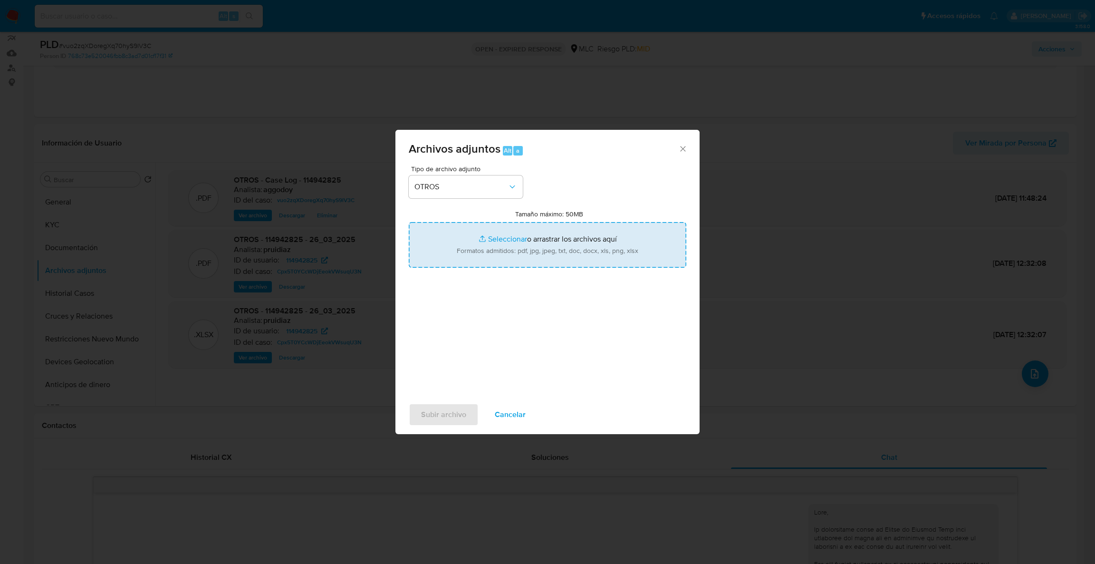
type input "C:\fakepath\114942825Movimientos.xlsx"
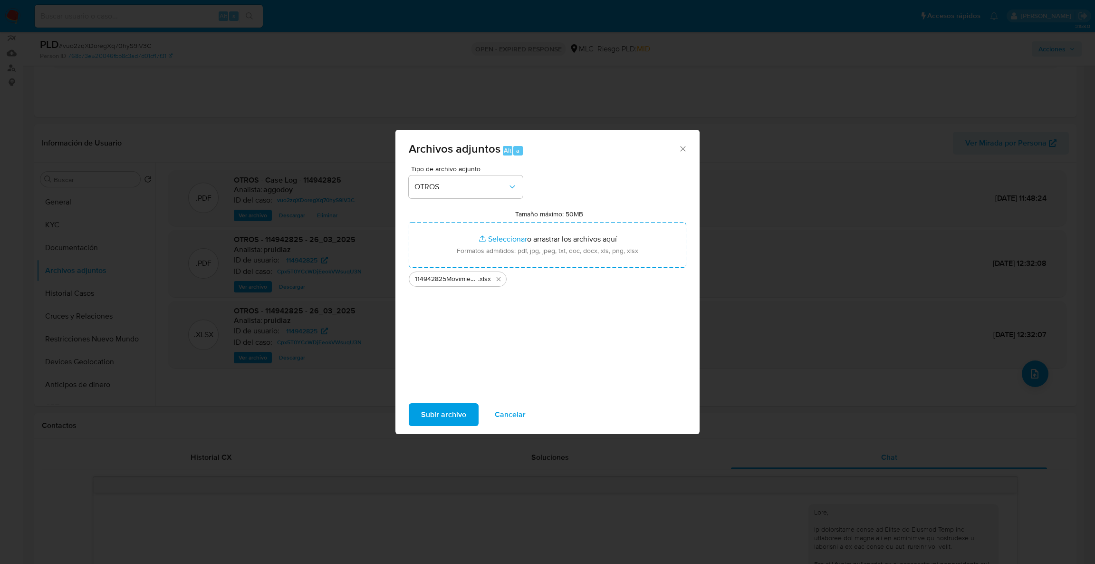
click at [439, 408] on span "Subir archivo" at bounding box center [443, 414] width 45 height 21
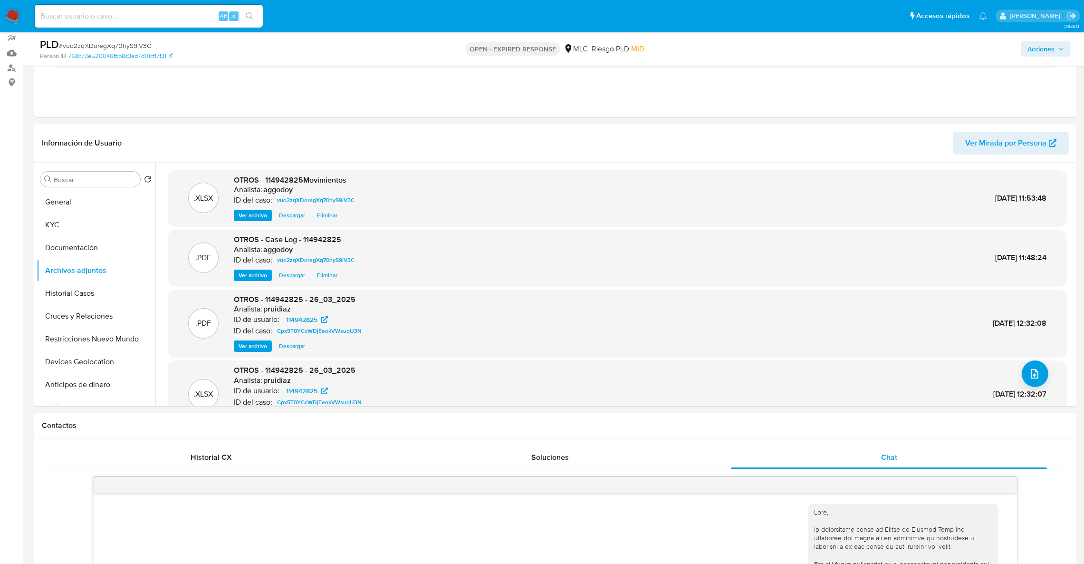
click at [1034, 48] on span "Acciones" at bounding box center [1040, 48] width 27 height 15
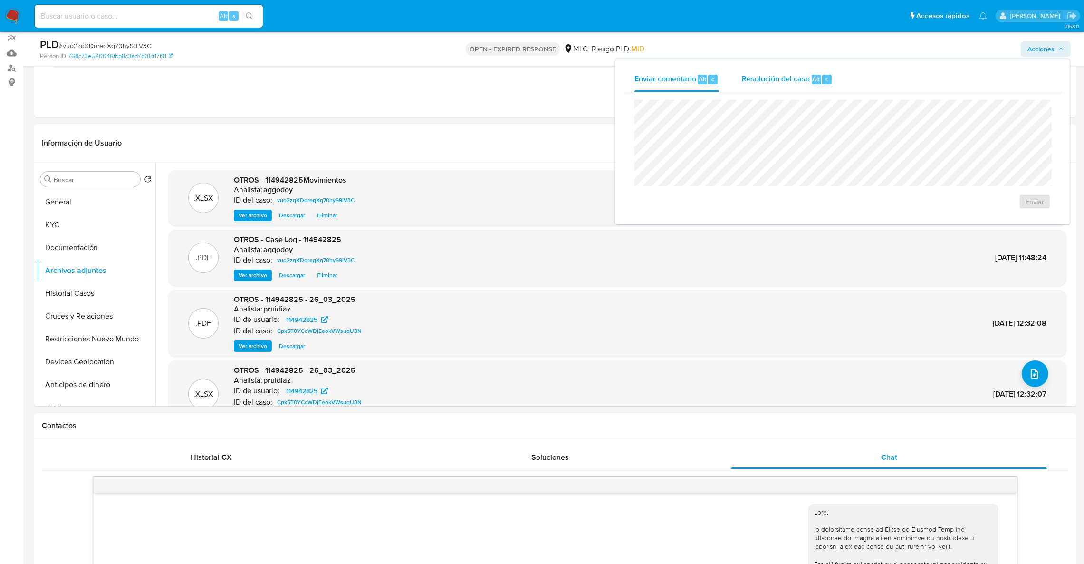
click at [765, 80] on span "Resolución del caso" at bounding box center [776, 78] width 68 height 11
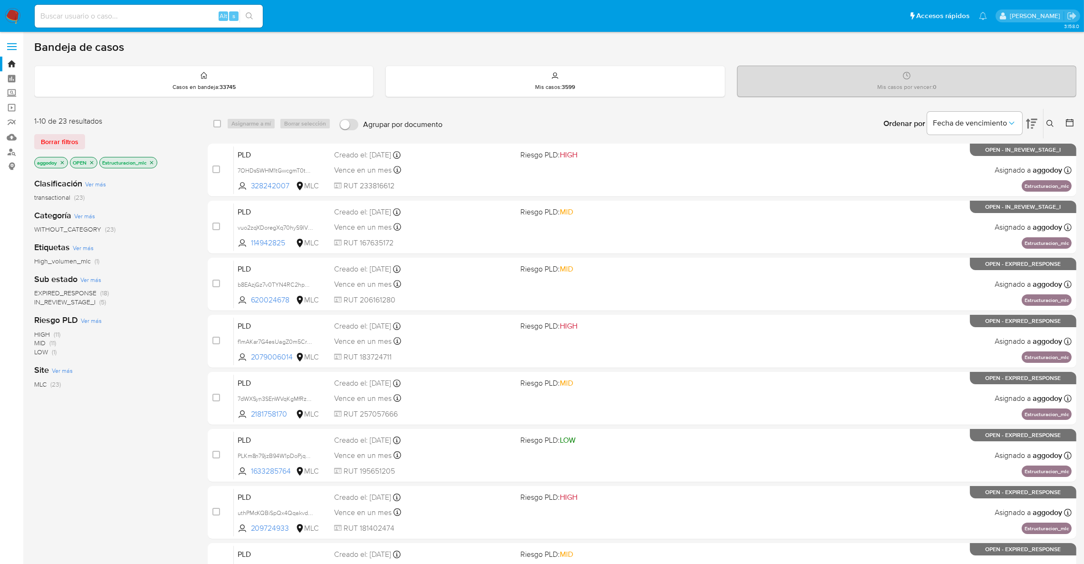
click at [1055, 119] on button at bounding box center [1051, 123] width 16 height 11
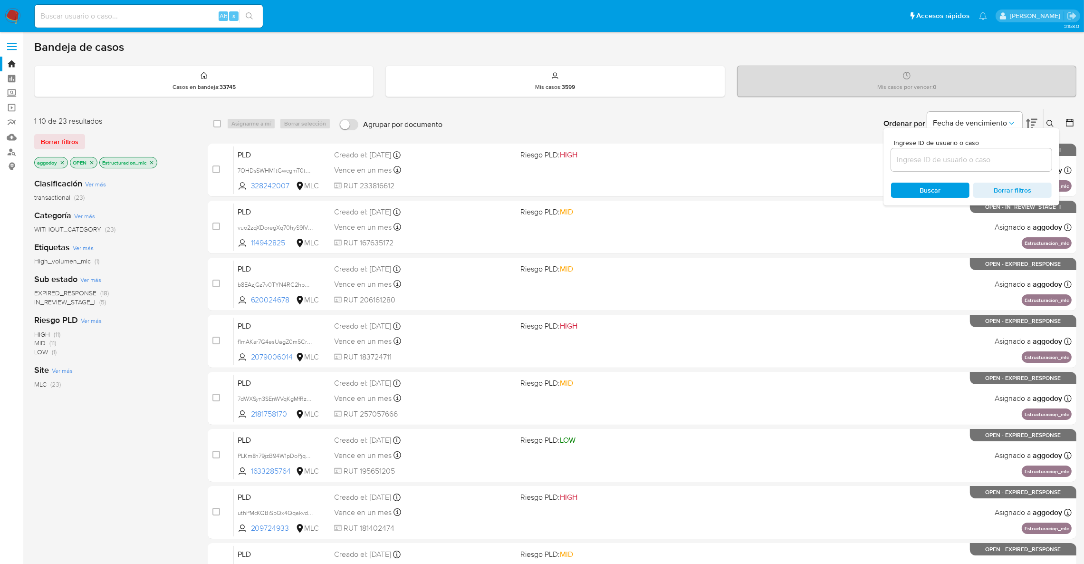
click at [1020, 157] on input at bounding box center [971, 159] width 161 height 12
type input "328242007"
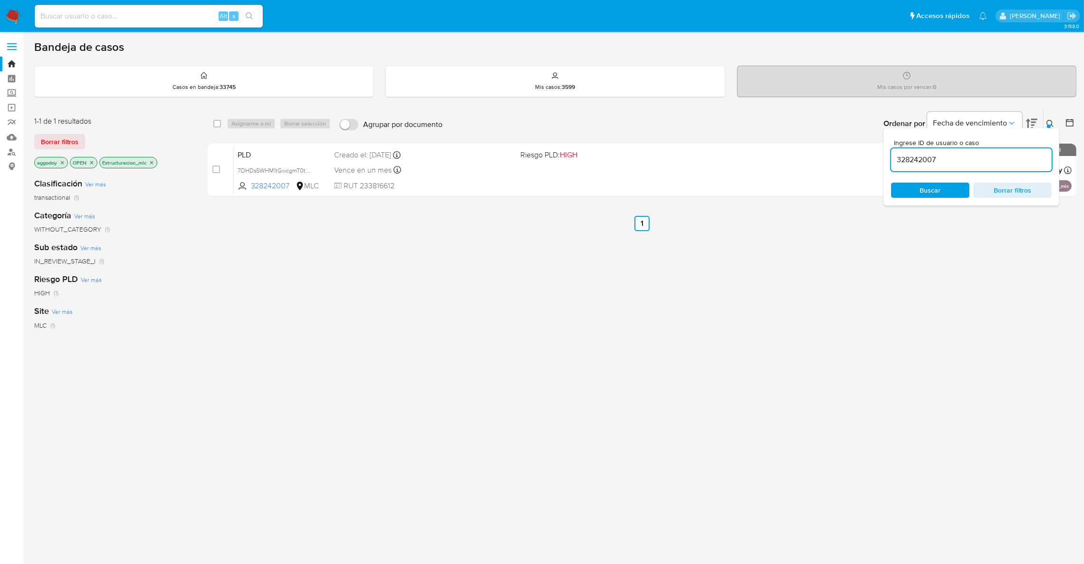
click at [1048, 127] on div at bounding box center [1049, 126] width 4 height 4
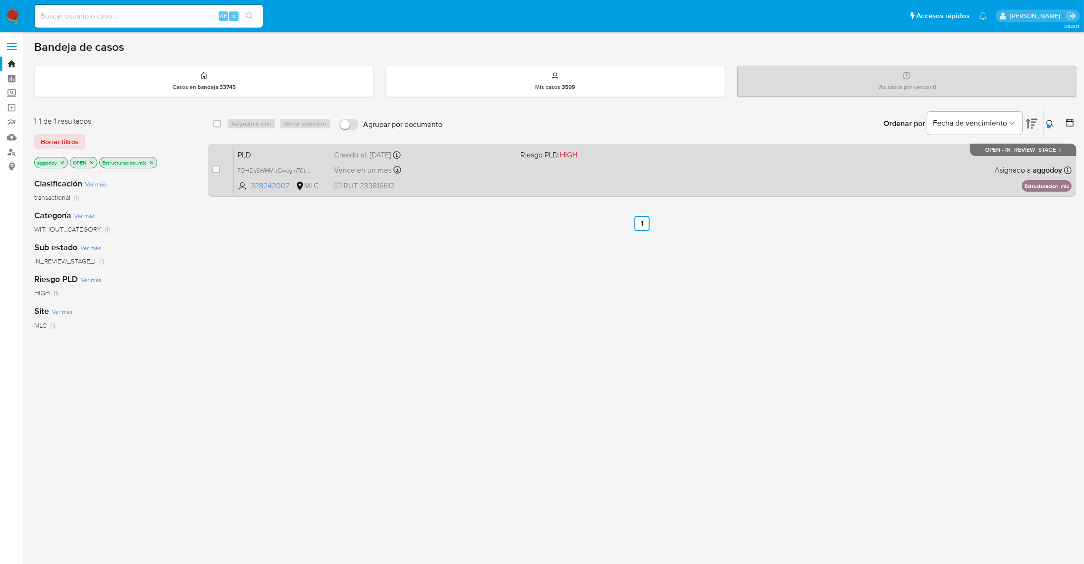
click at [930, 171] on div "PLD 7OHDsSWHM1tGwcgmT0tX6Abc 328242007 MLC Riesgo PLD: HIGH Creado el: [DATE] C…" at bounding box center [653, 170] width 838 height 48
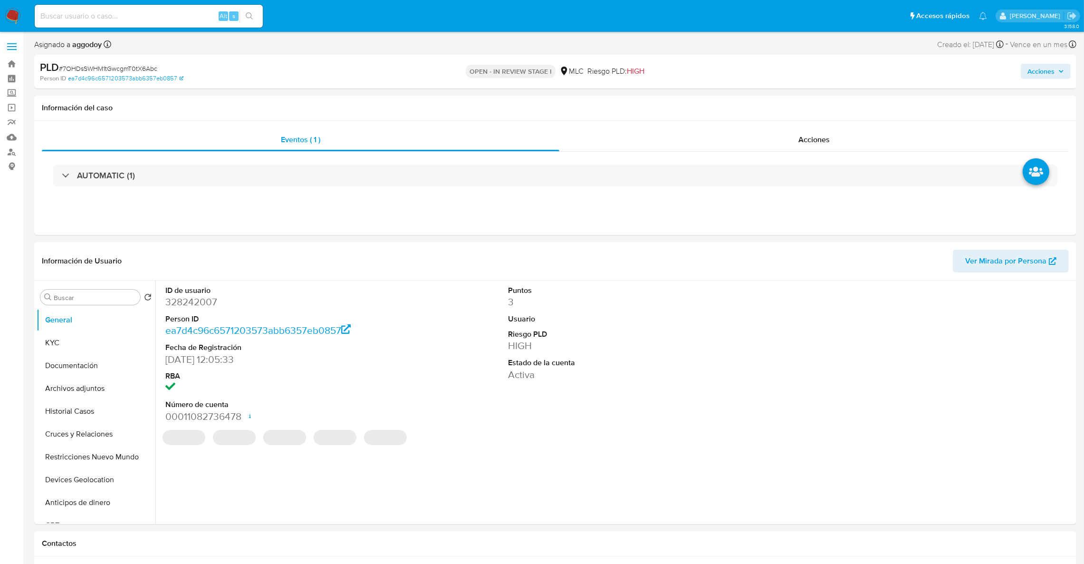
select select "10"
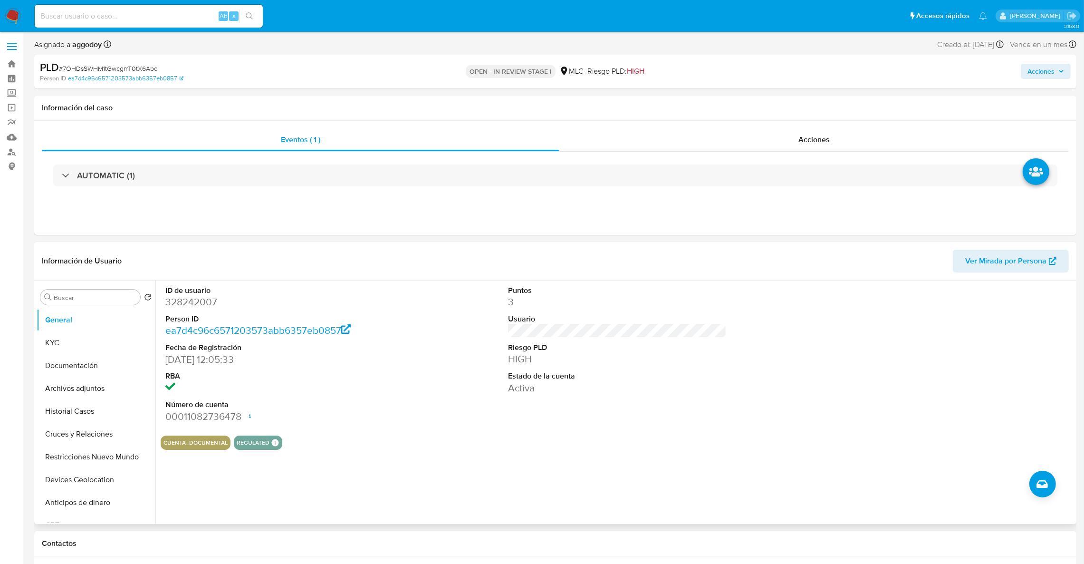
click at [195, 310] on dl "ID de usuario 328242007 Person ID ea7d4c96c6571203573abb6357eb0857 Fecha de Reg…" at bounding box center [274, 354] width 219 height 138
click at [193, 307] on dd "328242007" at bounding box center [274, 301] width 219 height 13
copy dd "328242007"
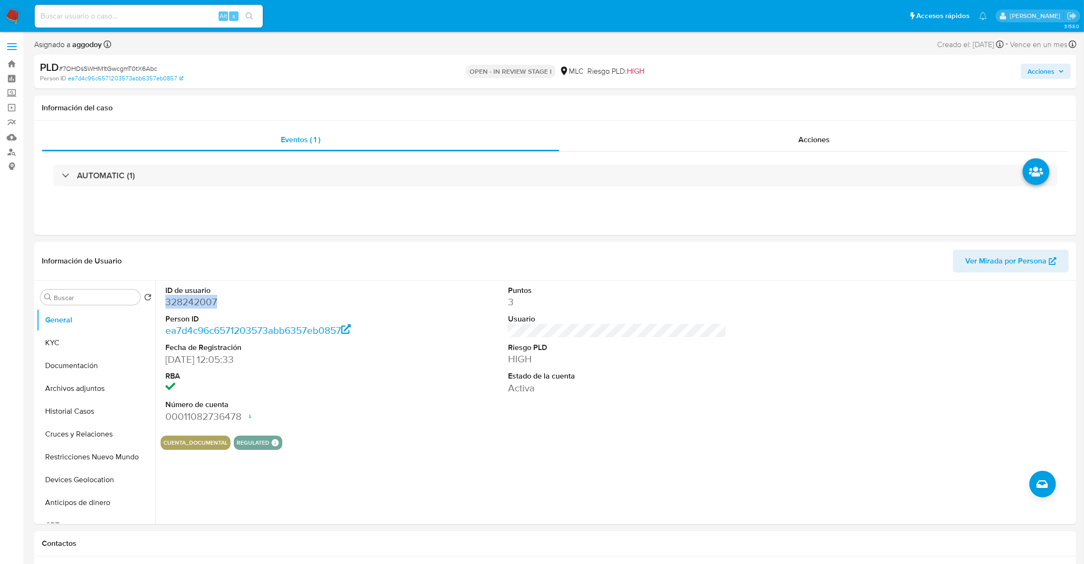
click at [1023, 67] on button "Acciones" at bounding box center [1046, 71] width 50 height 15
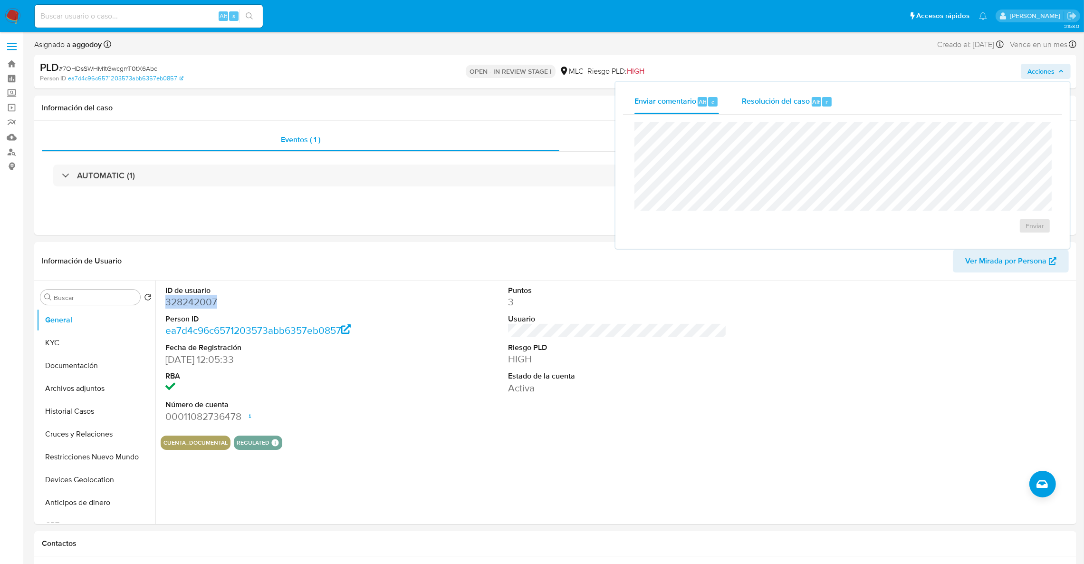
click at [813, 101] on span "Alt" at bounding box center [817, 101] width 8 height 9
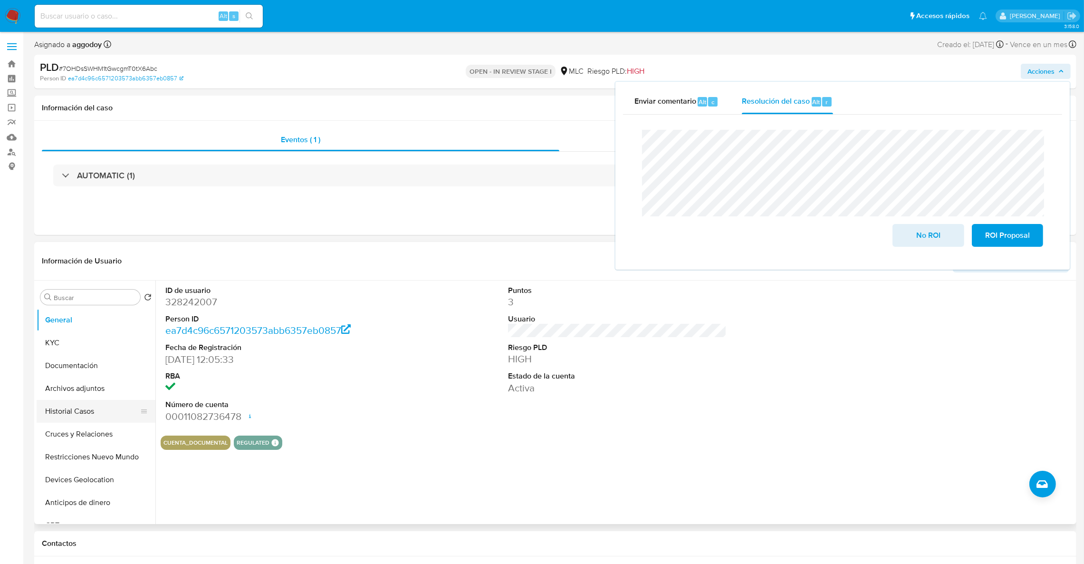
click at [73, 413] on button "Historial Casos" at bounding box center [92, 411] width 111 height 23
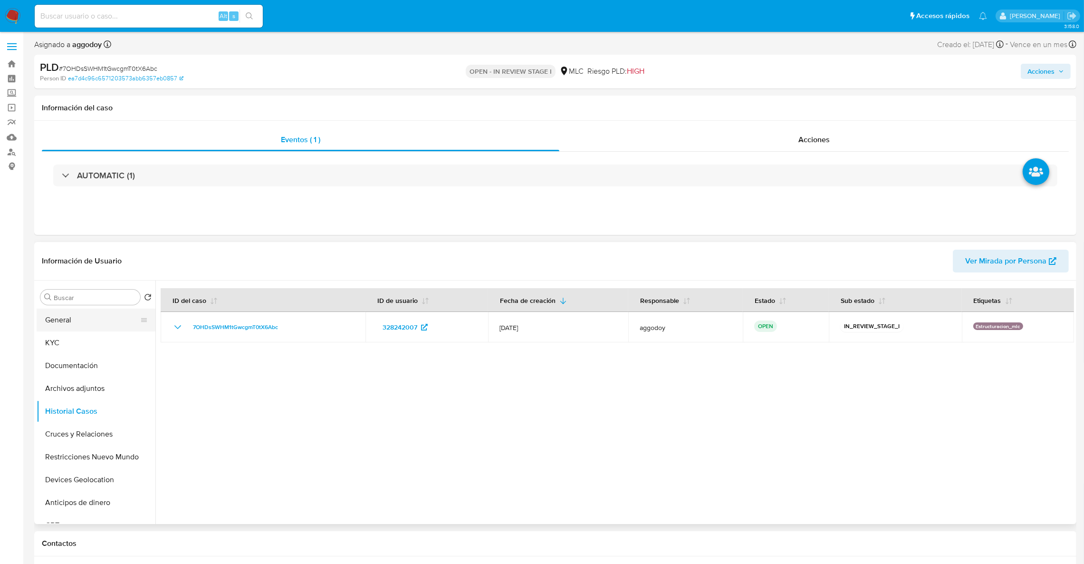
click at [68, 325] on button "General" at bounding box center [92, 319] width 111 height 23
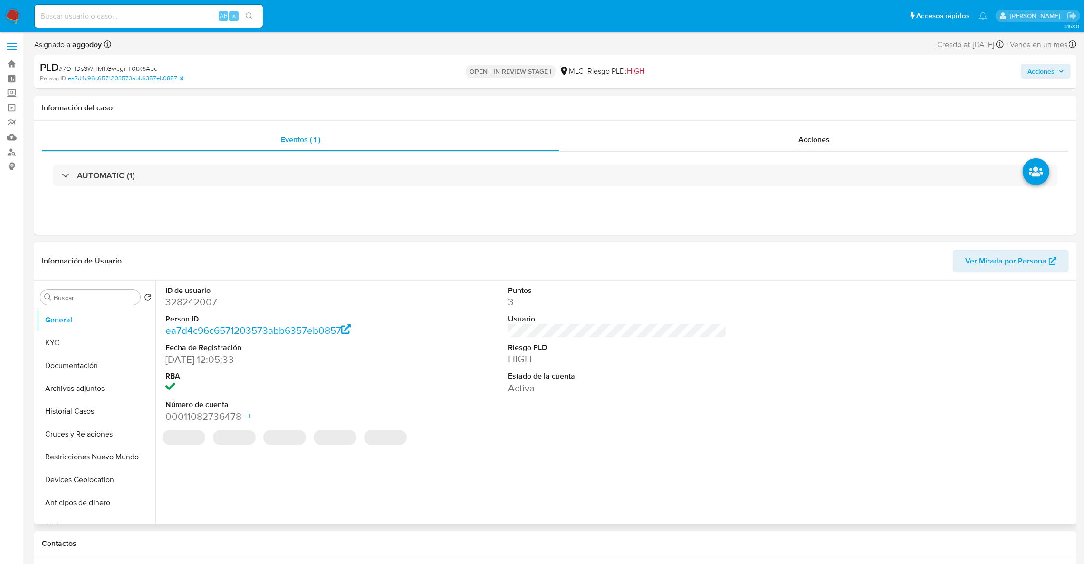
click at [198, 305] on dd "328242007" at bounding box center [274, 301] width 219 height 13
copy dd "328242007"
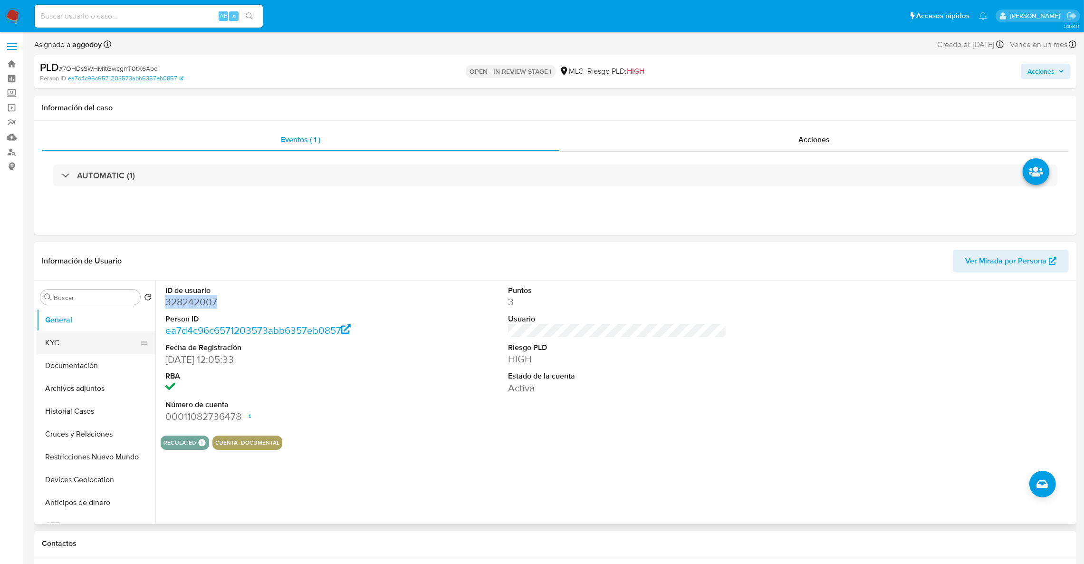
click at [79, 348] on button "KYC" at bounding box center [92, 342] width 111 height 23
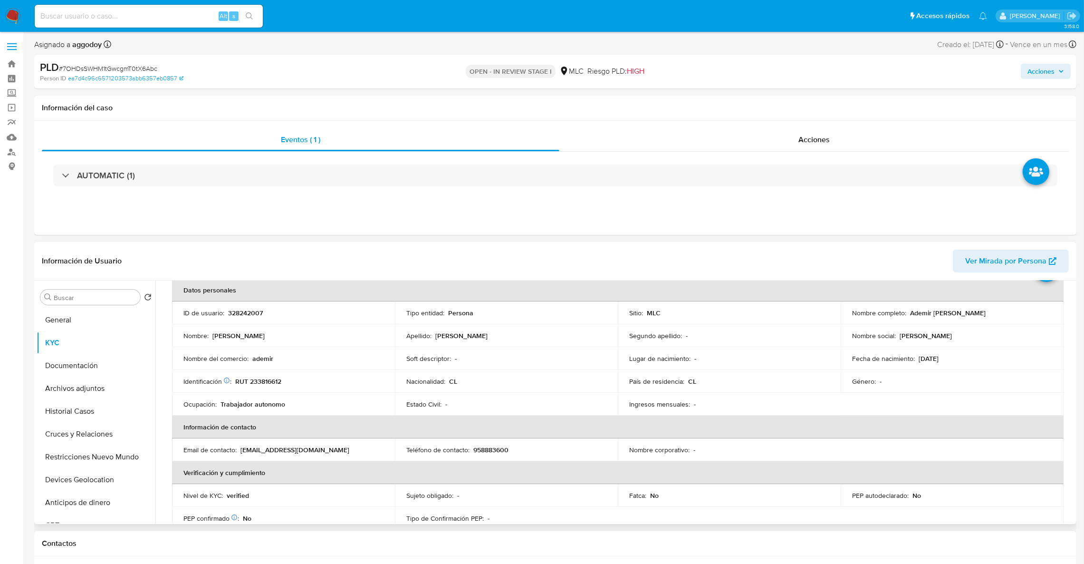
scroll to position [49, 0]
click at [264, 384] on td "Identificación Nº de serie: 601980148 : RUT 233816612" at bounding box center [283, 379] width 223 height 23
click at [262, 378] on p "RUT 233816612" at bounding box center [258, 379] width 46 height 9
copy p "233816612"
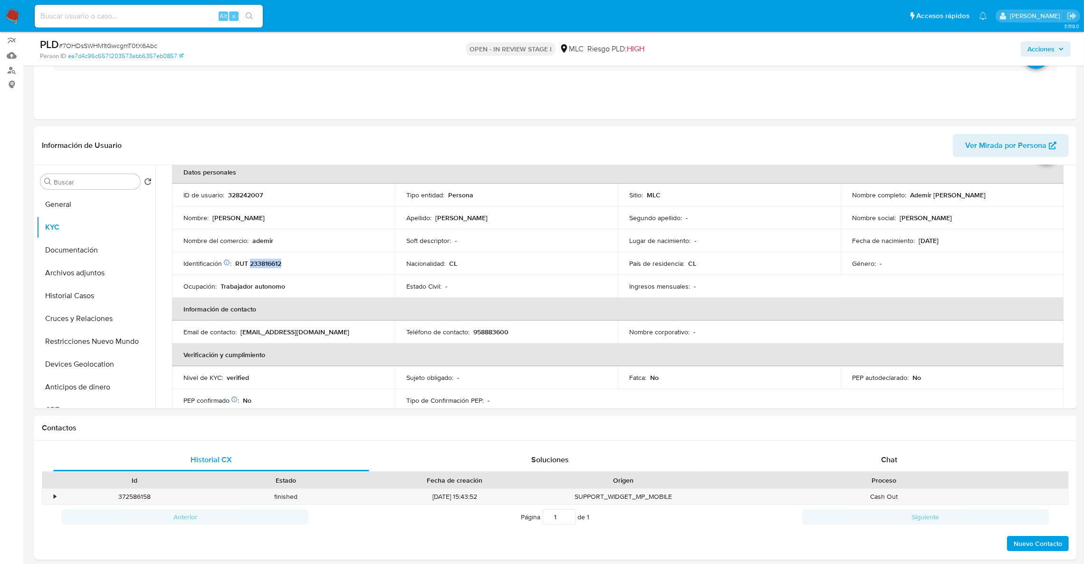
scroll to position [143, 0]
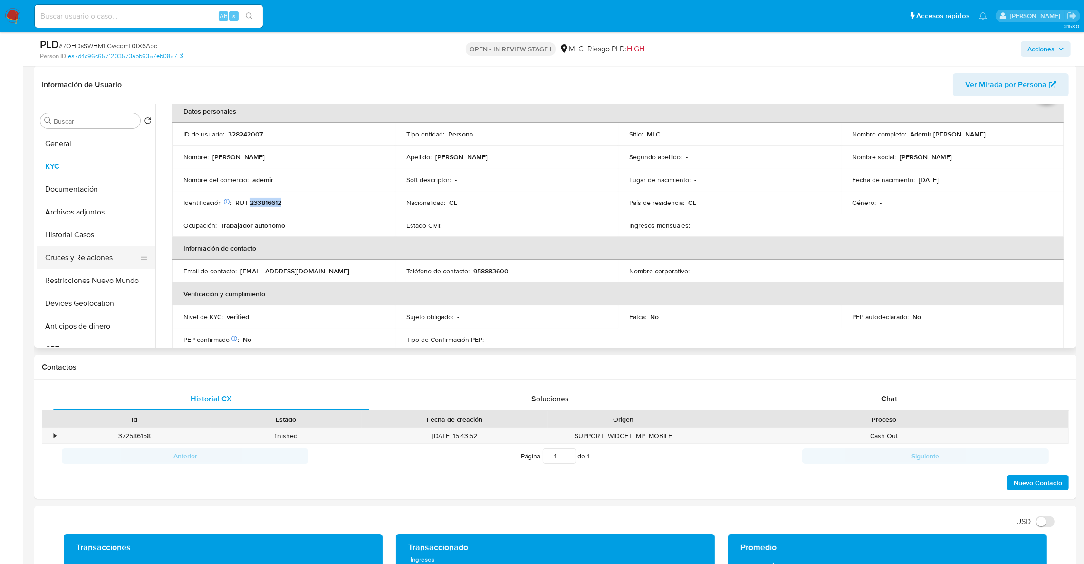
click at [82, 261] on button "Cruces y Relaciones" at bounding box center [92, 257] width 111 height 23
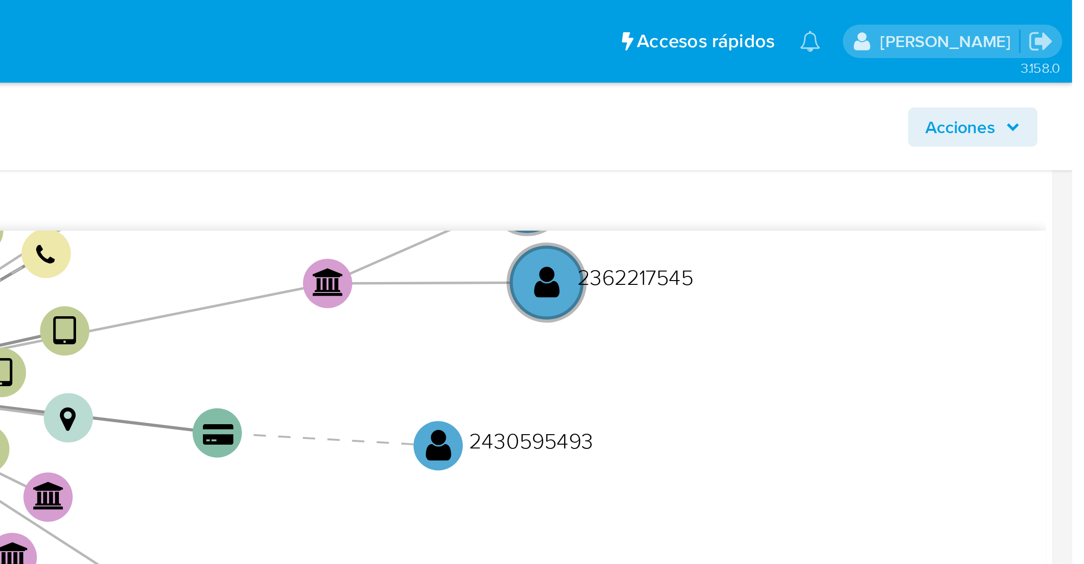
scroll to position [257, 0]
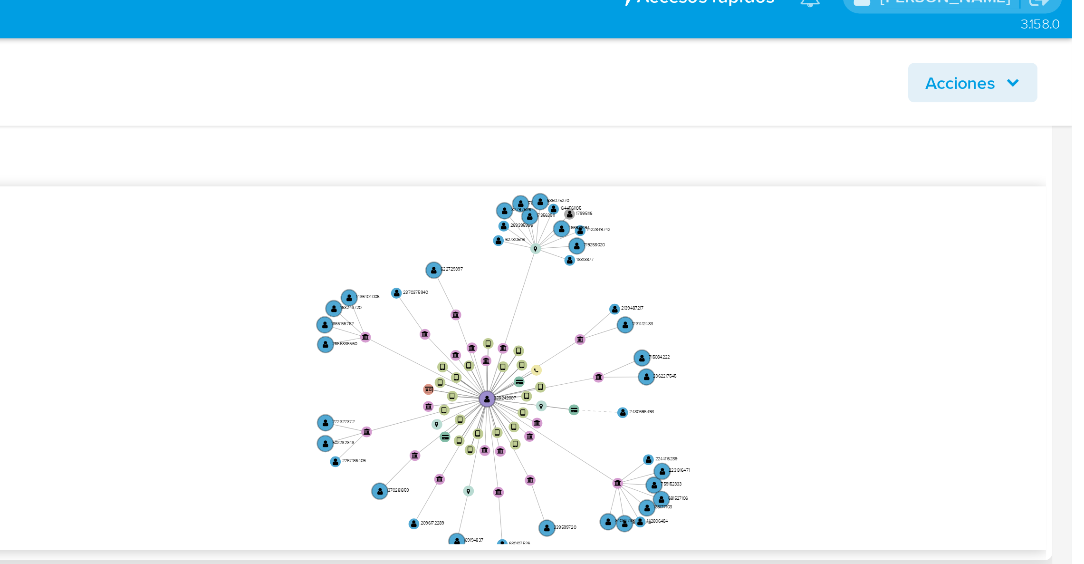
drag, startPoint x: 959, startPoint y: 145, endPoint x: 962, endPoint y: 157, distance: 11.8
click at [962, 157] on icon "device-63211ce008813b0018458408  user-328242007  328242007 device-632118c7088…" at bounding box center [623, 158] width 899 height 138
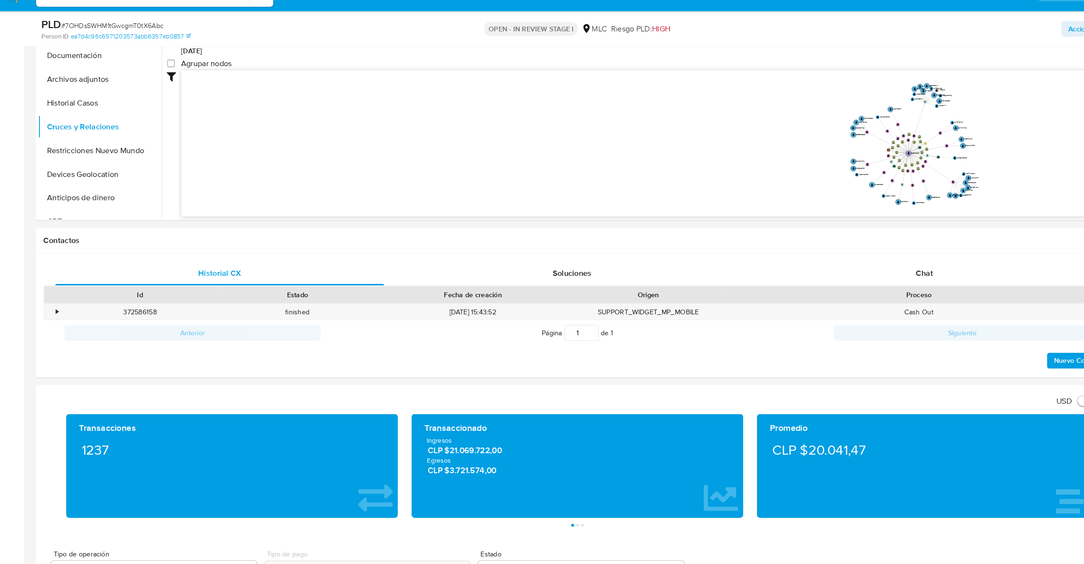
scroll to position [264, 0]
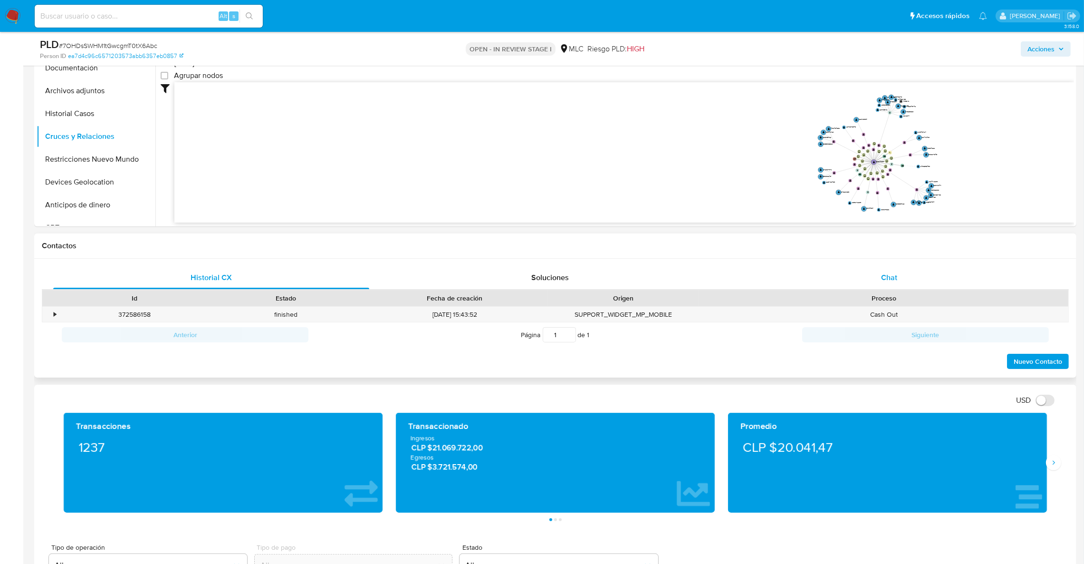
click at [894, 279] on span "Chat" at bounding box center [889, 277] width 16 height 11
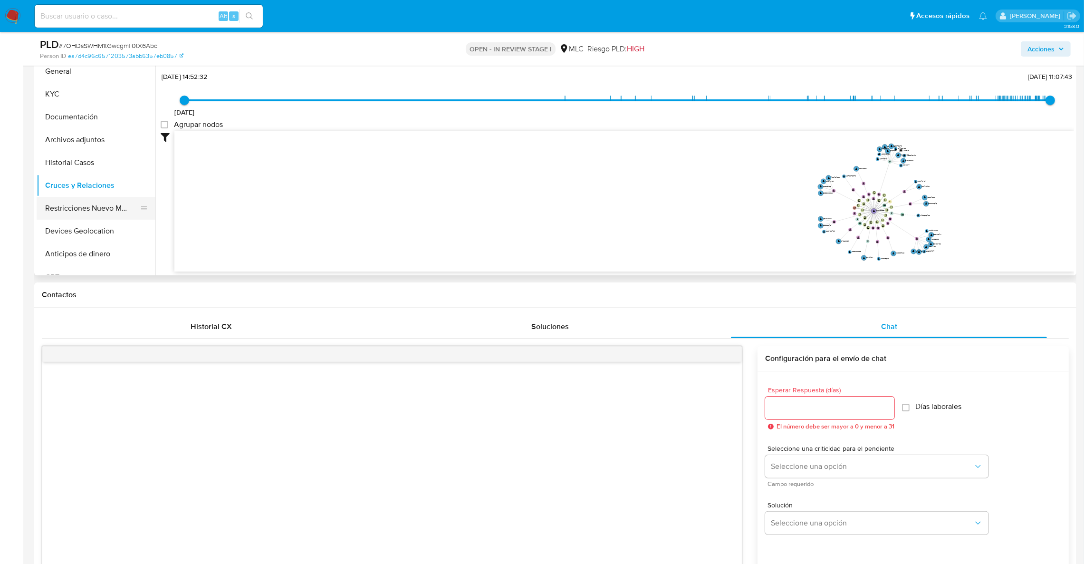
scroll to position [192, 0]
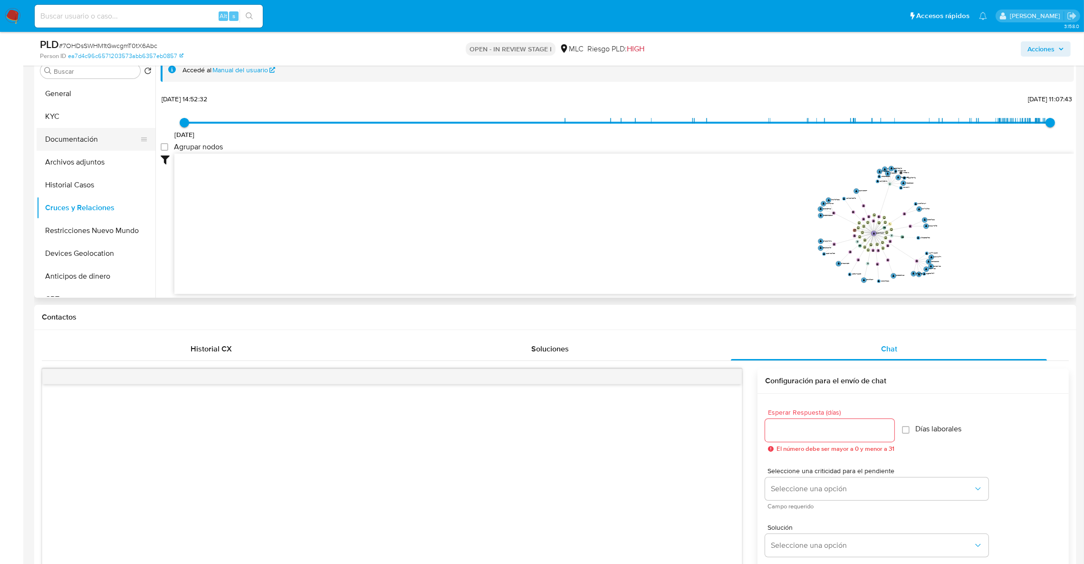
click at [85, 141] on button "Documentación" at bounding box center [92, 139] width 111 height 23
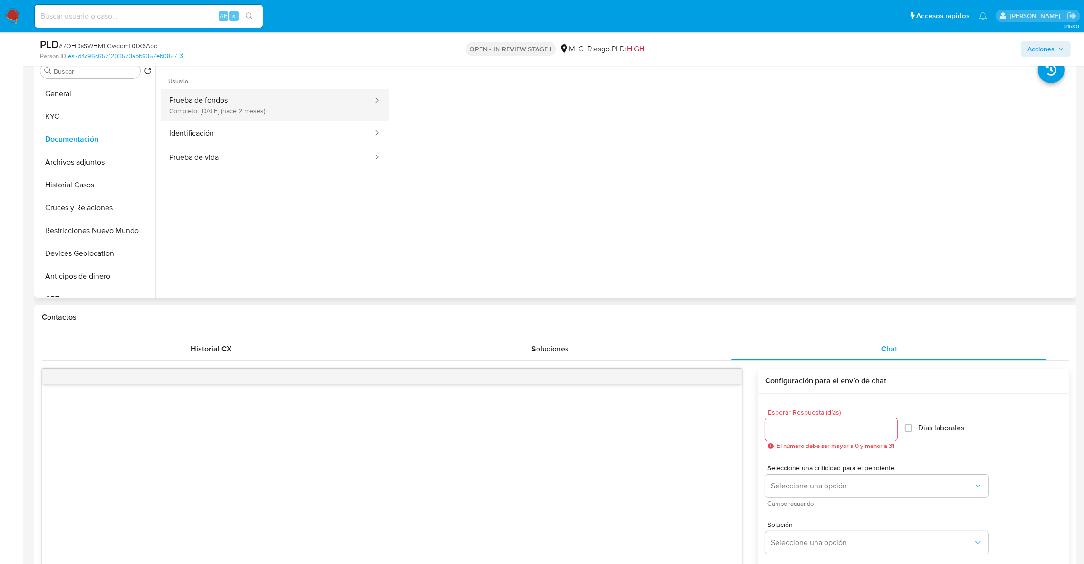
click at [210, 109] on button "Prueba de fondos Completo: 08/07/2025 (hace 2 meses)" at bounding box center [267, 105] width 213 height 32
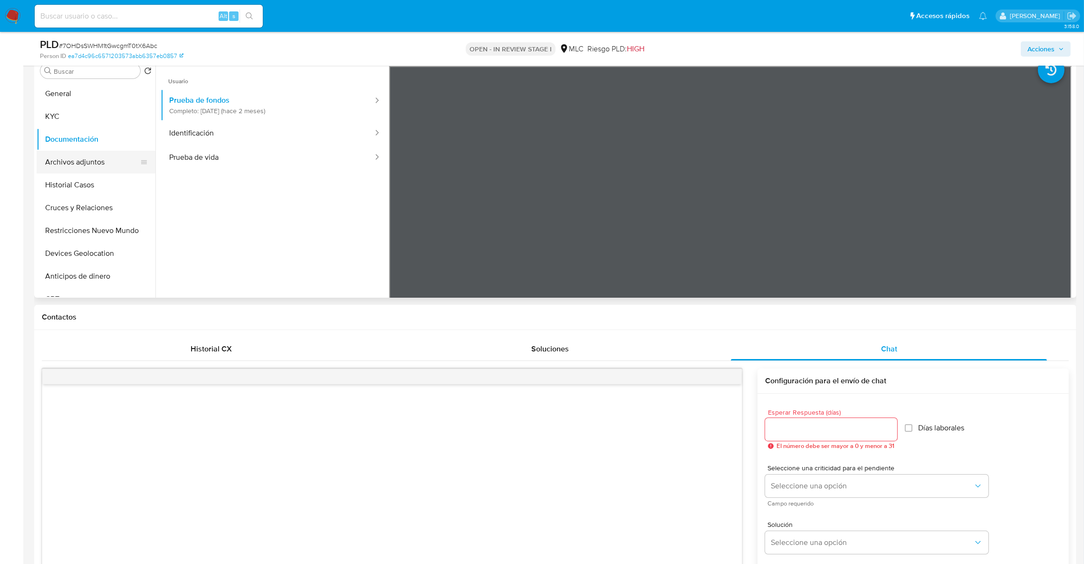
click at [80, 165] on button "Archivos adjuntos" at bounding box center [92, 162] width 111 height 23
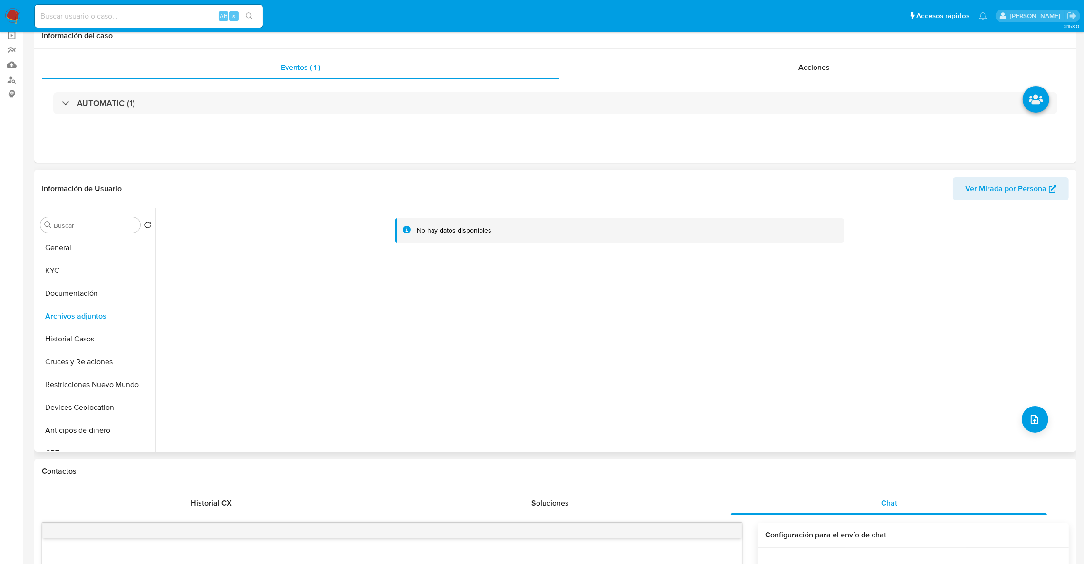
scroll to position [0, 0]
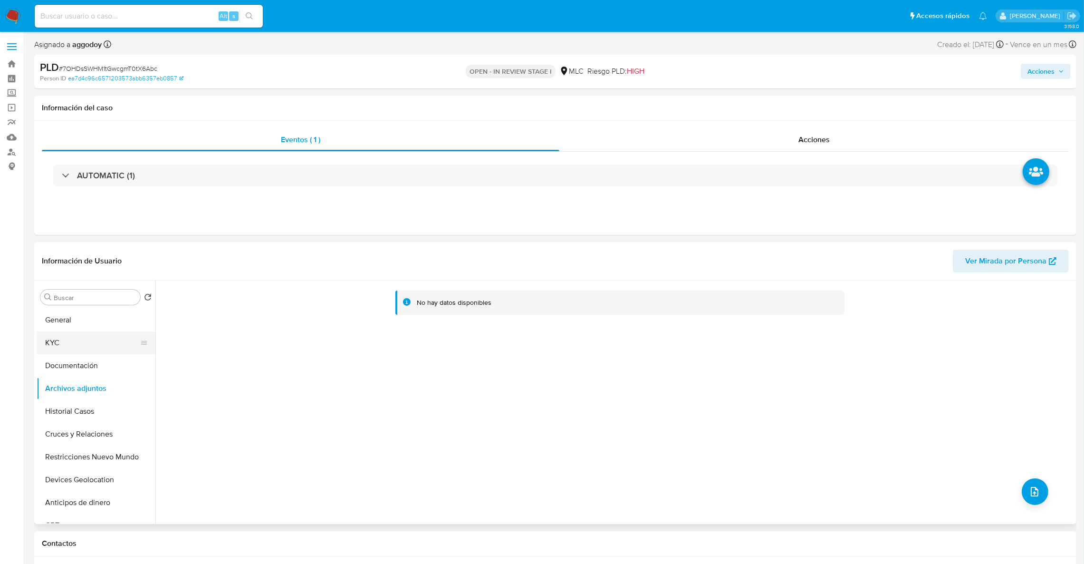
click at [67, 344] on button "KYC" at bounding box center [92, 342] width 111 height 23
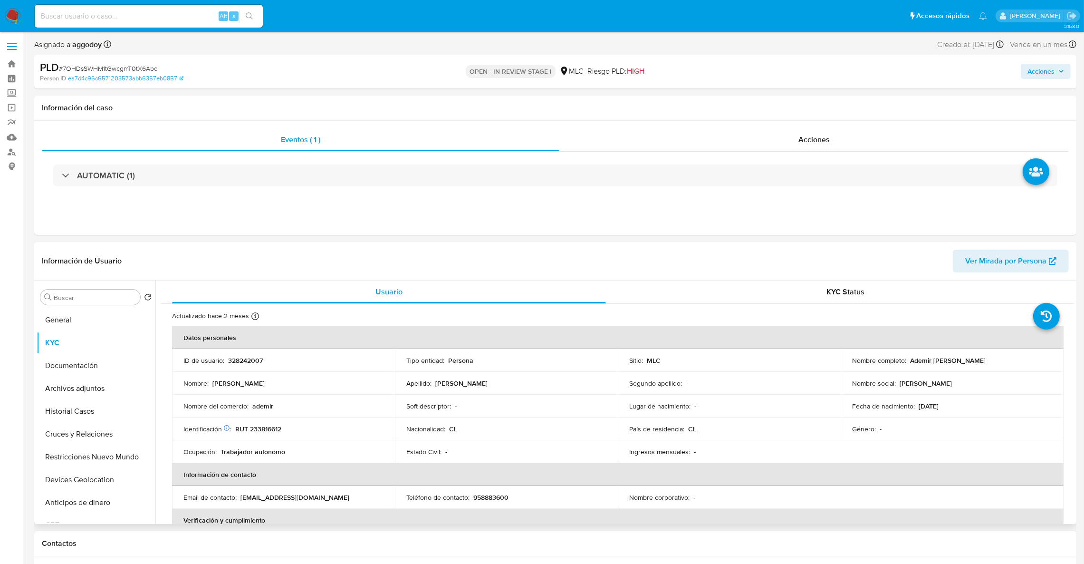
click at [910, 362] on p "Ademir [PERSON_NAME]" at bounding box center [948, 360] width 76 height 9
drag, startPoint x: 905, startPoint y: 361, endPoint x: 1002, endPoint y: 356, distance: 97.0
click at [1002, 356] on div "Nombre completo : Ademir Víctor Pacasi Baptista" at bounding box center [952, 360] width 200 height 9
copy div "Ademir [PERSON_NAME]"
click at [68, 406] on button "Historial Casos" at bounding box center [92, 411] width 111 height 23
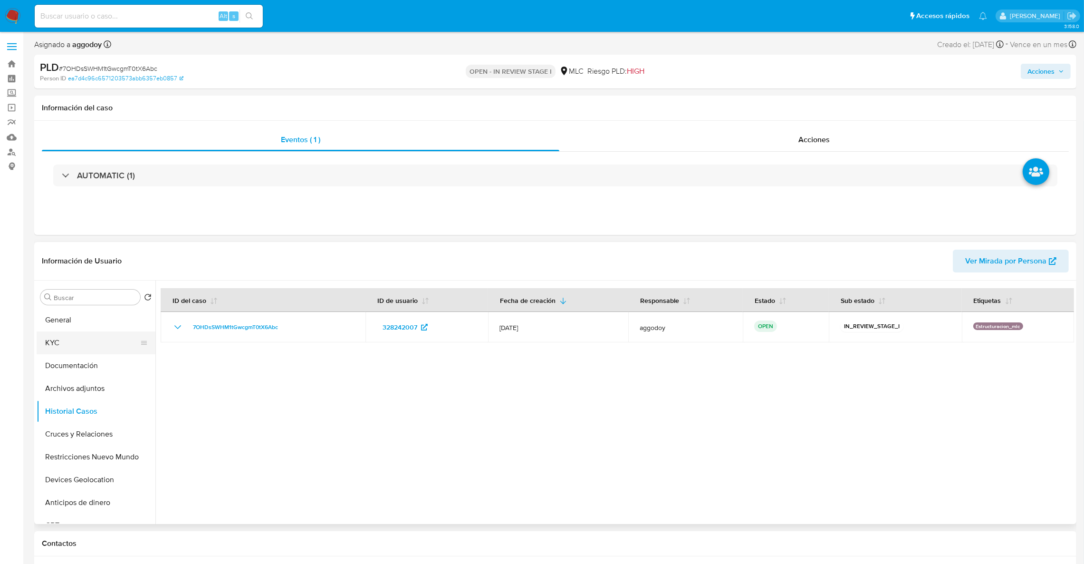
click at [67, 342] on button "KYC" at bounding box center [92, 342] width 111 height 23
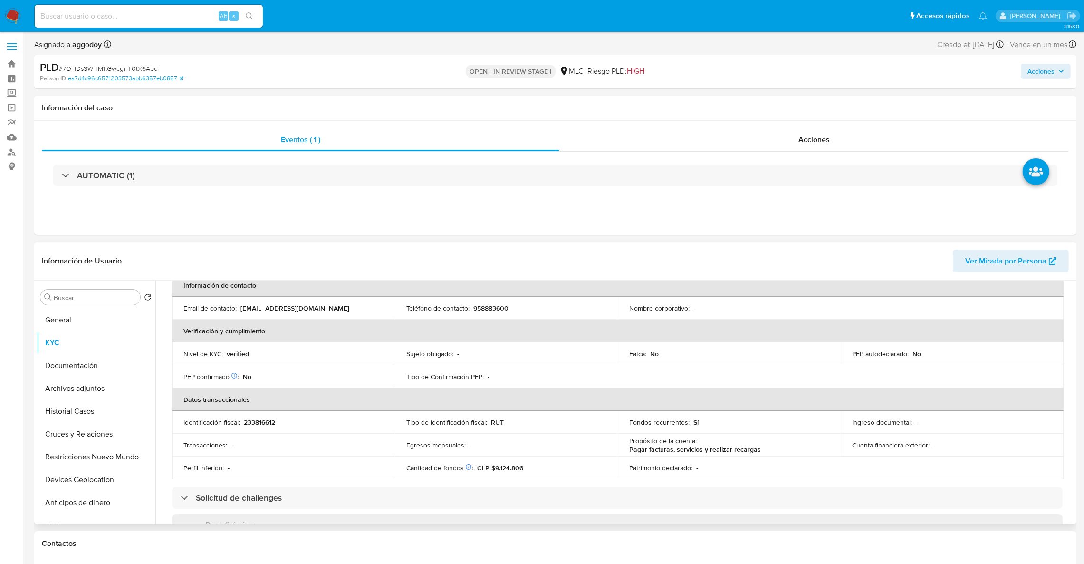
scroll to position [213, 0]
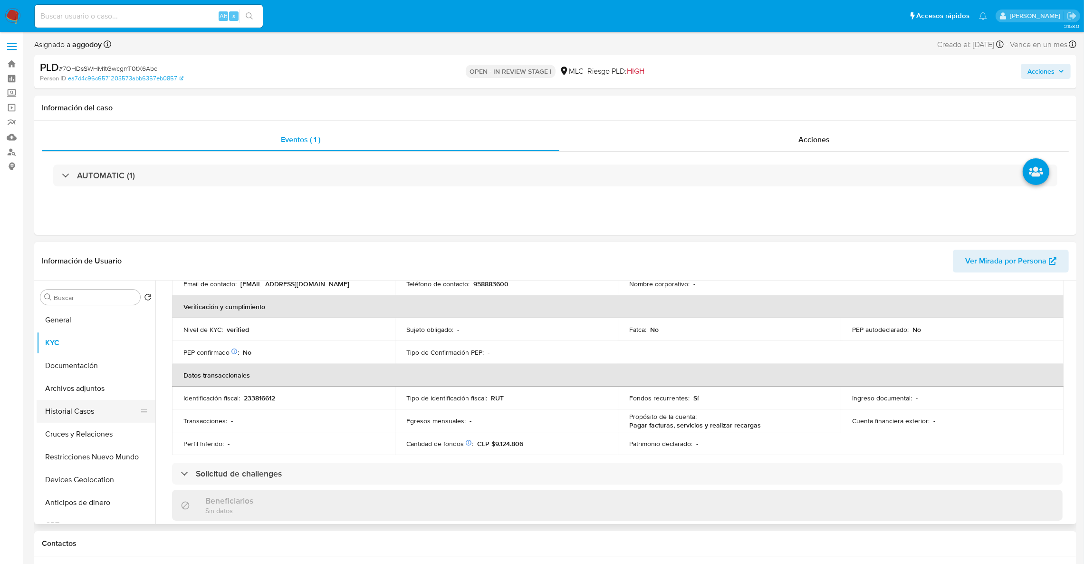
click at [94, 406] on button "Historial Casos" at bounding box center [92, 411] width 111 height 23
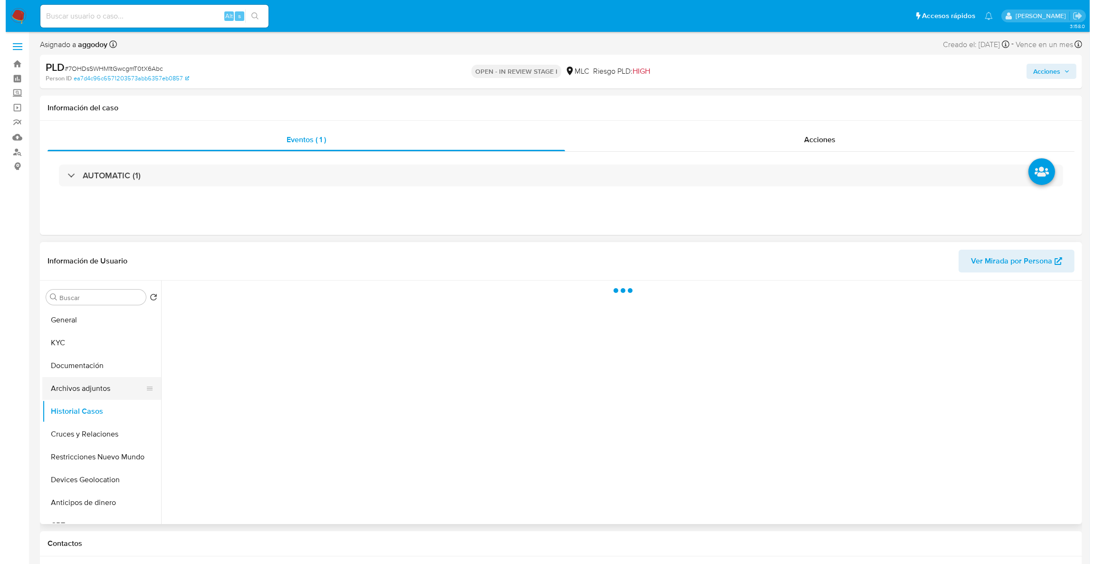
scroll to position [0, 0]
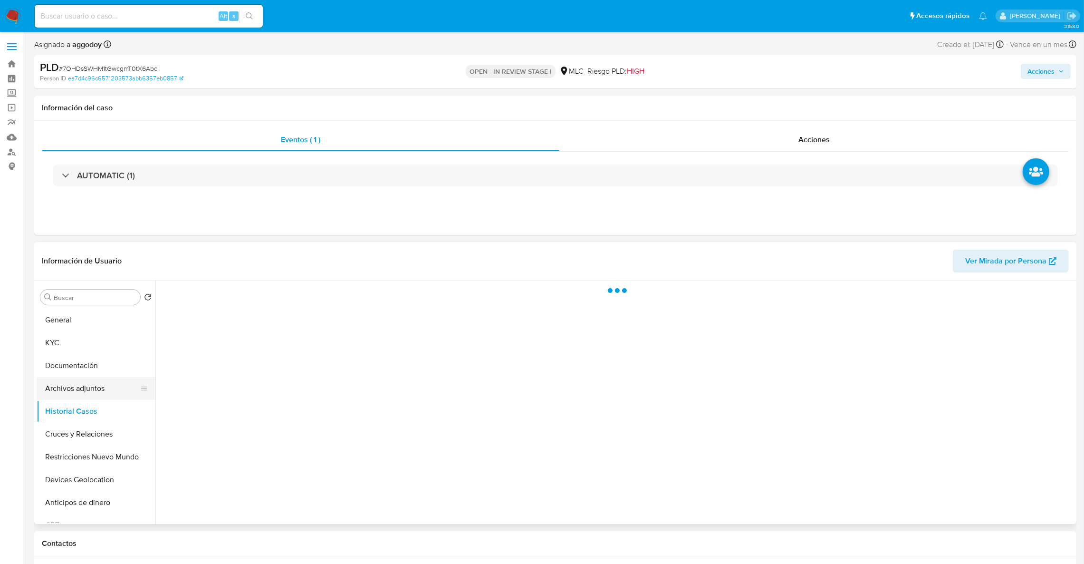
click at [90, 386] on button "Archivos adjuntos" at bounding box center [92, 388] width 111 height 23
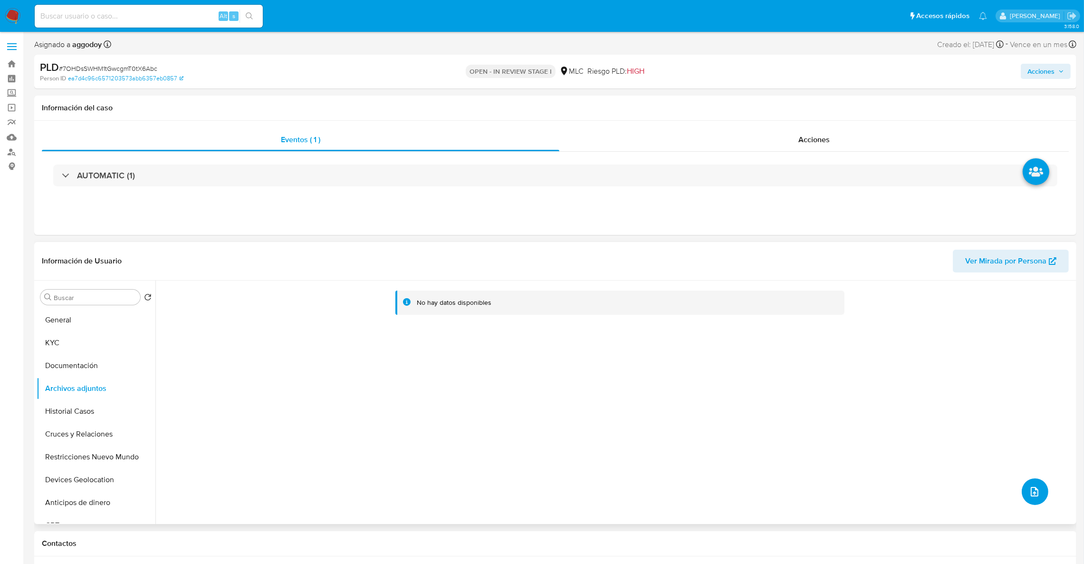
click at [1037, 492] on button "upload-file" at bounding box center [1035, 491] width 27 height 27
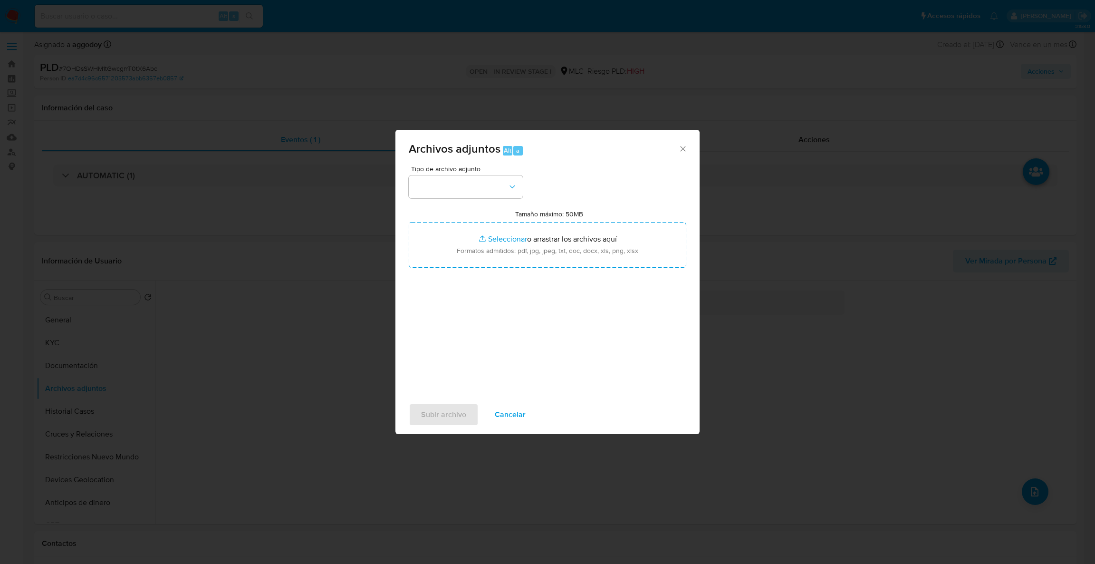
click at [524, 184] on div "Tipo de archivo adjunto Tamaño máximo: 50MB Seleccionar archivos Seleccionar o …" at bounding box center [547, 277] width 277 height 224
click at [517, 187] on button "button" at bounding box center [466, 186] width 114 height 23
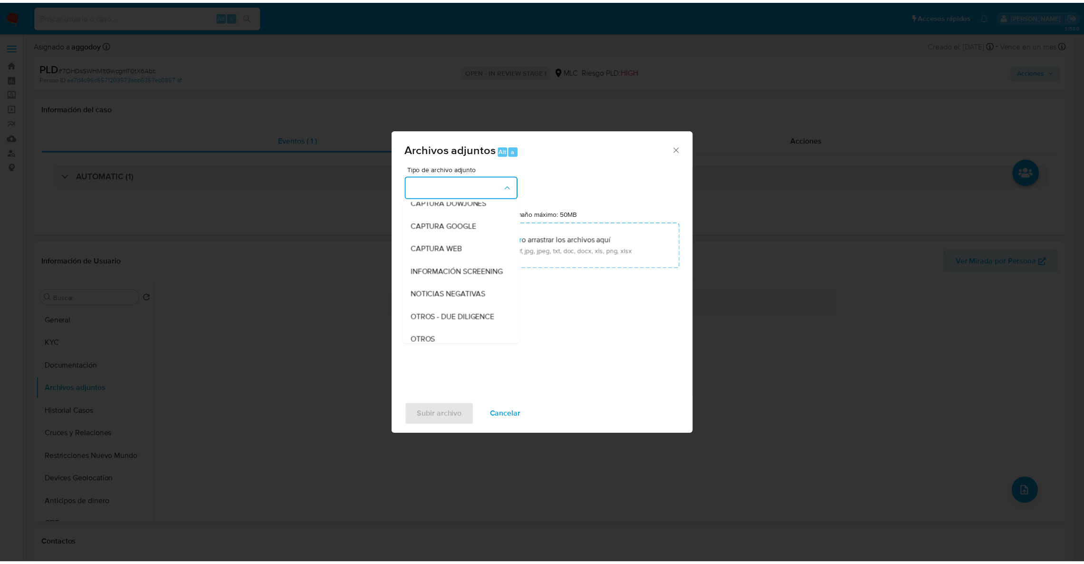
scroll to position [50, 0]
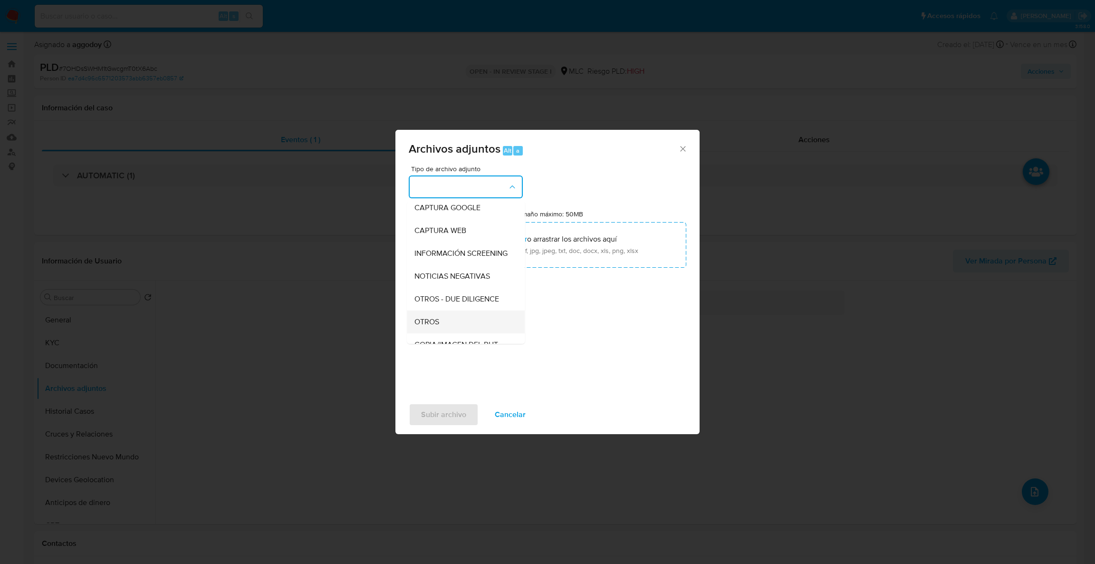
click at [444, 327] on div "OTROS" at bounding box center [462, 321] width 97 height 23
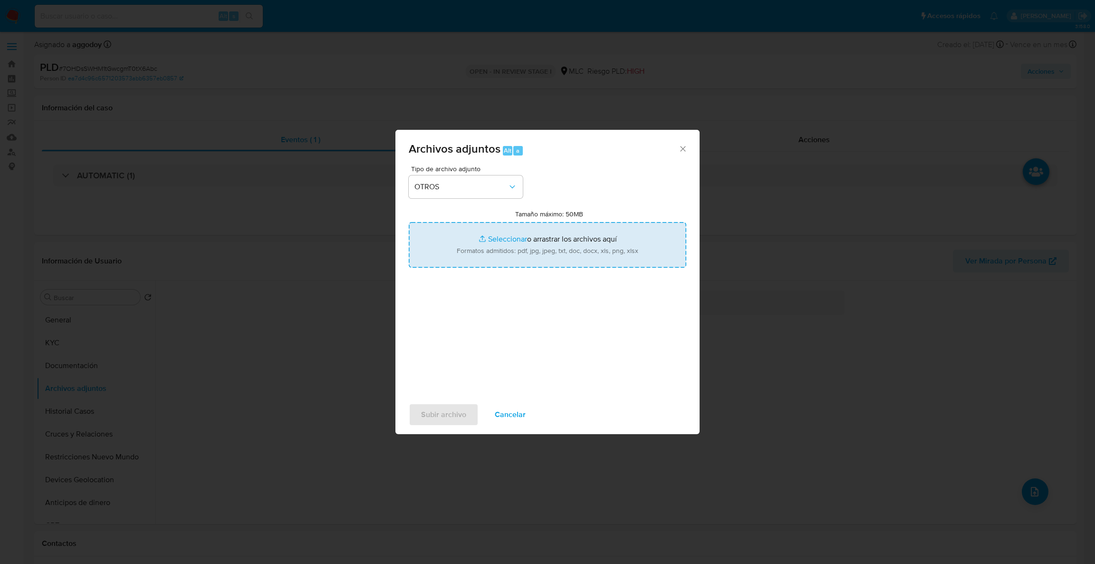
click at [490, 252] on input "Tamaño máximo: 50MB Seleccionar archivos" at bounding box center [547, 245] width 277 height 46
type input "C:\fakepath\328242007Movimientos.xlsx"
click at [573, 251] on input "Tamaño máximo: 50MB Seleccionar archivos" at bounding box center [547, 245] width 277 height 46
type input "C:\fakepath\Case Log - 328242007.pdf"
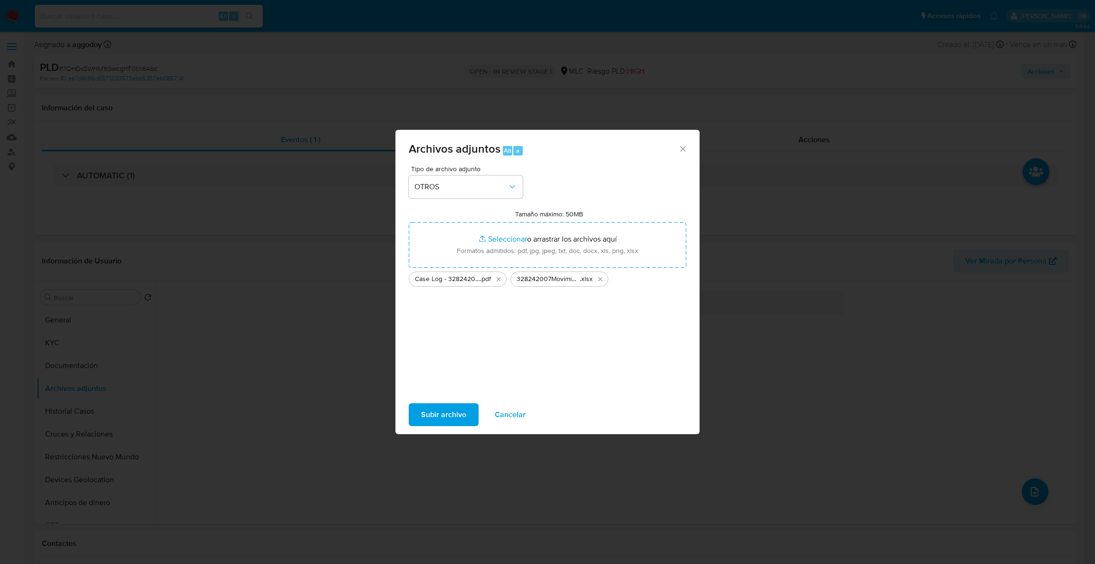
click at [437, 410] on span "Subir archivo" at bounding box center [443, 414] width 45 height 21
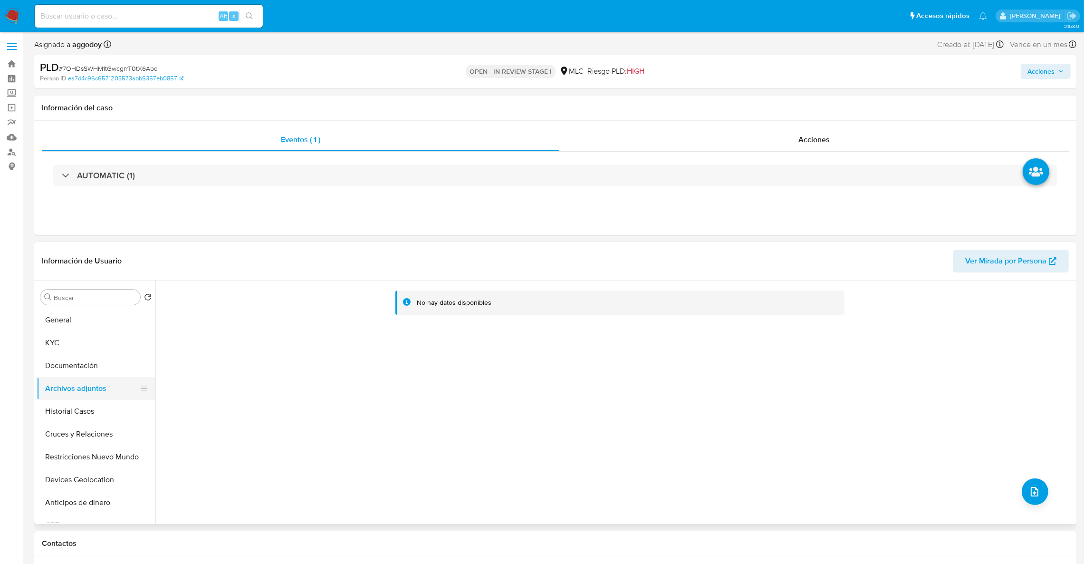
click at [86, 398] on button "Archivos adjuntos" at bounding box center [92, 388] width 111 height 23
click at [81, 406] on button "Historial Casos" at bounding box center [92, 411] width 111 height 23
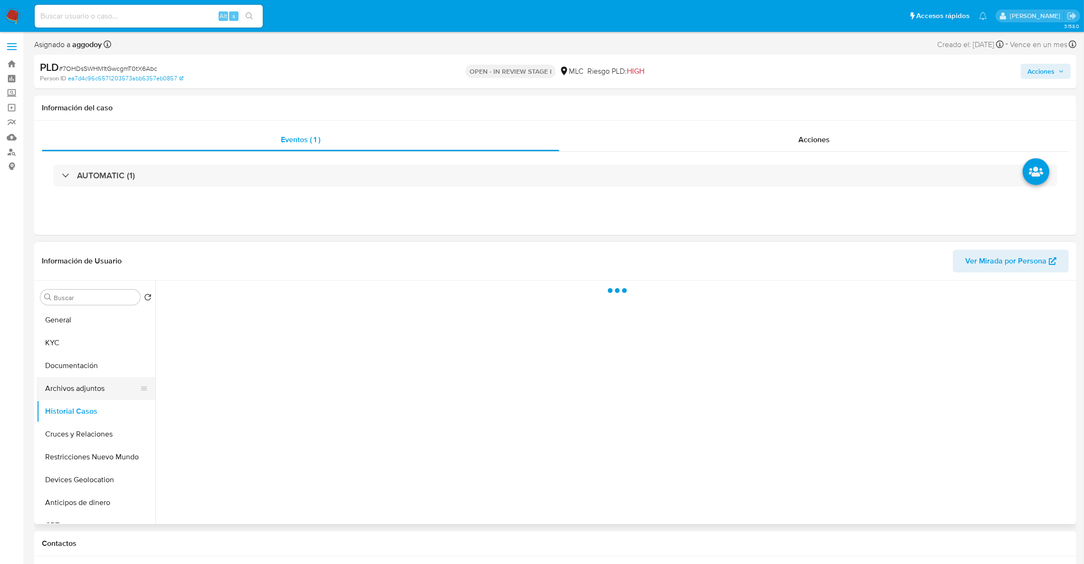
click at [79, 391] on button "Archivos adjuntos" at bounding box center [92, 388] width 111 height 23
click at [1052, 70] on span "Acciones" at bounding box center [1040, 71] width 27 height 15
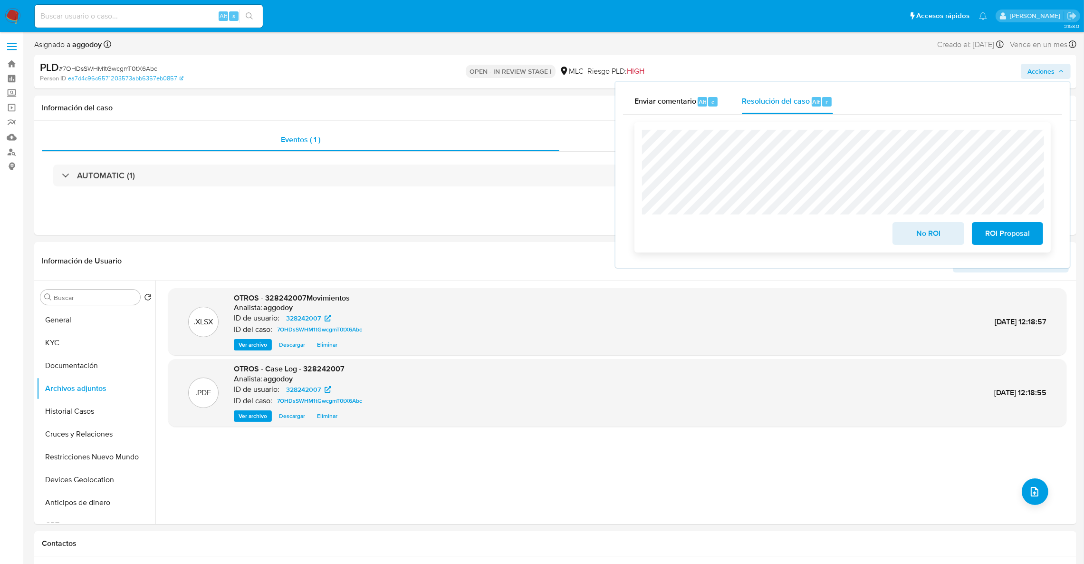
click at [949, 222] on div "No ROI" at bounding box center [928, 231] width 79 height 27
click at [948, 223] on button "No ROI" at bounding box center [927, 233] width 71 height 23
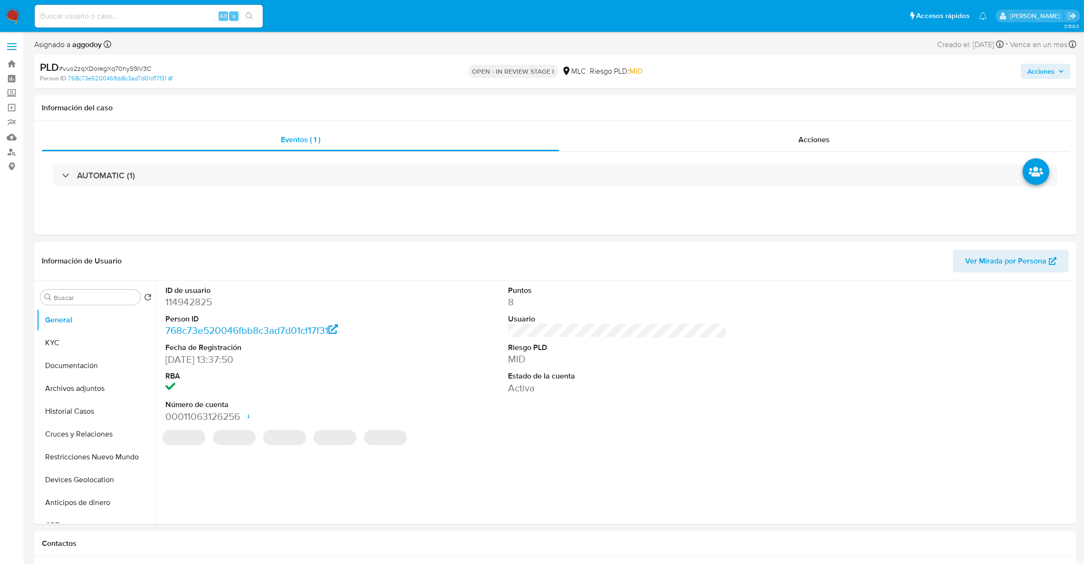
select select "10"
click at [1062, 65] on span "Acciones" at bounding box center [1045, 71] width 37 height 13
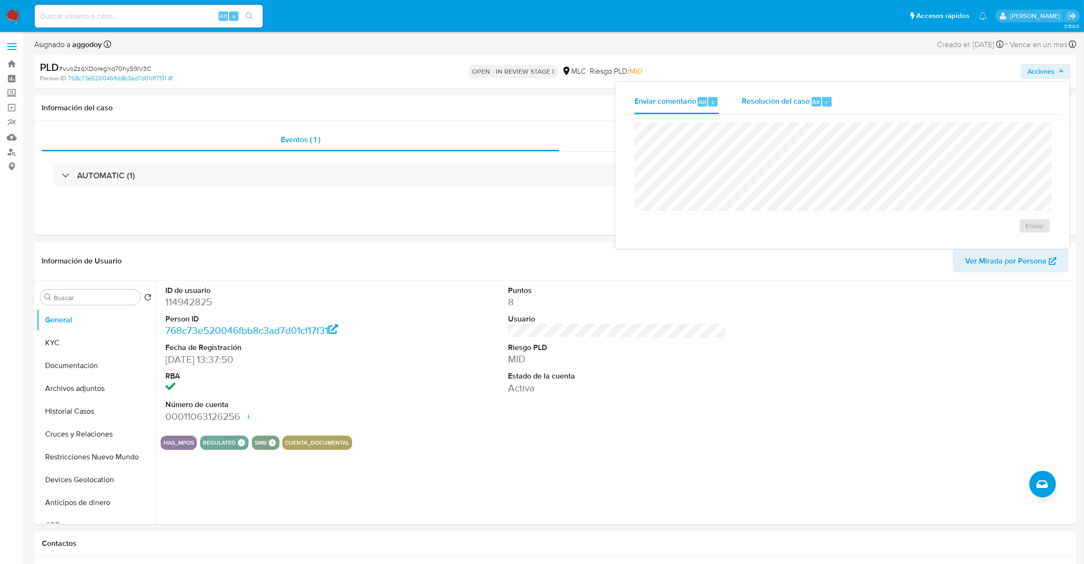
click at [796, 99] on span "Resolución del caso" at bounding box center [776, 101] width 68 height 11
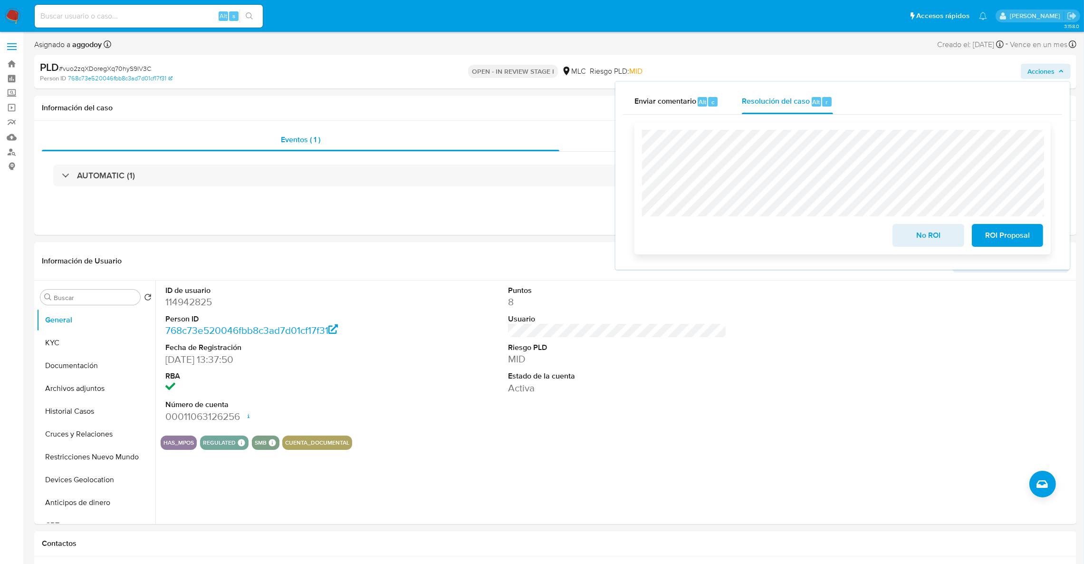
click at [909, 228] on span "No ROI" at bounding box center [928, 235] width 47 height 21
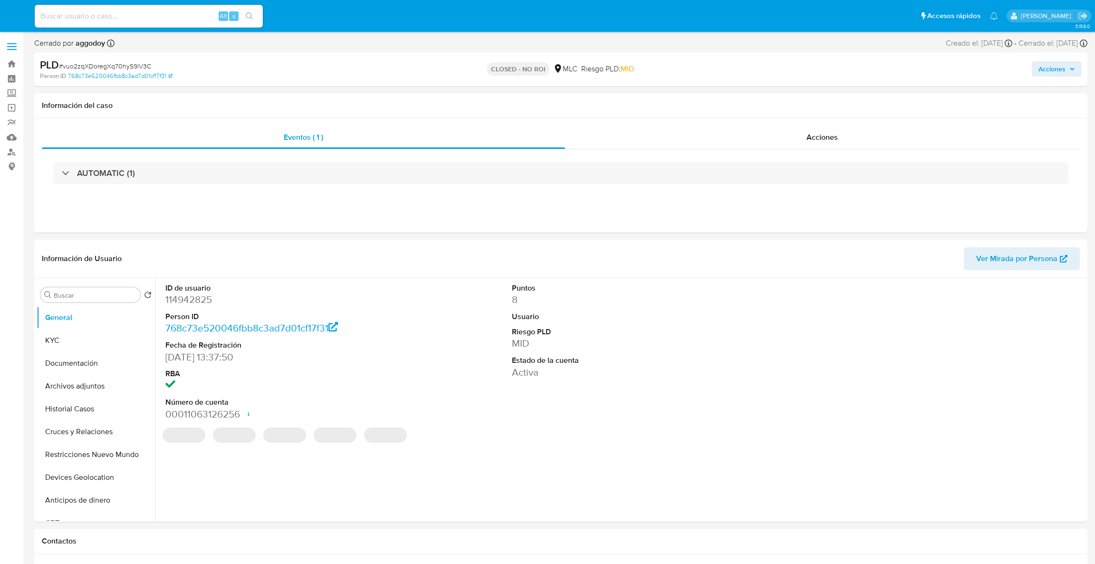
select select "10"
